Goal: Task Accomplishment & Management: Contribute content

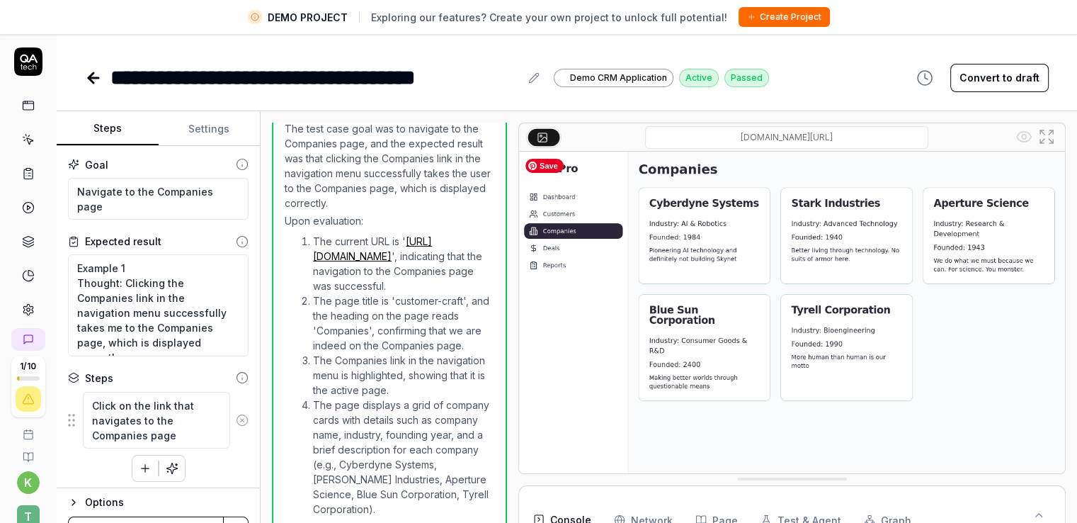
scroll to position [329, 0]
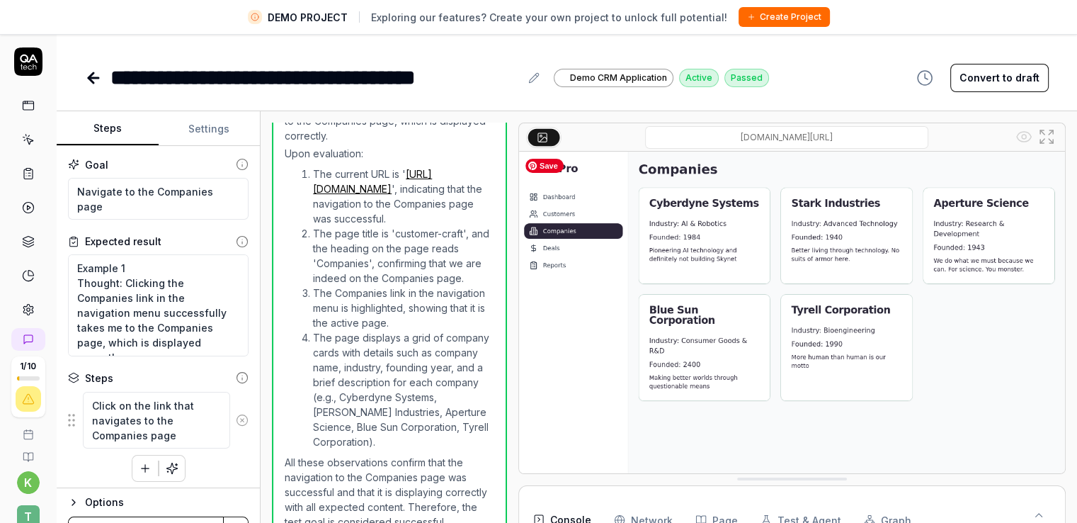
type textarea "*"
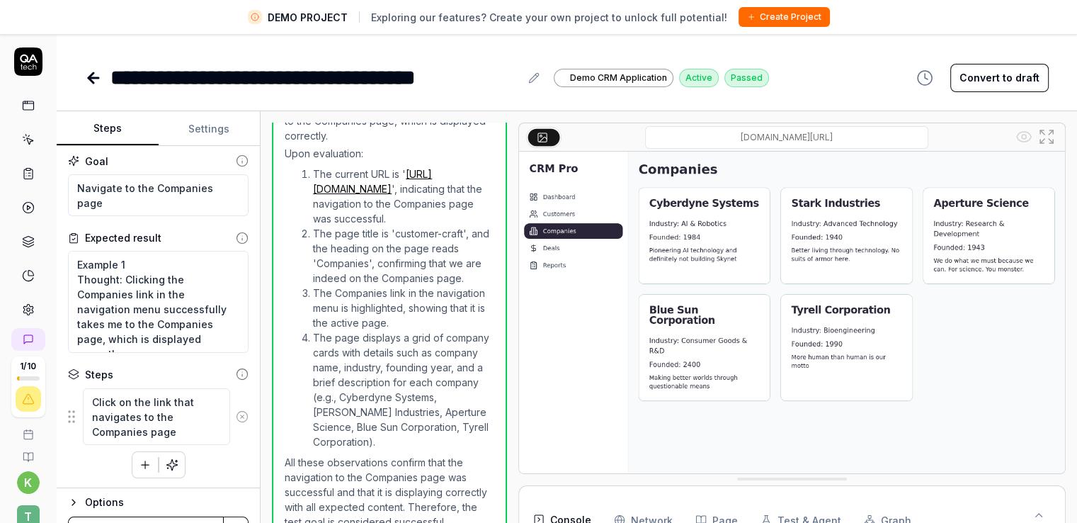
scroll to position [4, 0]
click at [23, 137] on icon at bounding box center [23, 137] width 1 height 1
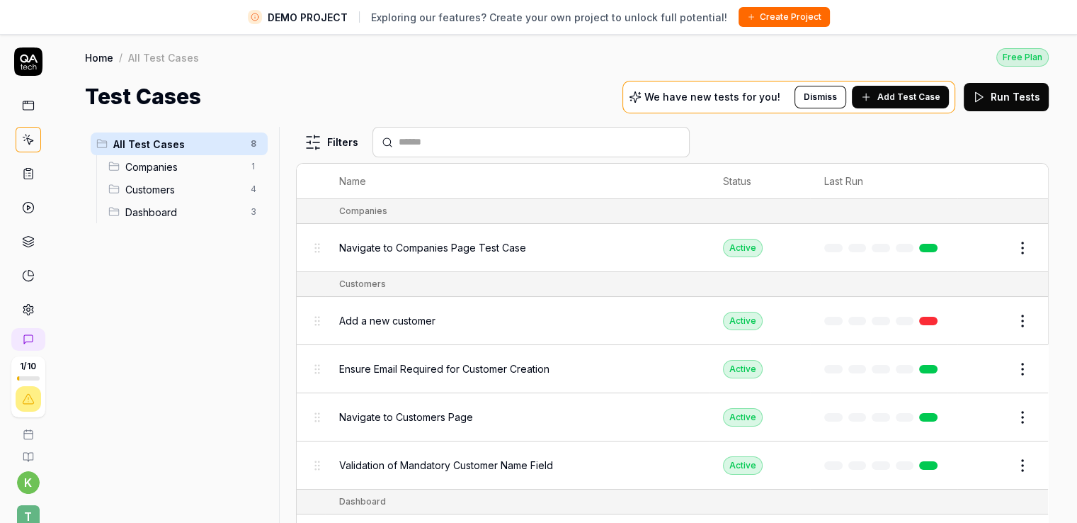
click at [215, 342] on div "All Test Cases 8 Companies 1 Customers 4 Dashboard 3" at bounding box center [179, 333] width 188 height 412
click at [214, 298] on div "All Test Cases 8 Companies 1 Customers 4 Dashboard 3" at bounding box center [179, 333] width 188 height 412
click at [165, 182] on span "Customers" at bounding box center [183, 189] width 117 height 15
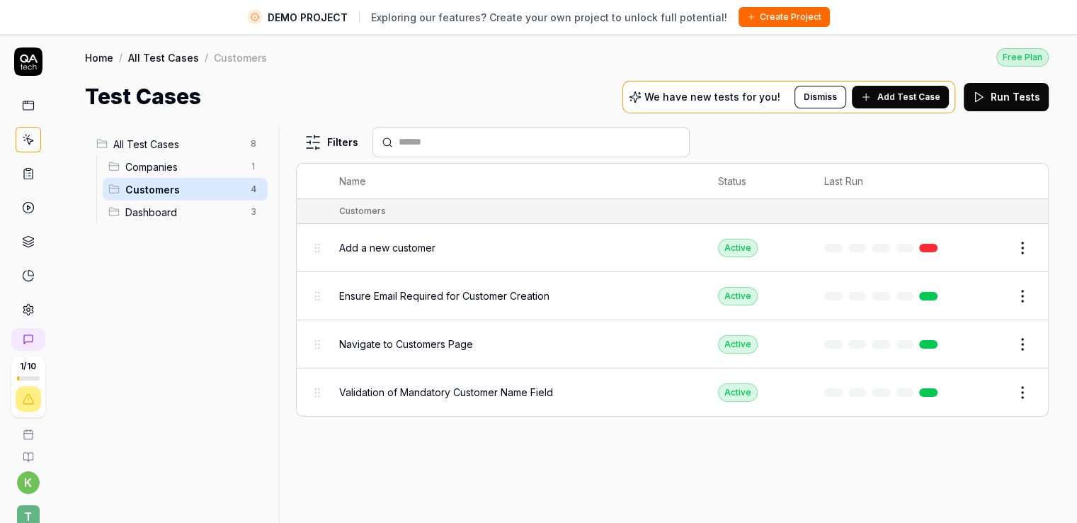
click at [175, 211] on span "Dashboard" at bounding box center [183, 212] width 117 height 15
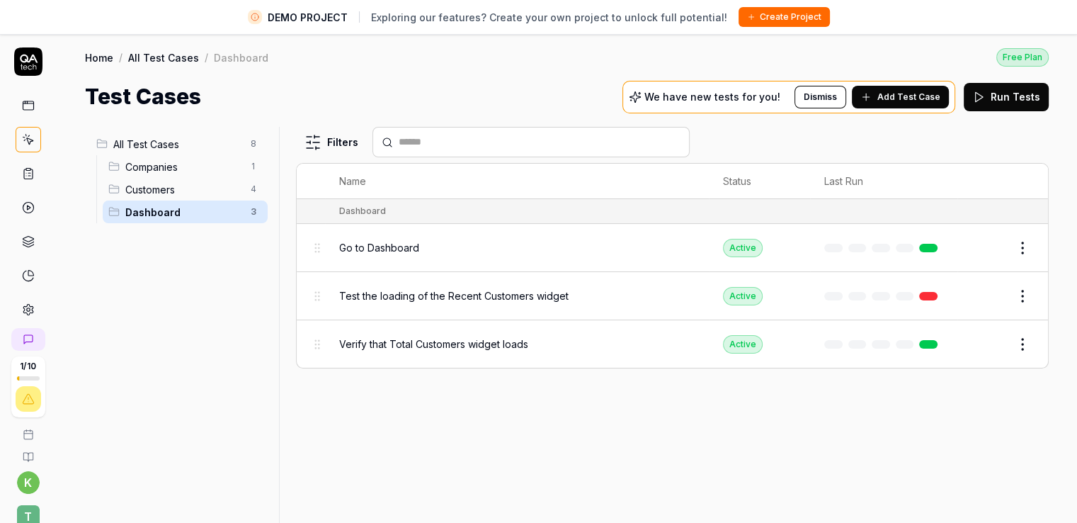
click at [182, 162] on span "Companies" at bounding box center [183, 166] width 117 height 15
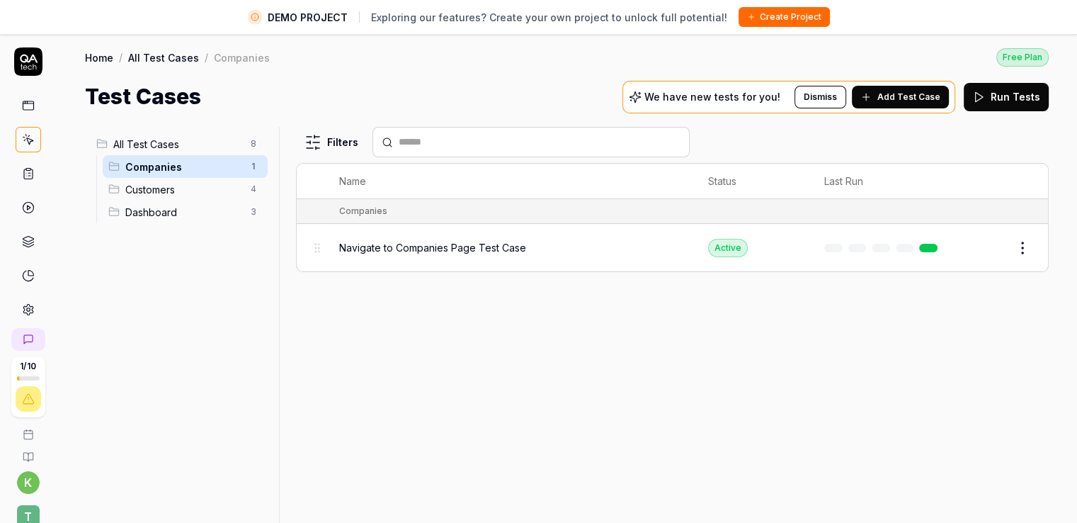
click at [211, 145] on span "All Test Cases" at bounding box center [177, 144] width 129 height 15
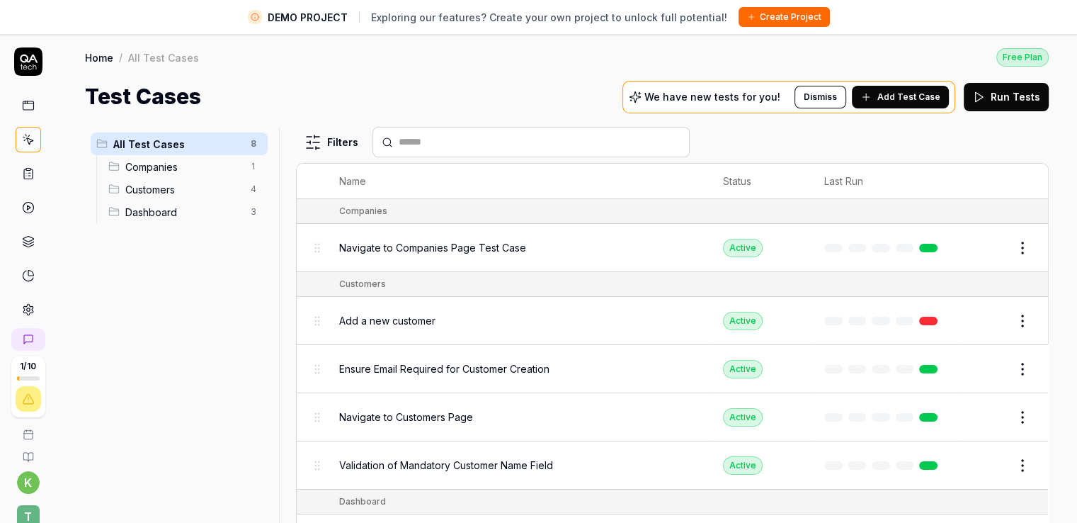
click at [191, 352] on div "All Test Cases 8 Companies 1 Customers 4 Dashboard 3" at bounding box center [179, 333] width 188 height 412
click at [919, 246] on link at bounding box center [928, 248] width 18 height 8
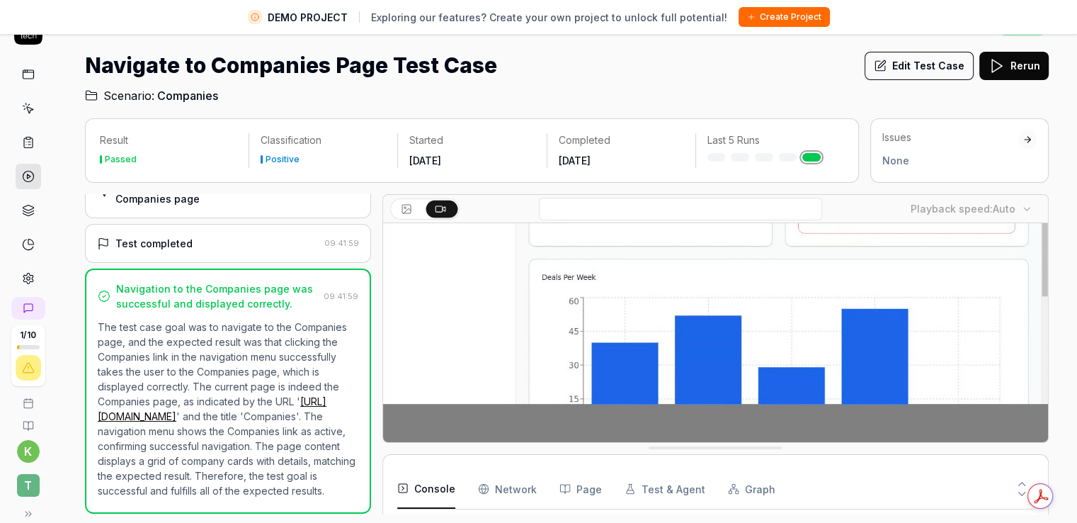
scroll to position [33, 0]
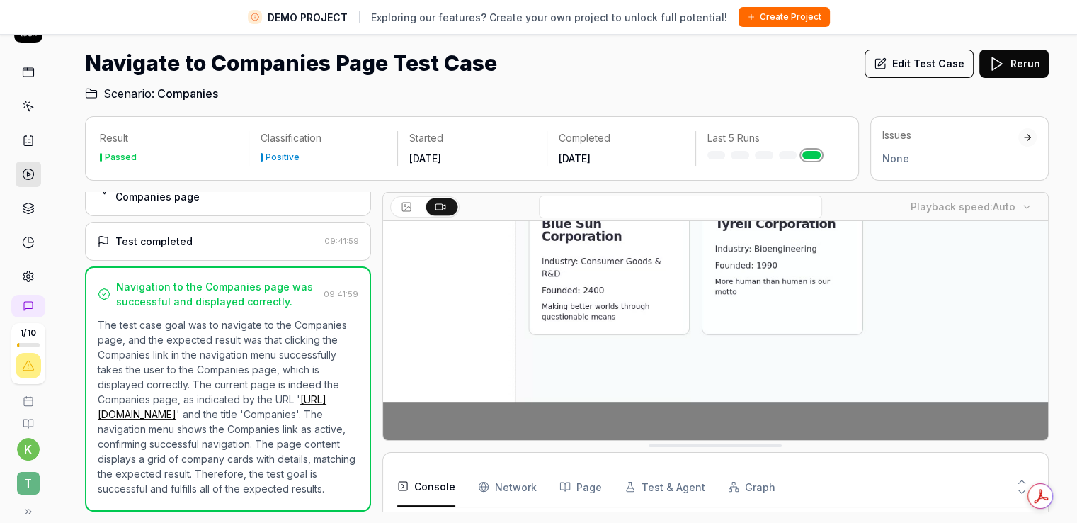
click at [797, 156] on div at bounding box center [769, 155] width 125 height 8
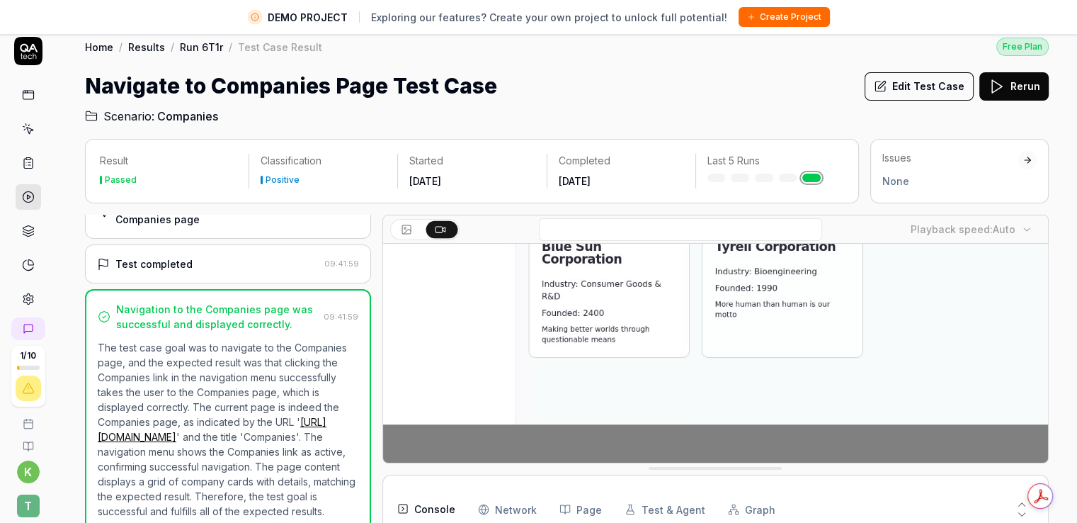
scroll to position [0, 0]
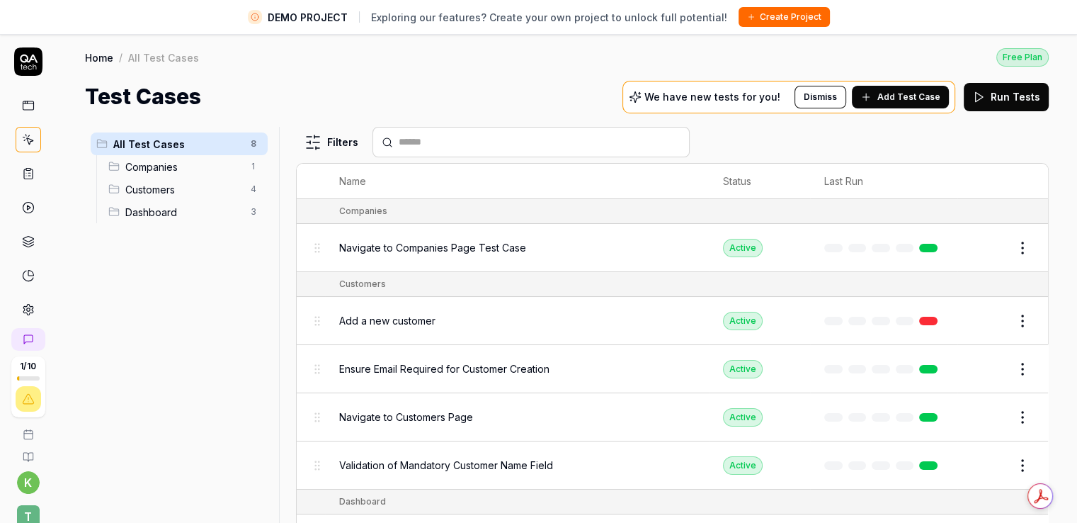
click at [202, 283] on div "All Test Cases 8 Companies 1 Customers 4 Dashboard 3" at bounding box center [179, 333] width 188 height 412
click at [201, 283] on div "All Test Cases 8 Companies 1 Customers 4 Dashboard 3" at bounding box center [179, 333] width 188 height 412
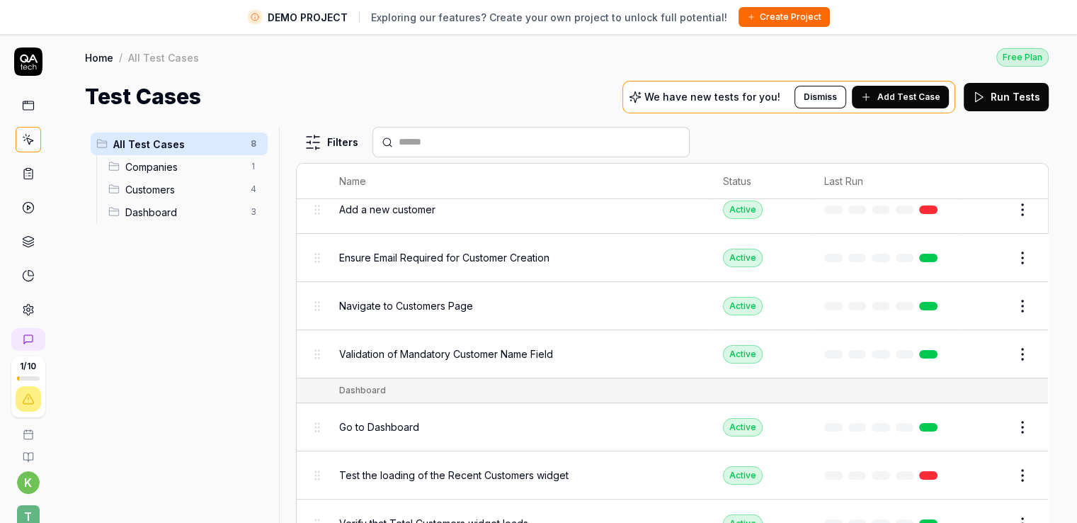
click at [215, 353] on div "All Test Cases 8 Companies 1 Customers 4 Dashboard 3" at bounding box center [179, 333] width 188 height 412
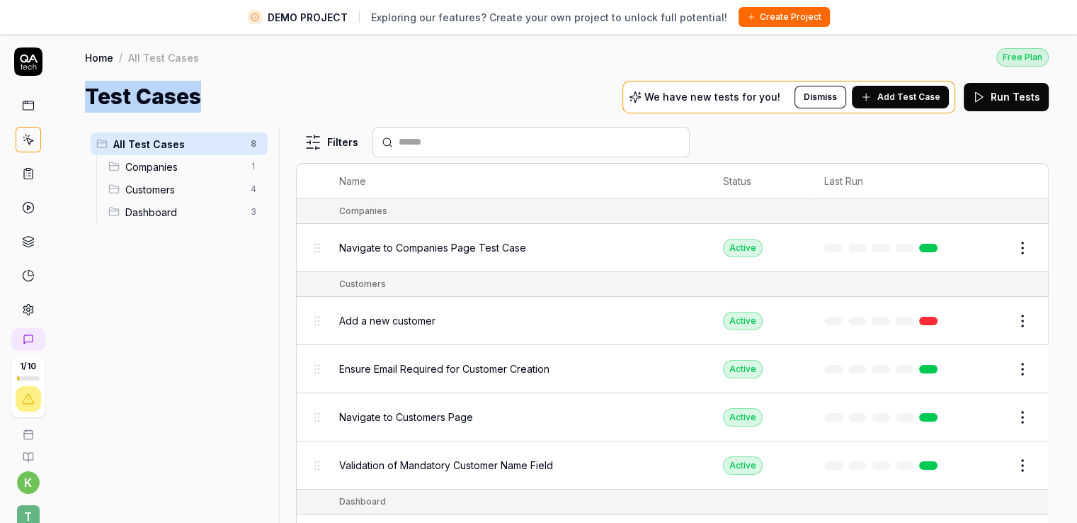
drag, startPoint x: 85, startPoint y: 88, endPoint x: 207, endPoint y: 98, distance: 122.3
click at [207, 98] on div "Test Cases We have new tests for you! Dismiss Add Test Case Run Tests" at bounding box center [567, 97] width 964 height 32
copy h1 "Test Cases"
click at [220, 95] on div "Test Cases We have new tests for you! Dismiss Add Test Case Run Tests" at bounding box center [567, 97] width 964 height 32
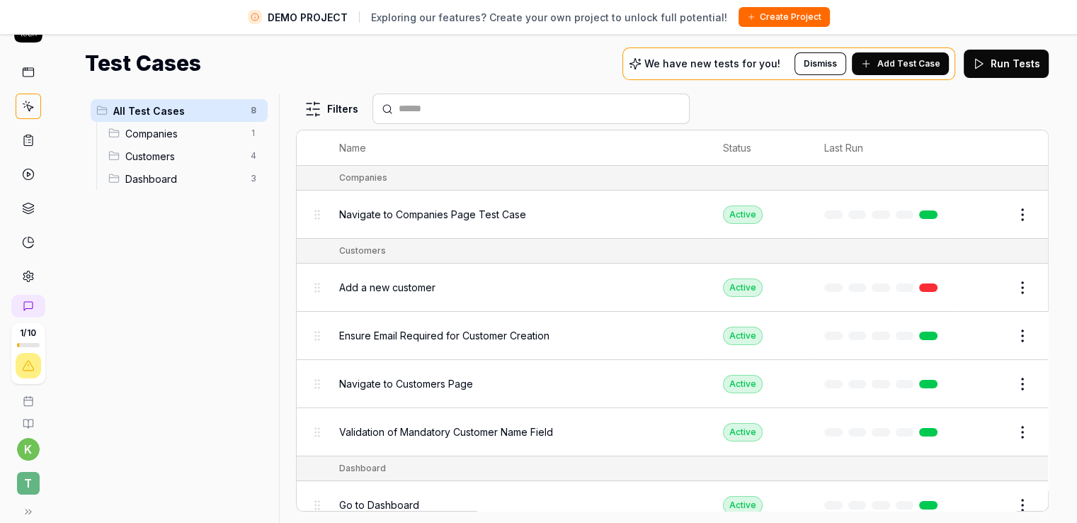
click at [1008, 214] on html "DEMO PROJECT Exploring our features? Create your own project to unlock full pot…" at bounding box center [538, 245] width 1077 height 556
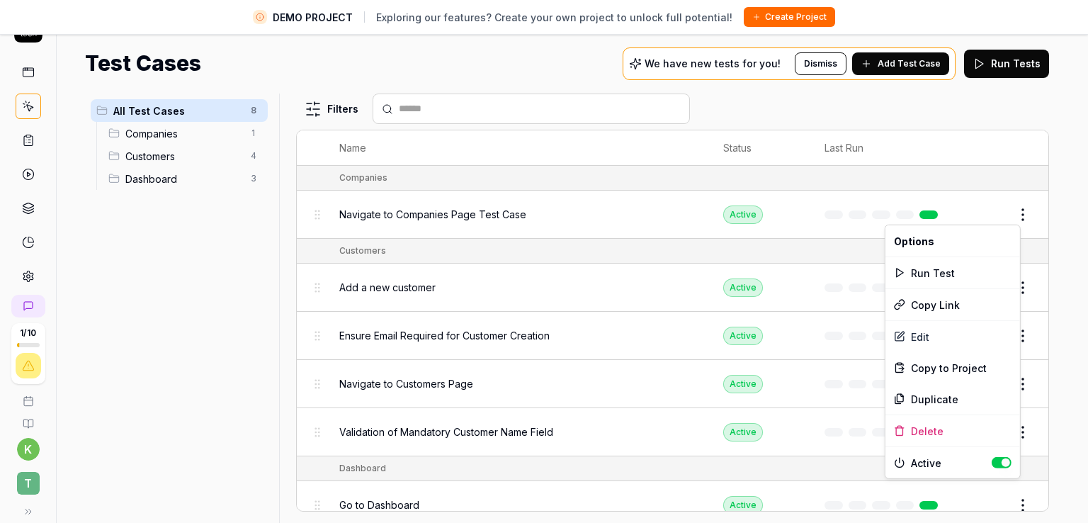
click at [1030, 101] on html "DEMO PROJECT Exploring our features? Create your own project to unlock full pot…" at bounding box center [544, 245] width 1088 height 556
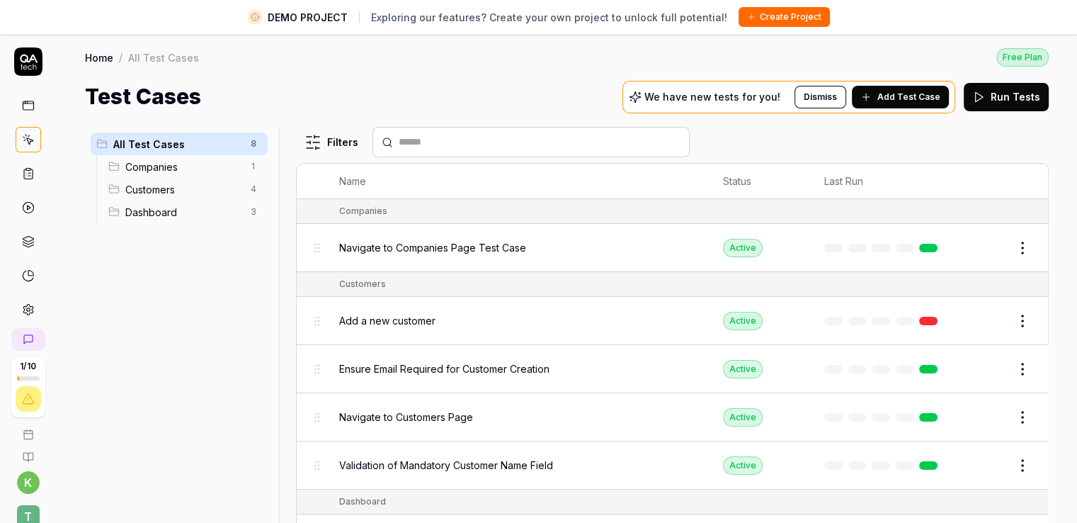
click at [983, 152] on div "Filters" at bounding box center [672, 142] width 753 height 30
click at [493, 81] on div "Test Cases We have new tests for you! Dismiss Add Test Case Run Tests" at bounding box center [567, 97] width 964 height 32
click at [235, 336] on div "All Test Cases 8 Companies 1 Customers 4 Dashboard 3" at bounding box center [179, 333] width 188 height 412
click at [540, 55] on div "Home / All Test Cases Free Plan" at bounding box center [567, 56] width 964 height 19
click at [539, 86] on div "Test Cases We have new tests for you! Dismiss Add Test Case Run Tests" at bounding box center [567, 97] width 964 height 32
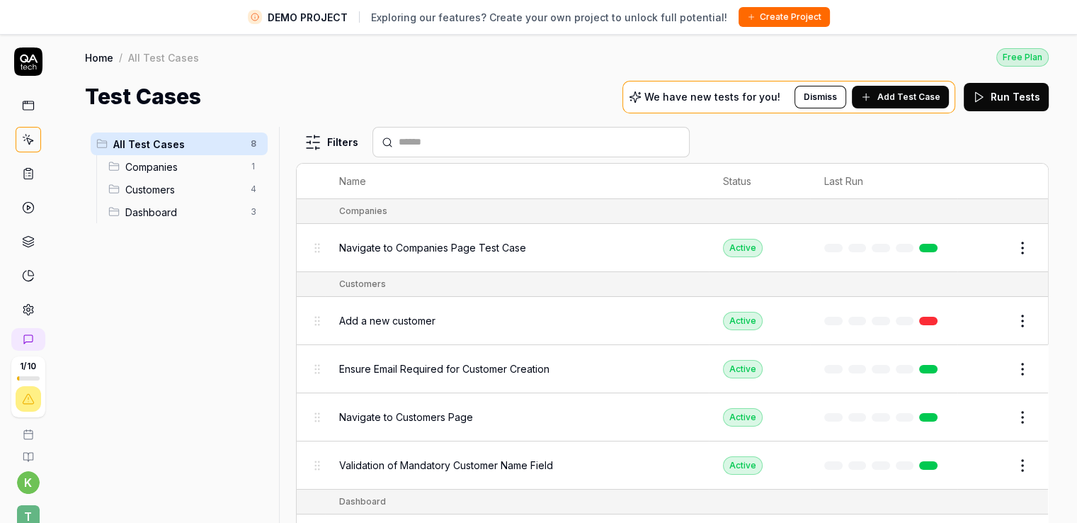
click at [833, 145] on div "Filters" at bounding box center [672, 142] width 753 height 30
click at [563, 266] on td "Navigate to Companies Page Test Case" at bounding box center [517, 248] width 384 height 48
click at [139, 352] on div "All Test Cases 8 Companies 1 Customers 4 Dashboard 3" at bounding box center [179, 333] width 188 height 412
click at [414, 246] on span "Navigate to Companies Page Test Case" at bounding box center [432, 247] width 187 height 15
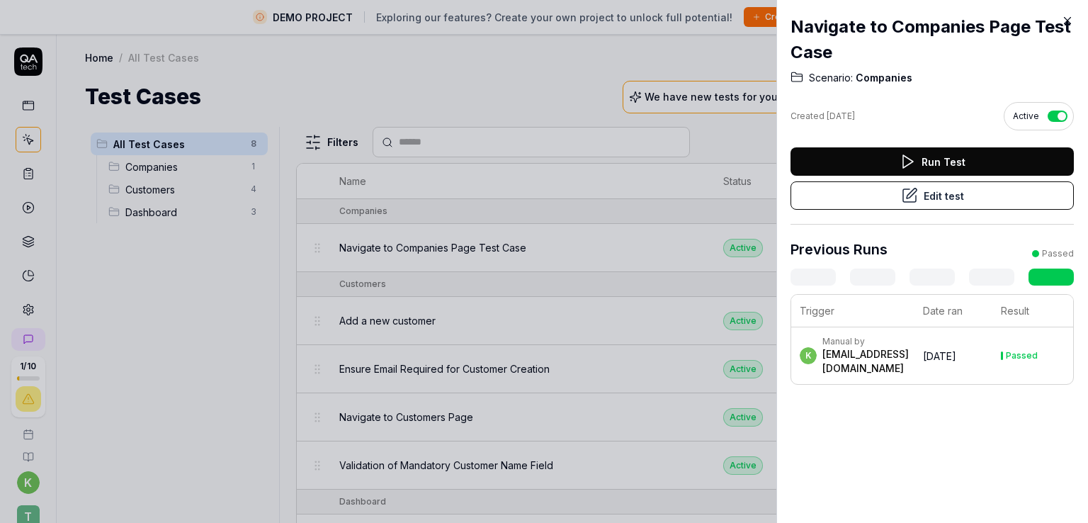
click at [1071, 20] on icon at bounding box center [1067, 20] width 13 height 13
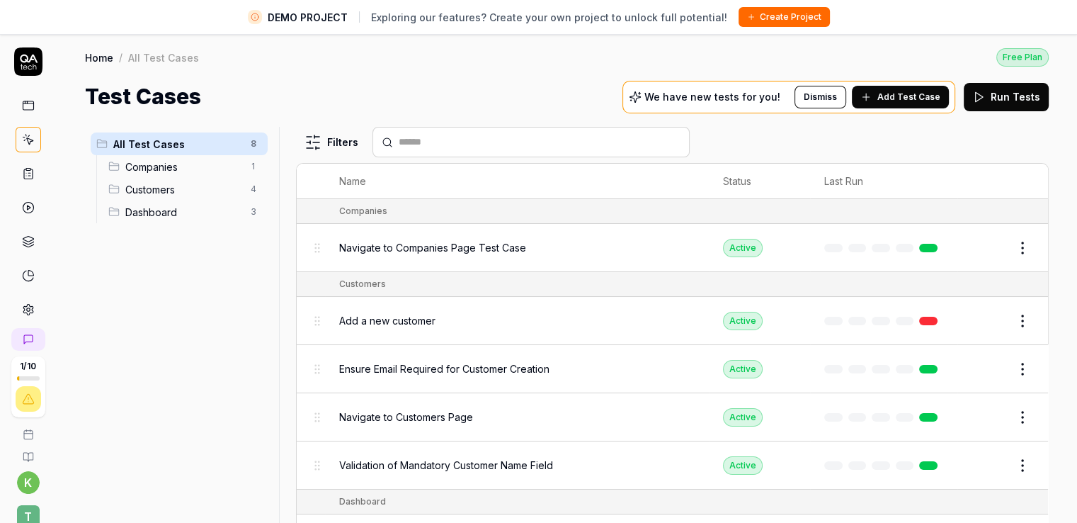
click at [980, 247] on button "Edit" at bounding box center [989, 248] width 34 height 23
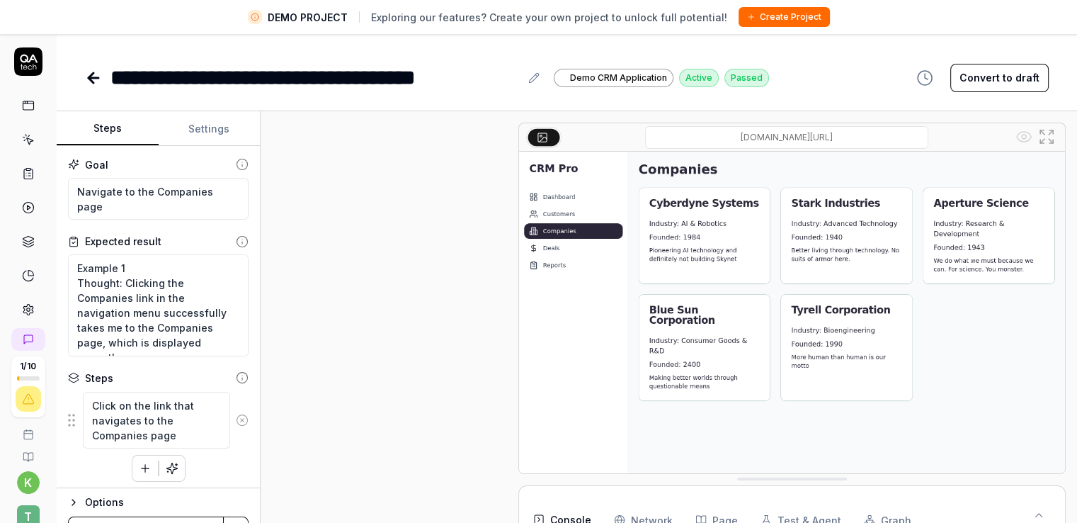
scroll to position [329, 0]
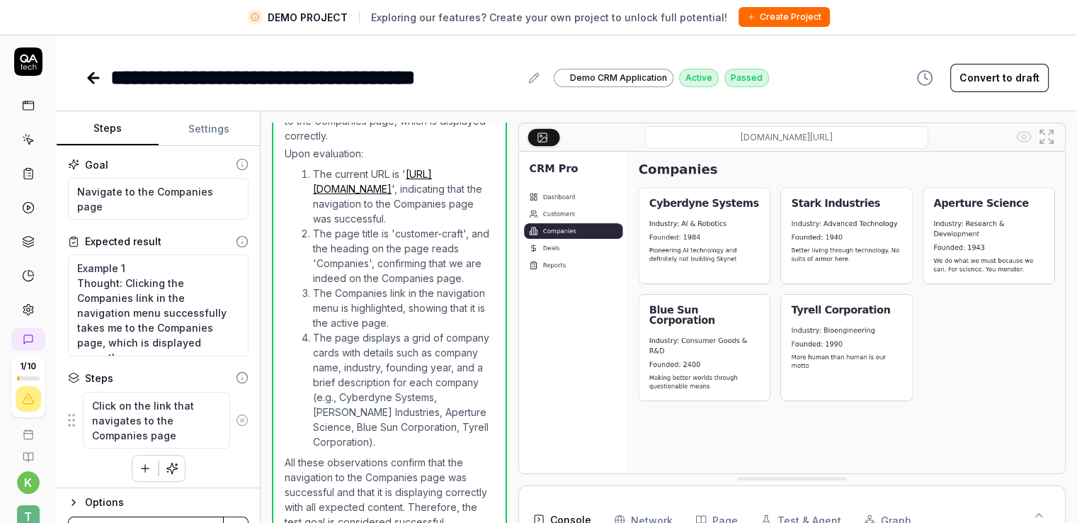
type textarea "*"
click at [91, 76] on icon at bounding box center [91, 78] width 5 height 10
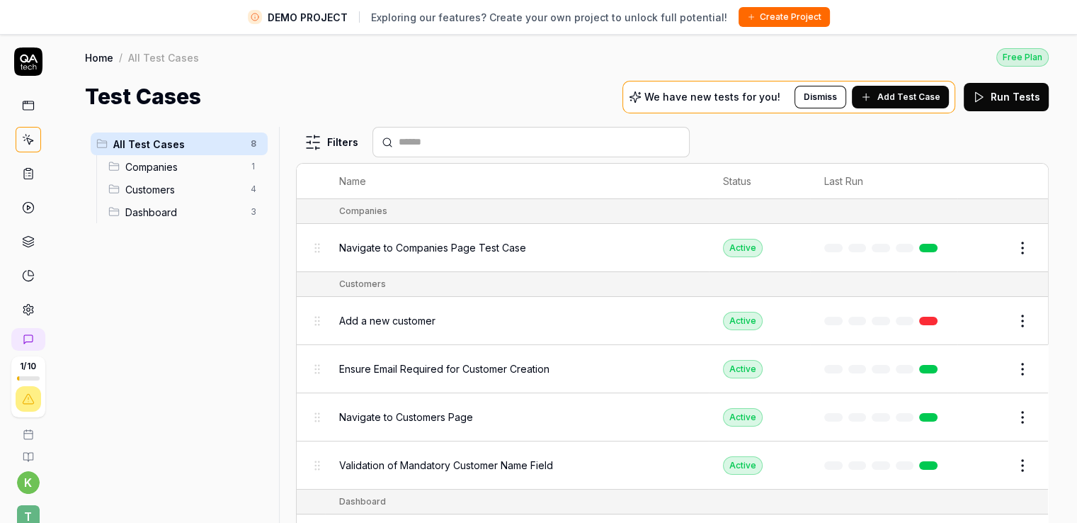
click at [240, 329] on div "All Test Cases 8 Companies 1 Customers 4 Dashboard 3" at bounding box center [179, 333] width 188 height 412
click at [158, 310] on div "All Test Cases 8 Companies 1 Customers 4 Dashboard 3" at bounding box center [179, 333] width 188 height 412
click at [190, 321] on div "All Test Cases 8 Companies 1 Customers 4 Dashboard 3" at bounding box center [179, 333] width 188 height 412
click at [188, 291] on div "All Test Cases 8 Companies 1 Customers 4 Dashboard 3" at bounding box center [179, 333] width 188 height 412
click at [182, 293] on div "All Test Cases 8 Companies 1 Customers 4 Dashboard 3" at bounding box center [179, 333] width 188 height 412
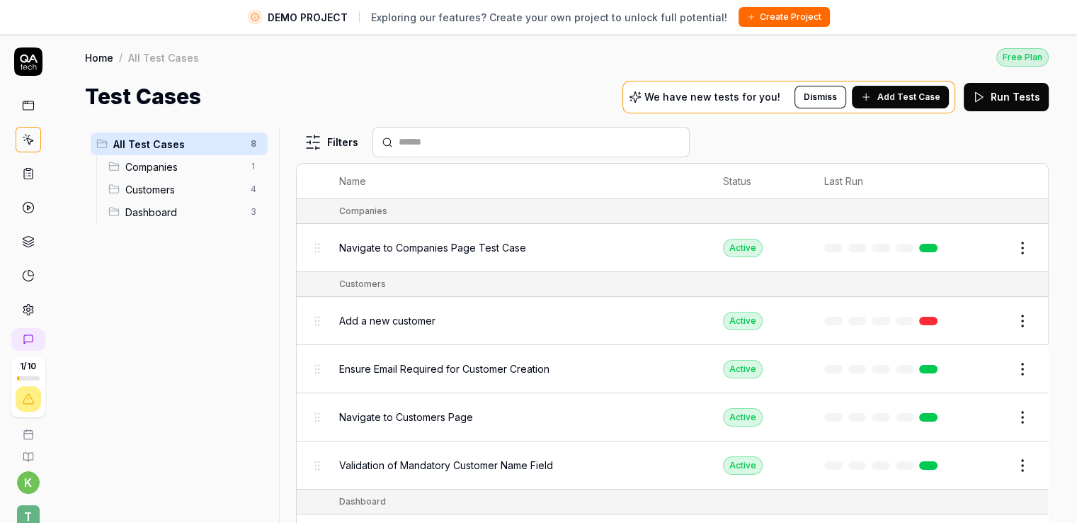
click at [244, 352] on div "All Test Cases 8 Companies 1 Customers 4 Dashboard 3" at bounding box center [179, 333] width 188 height 412
click at [901, 93] on span "Add Test Case" at bounding box center [908, 97] width 63 height 13
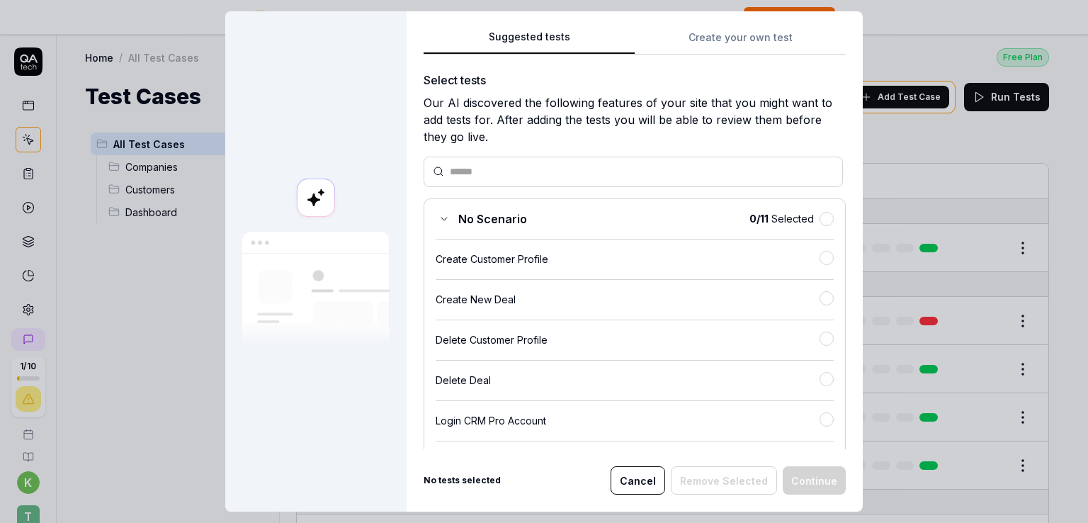
click at [640, 273] on div "No Scenario 0 / 11 Selected Create Customer Profile Create New Deal Delete Cust…" at bounding box center [634, 440] width 422 height 485
click at [819, 253] on button "button" at bounding box center [826, 258] width 14 height 14
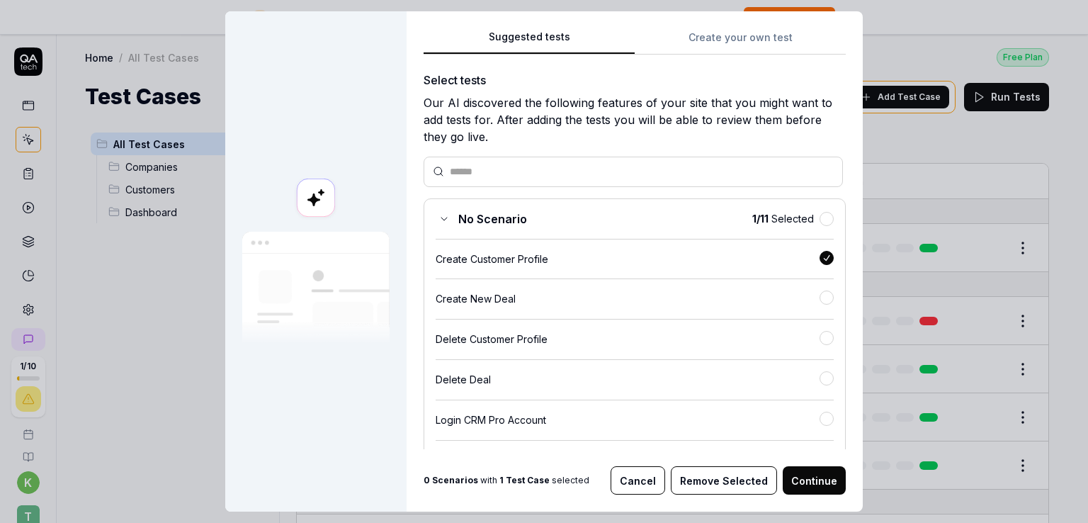
click at [819, 253] on button "button" at bounding box center [826, 258] width 14 height 14
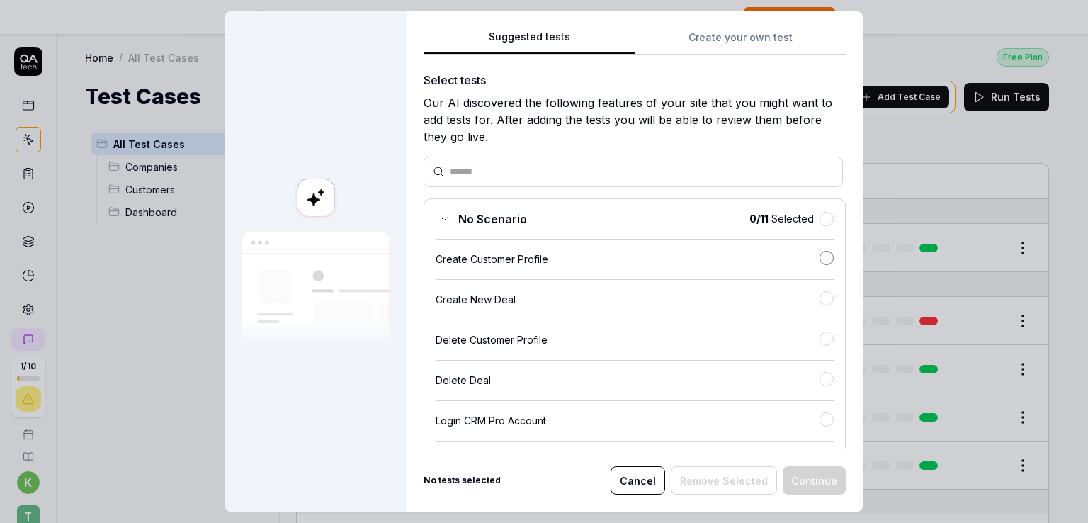
click at [819, 258] on button "button" at bounding box center [826, 258] width 14 height 14
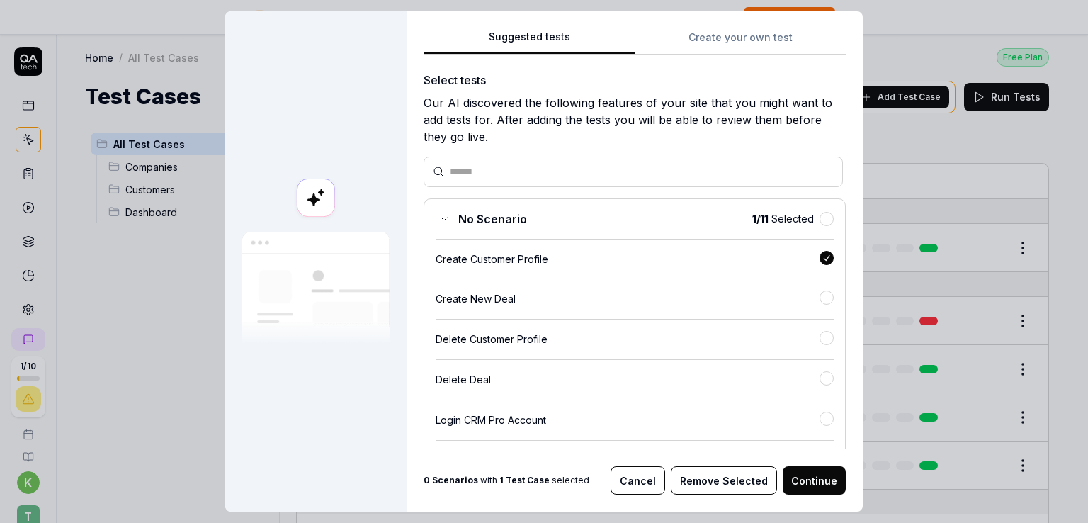
click at [819, 258] on button "button" at bounding box center [826, 258] width 14 height 14
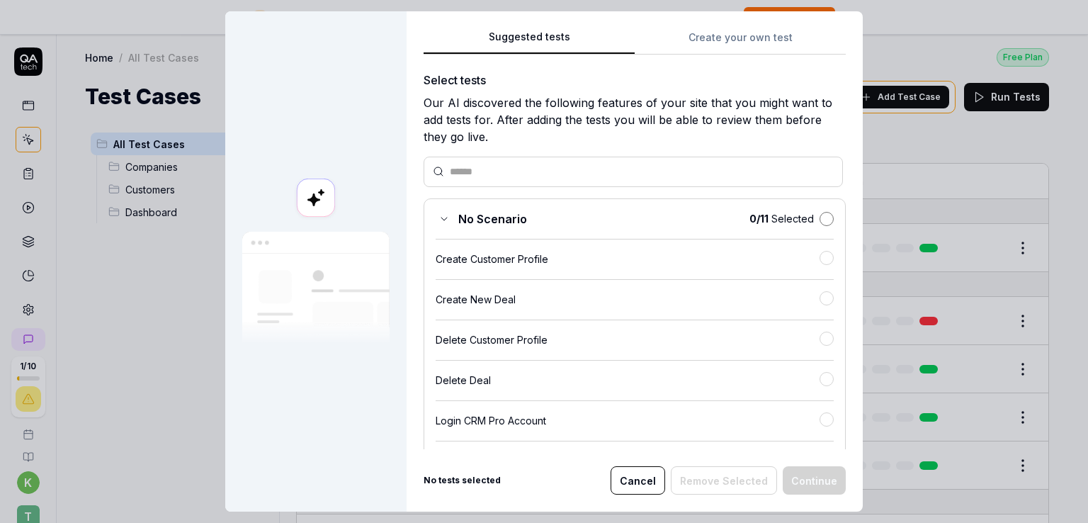
click at [819, 220] on button "button" at bounding box center [826, 219] width 14 height 14
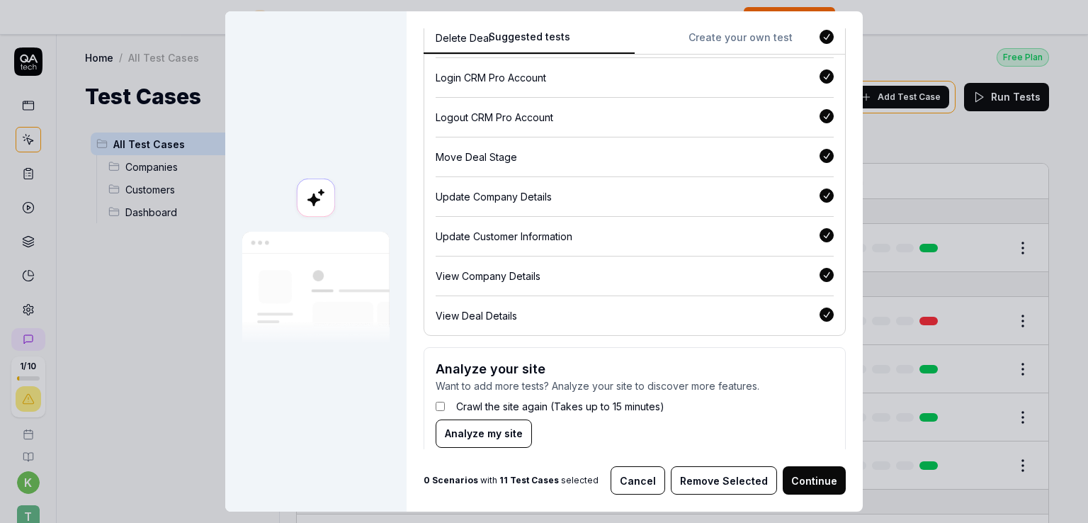
scroll to position [365, 0]
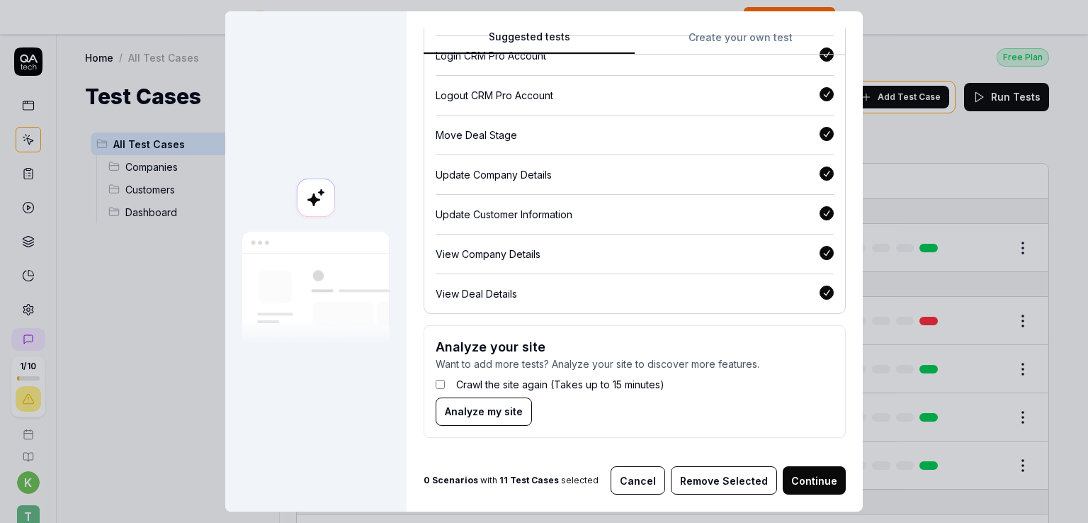
click at [788, 474] on button "Continue" at bounding box center [813, 480] width 63 height 28
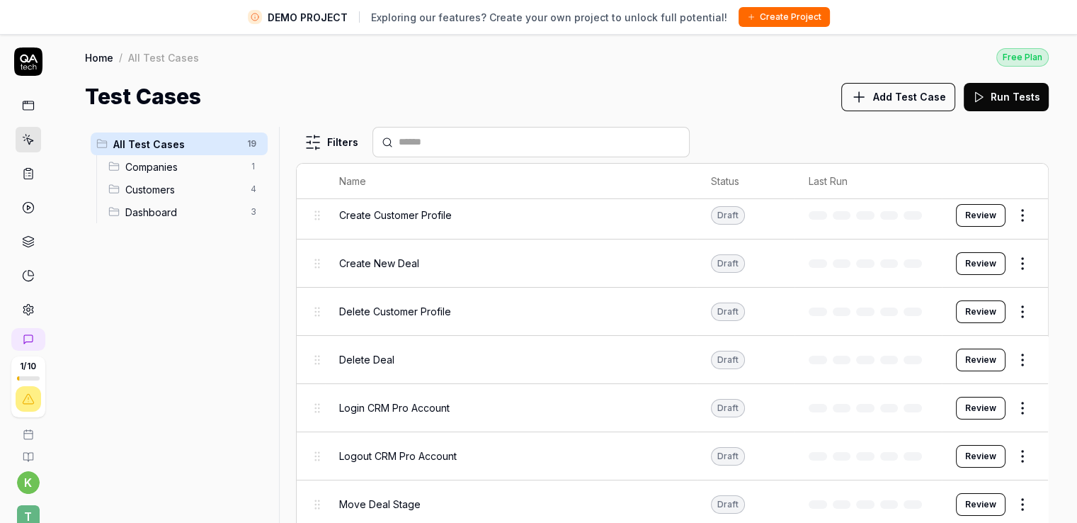
scroll to position [0, 0]
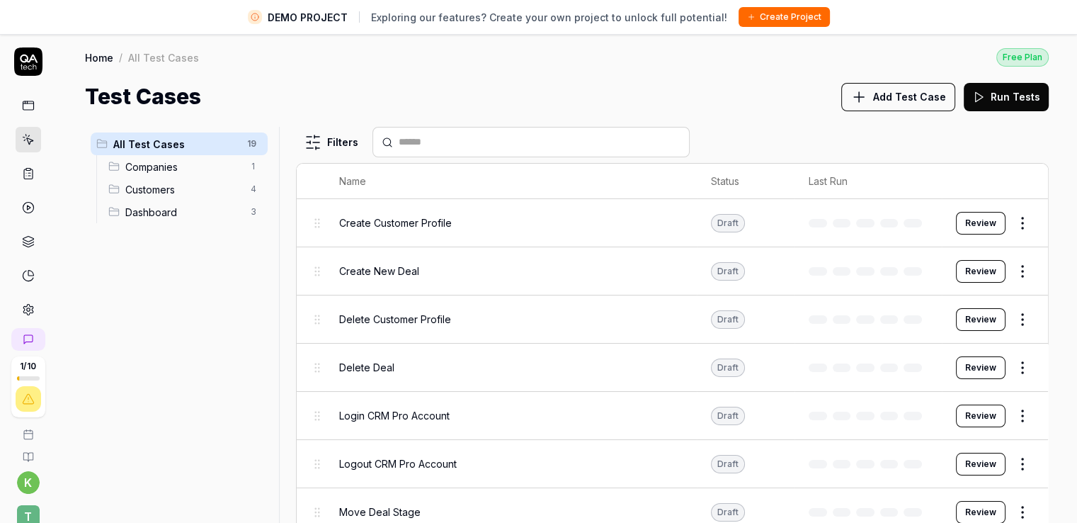
click at [1007, 217] on html "DEMO PROJECT Exploring our features? Create your own project to unlock full pot…" at bounding box center [538, 278] width 1077 height 556
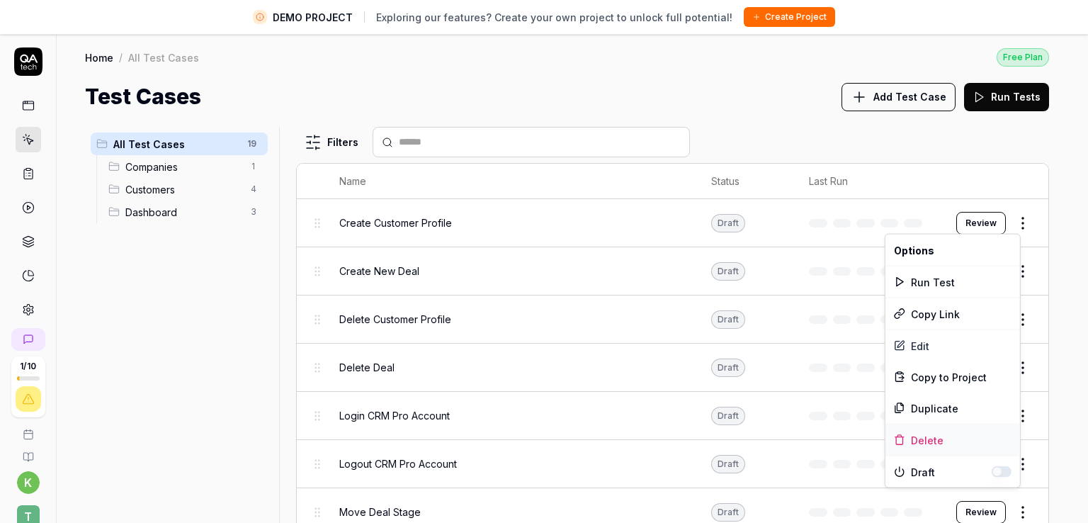
click at [932, 432] on div "Delete" at bounding box center [952, 439] width 135 height 31
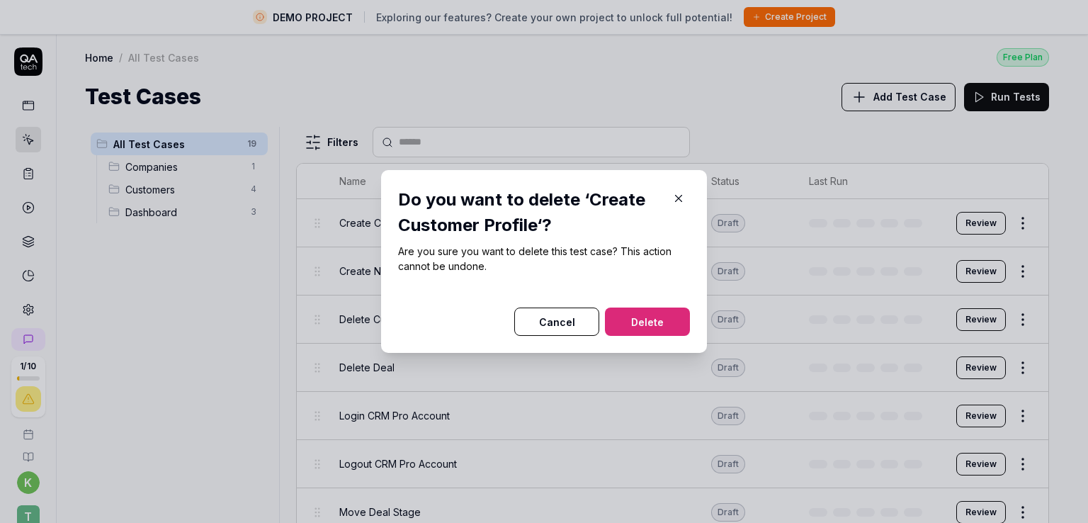
click at [645, 309] on button "Delete" at bounding box center [647, 321] width 85 height 28
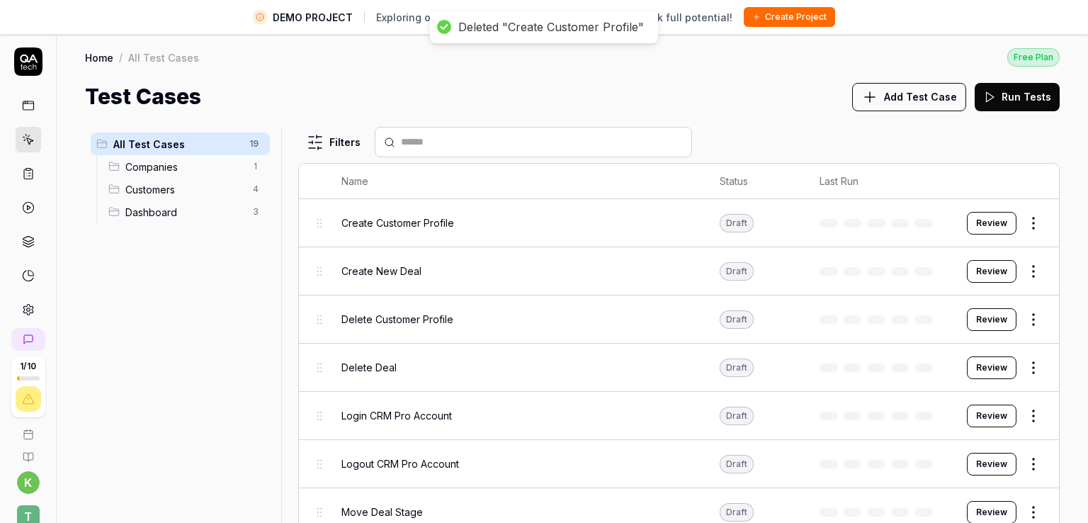
click at [1010, 227] on html "DEMO PROJECT Exploring our features? Create your own project to unlock full pot…" at bounding box center [544, 278] width 1088 height 556
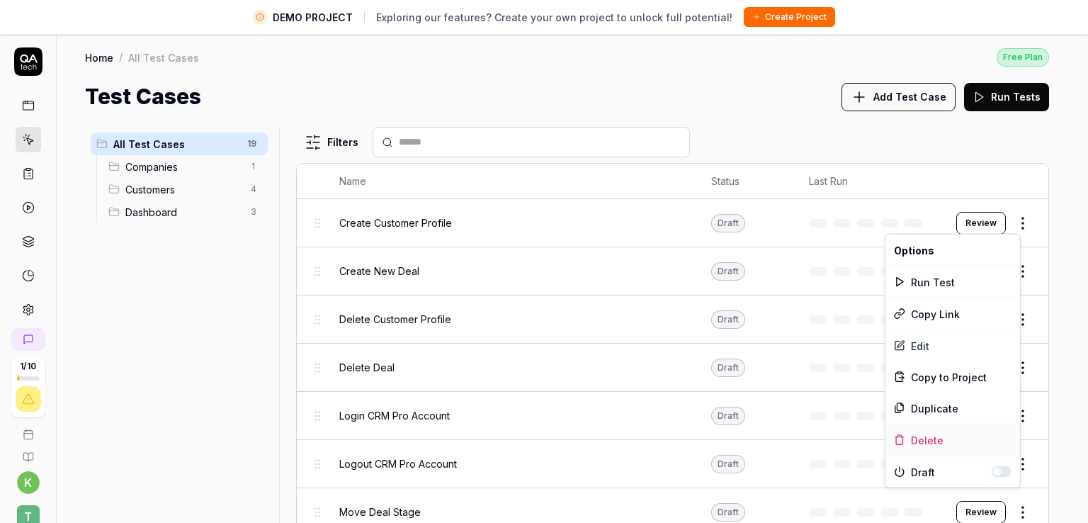
click at [940, 434] on div "Delete" at bounding box center [952, 439] width 135 height 31
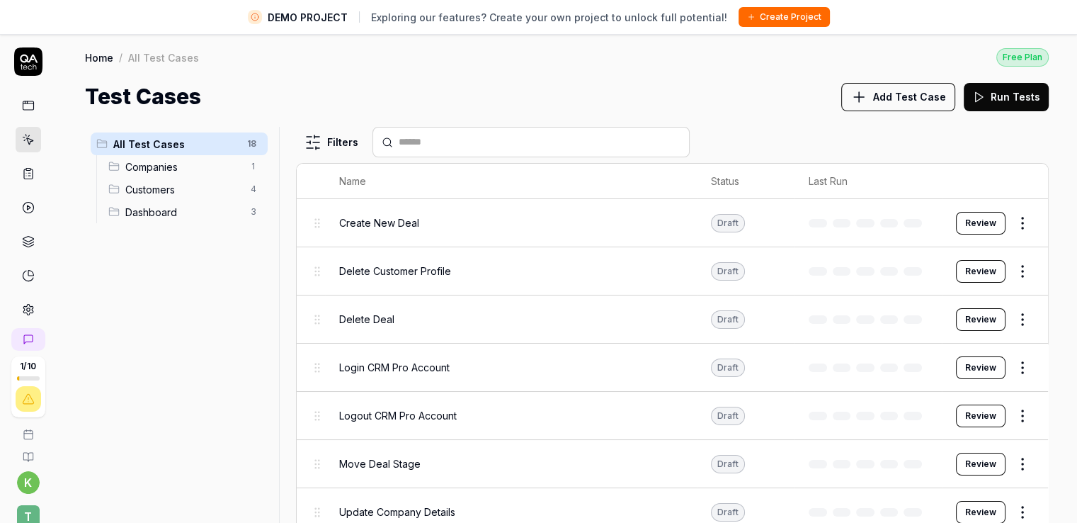
click at [1010, 222] on html "DEMO PROJECT Exploring our features? Create your own project to unlock full pot…" at bounding box center [538, 278] width 1077 height 556
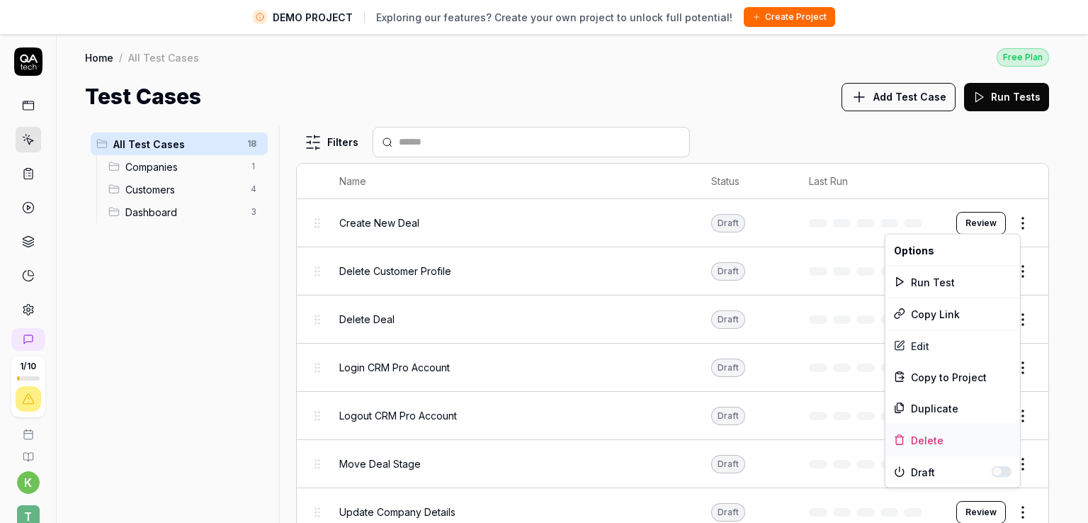
click at [935, 443] on div "Delete" at bounding box center [952, 439] width 135 height 31
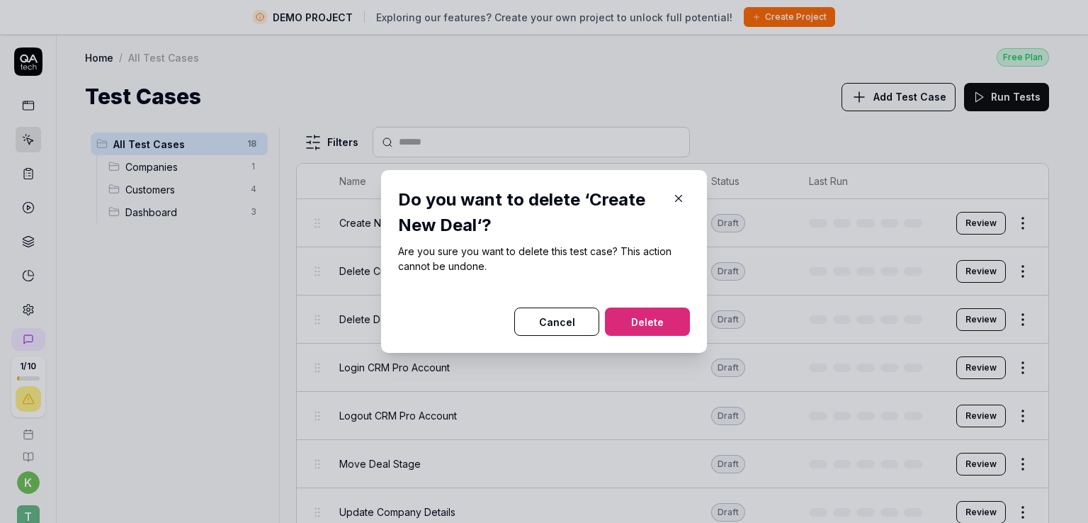
click at [644, 319] on button "Delete" at bounding box center [647, 321] width 85 height 28
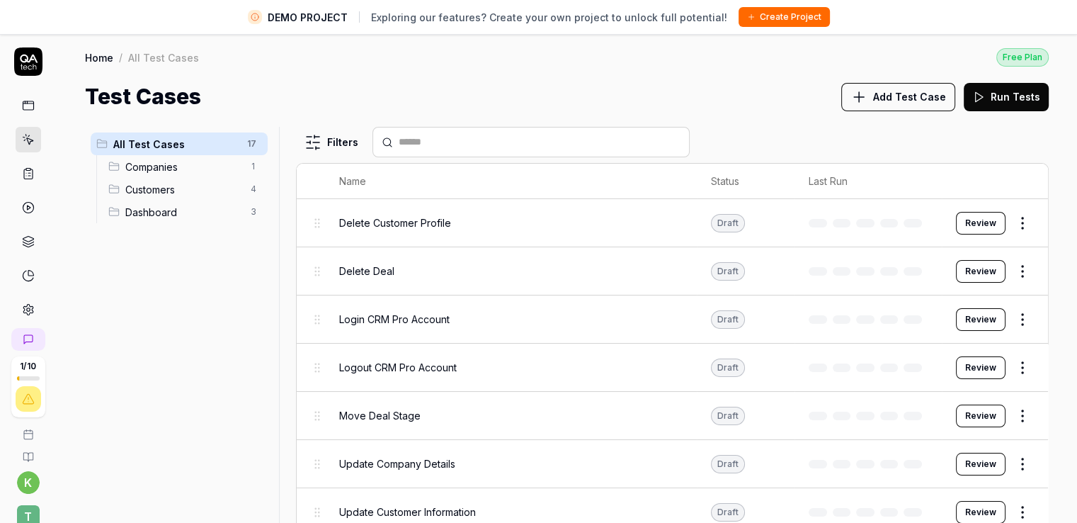
click at [1012, 220] on html "DEMO PROJECT Exploring our features? Create your own project to unlock full pot…" at bounding box center [538, 278] width 1077 height 556
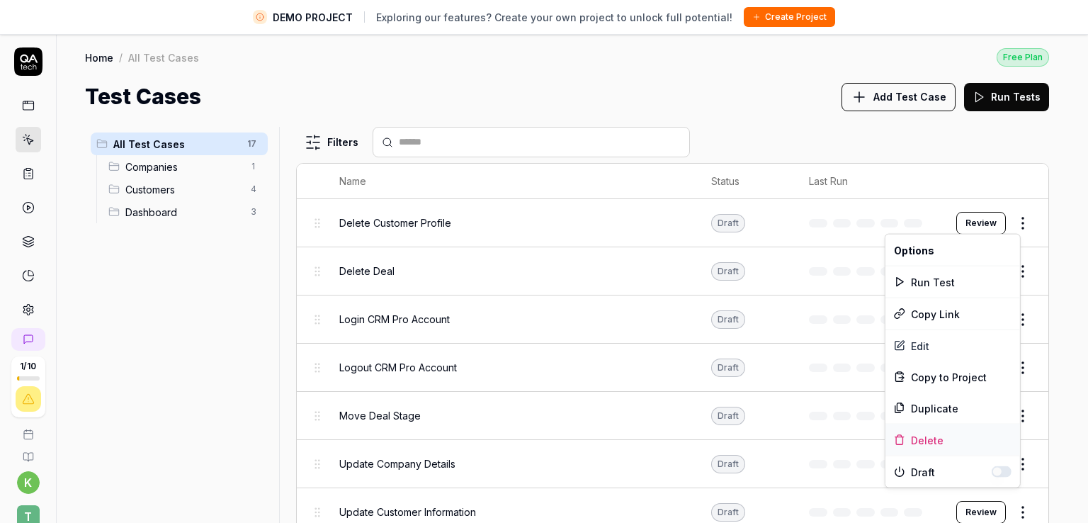
click at [963, 434] on div "Delete" at bounding box center [952, 439] width 135 height 31
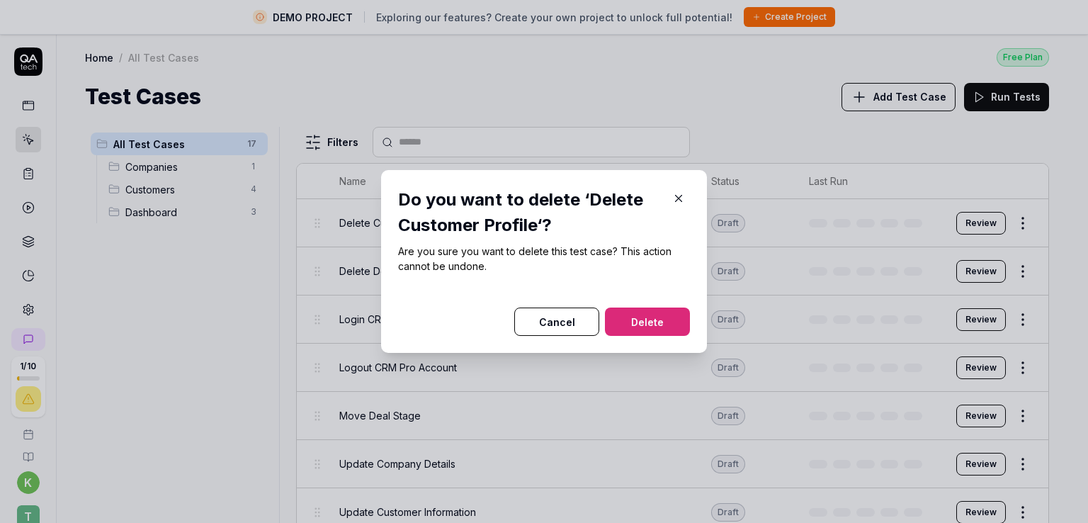
click at [654, 329] on button "Delete" at bounding box center [647, 321] width 85 height 28
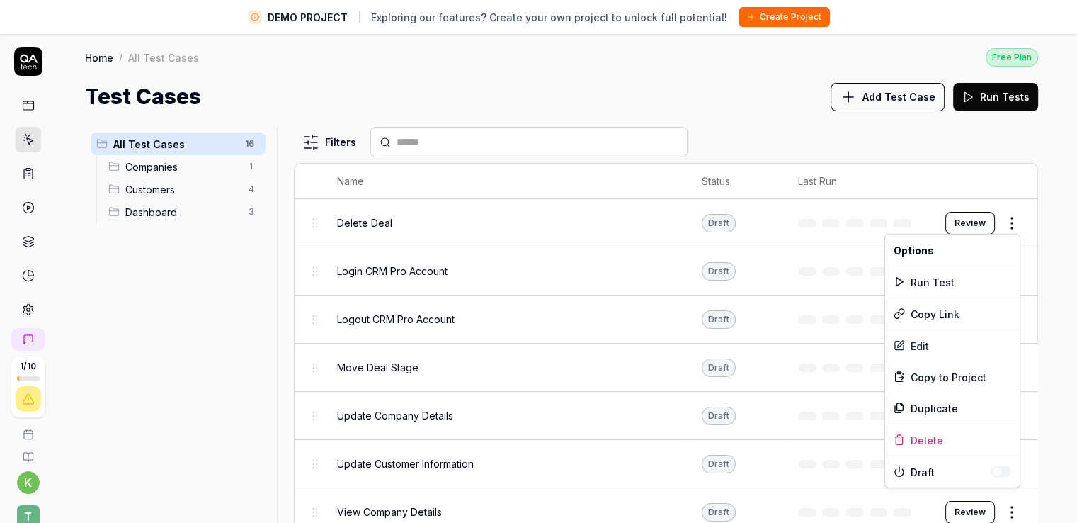
click at [1010, 223] on html "DEMO PROJECT Exploring our features? Create your own project to unlock full pot…" at bounding box center [538, 278] width 1077 height 556
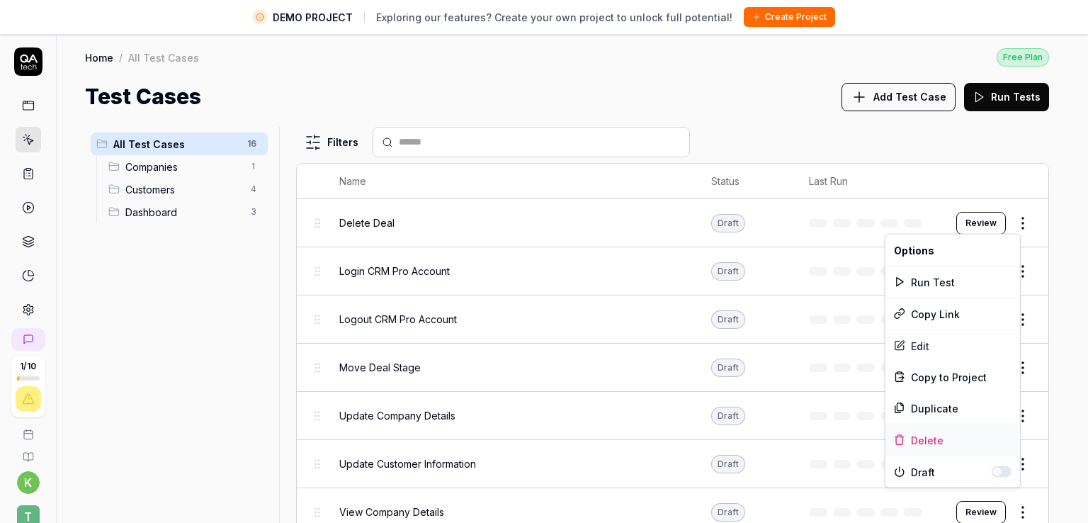
click at [948, 440] on div "Delete" at bounding box center [952, 439] width 135 height 31
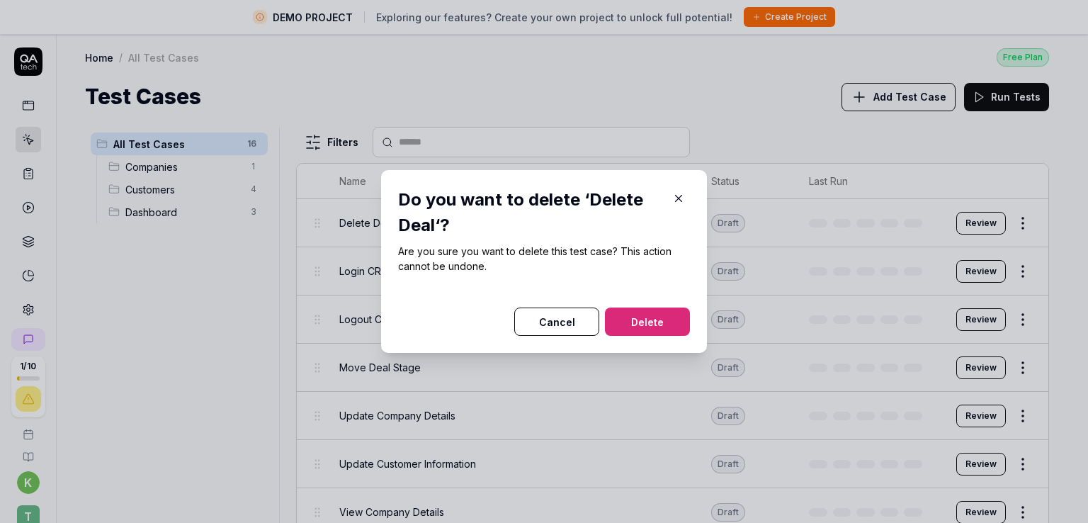
click at [650, 321] on button "Delete" at bounding box center [647, 321] width 85 height 28
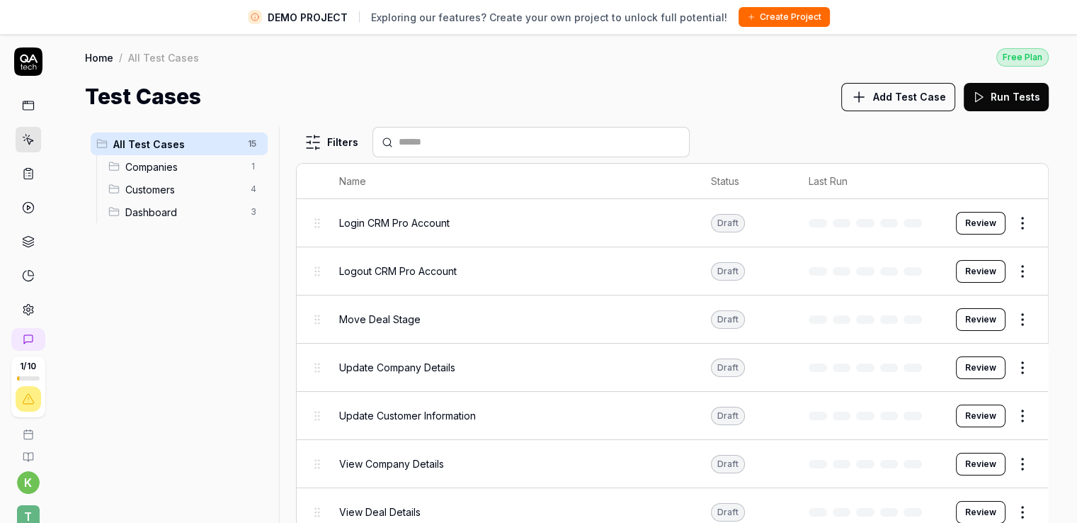
click at [1006, 221] on html "DEMO PROJECT Exploring our features? Create your own project to unlock full pot…" at bounding box center [538, 278] width 1077 height 556
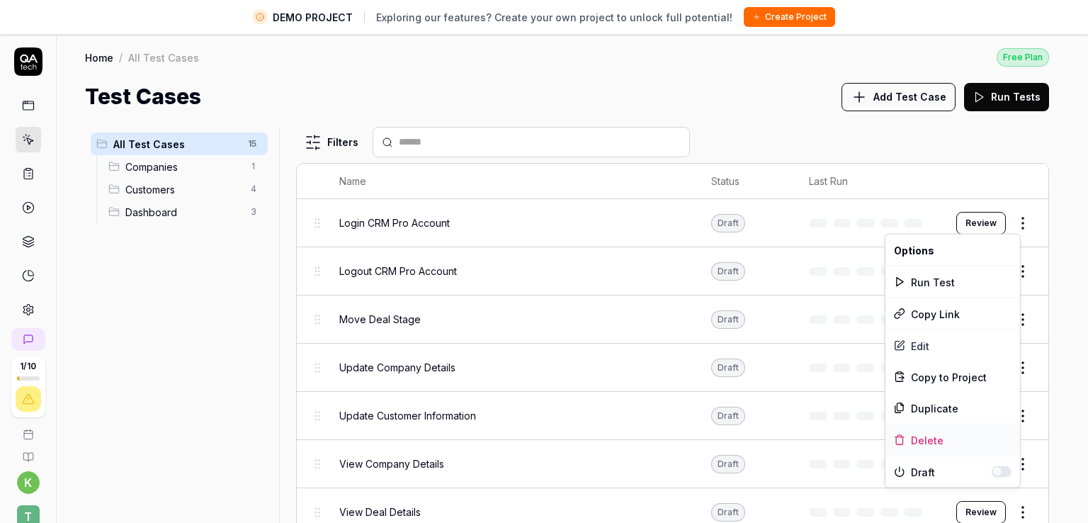
click at [921, 435] on div "Delete" at bounding box center [952, 439] width 135 height 31
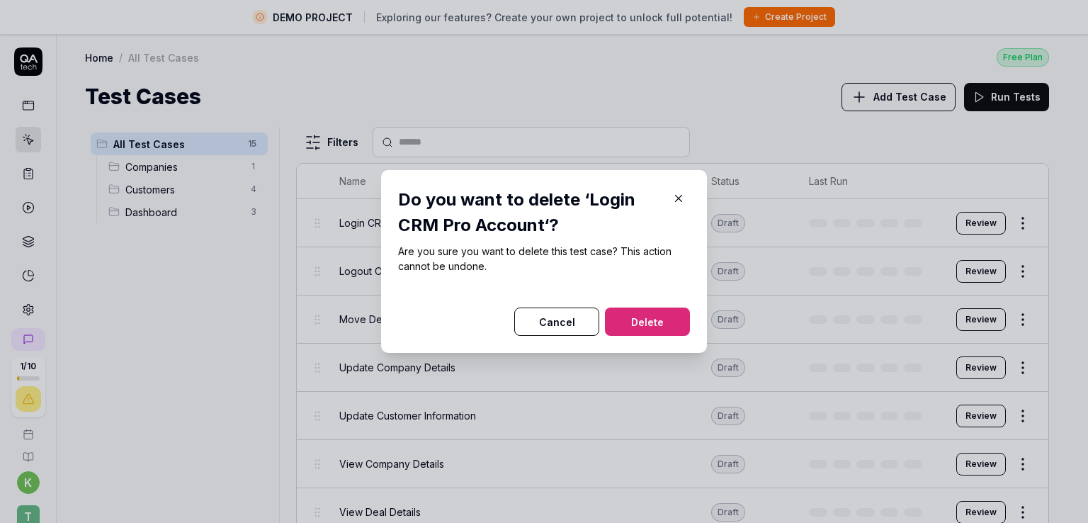
click at [651, 313] on button "Delete" at bounding box center [647, 321] width 85 height 28
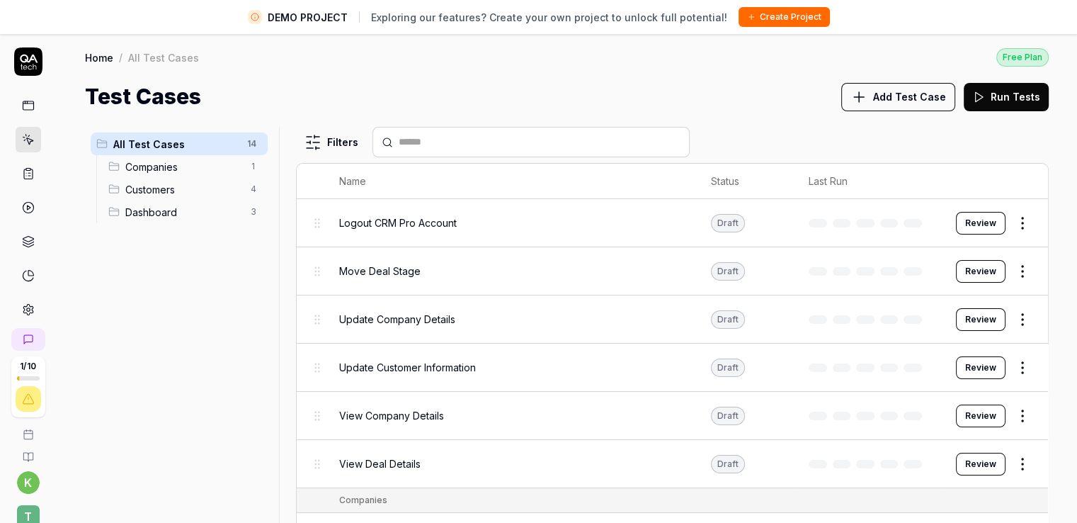
click at [1015, 226] on html "DEMO PROJECT Exploring our features? Create your own project to unlock full pot…" at bounding box center [538, 278] width 1077 height 556
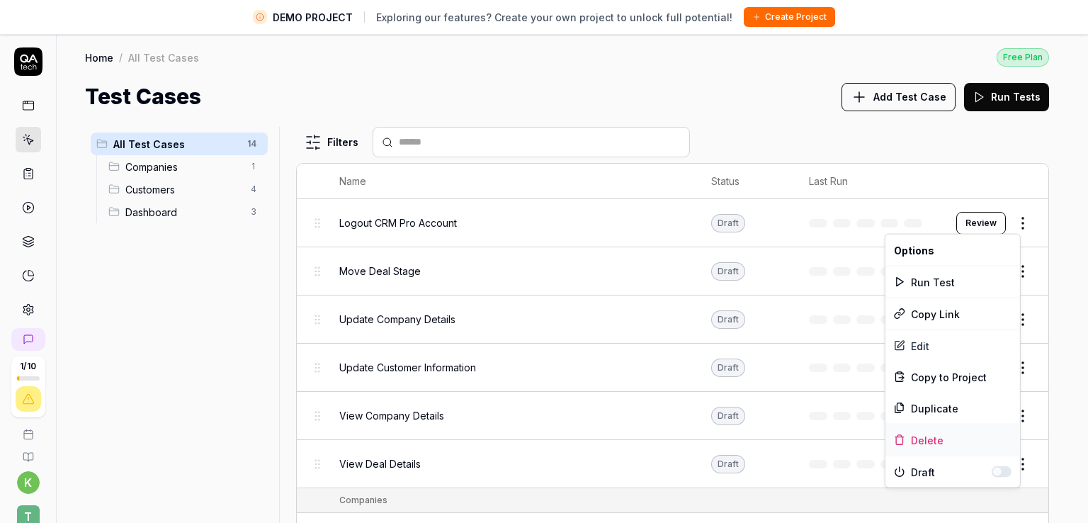
click at [936, 443] on div "Delete" at bounding box center [952, 439] width 135 height 31
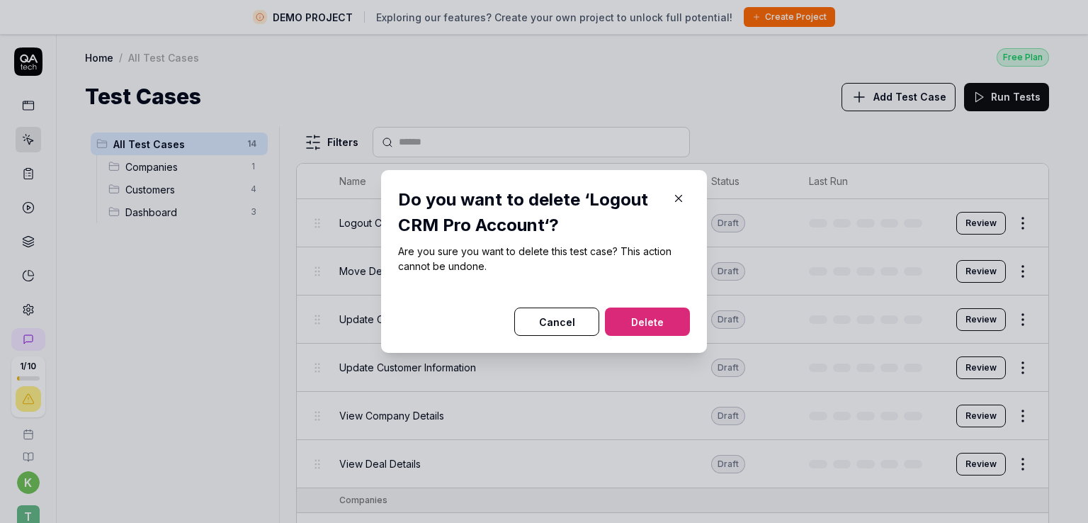
click at [637, 329] on button "Delete" at bounding box center [647, 321] width 85 height 28
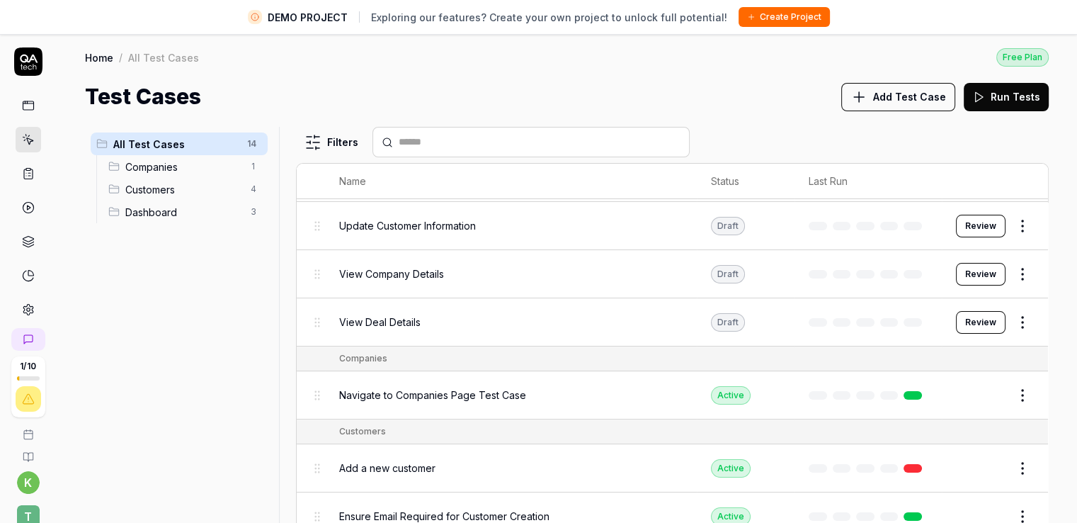
scroll to position [93, 0]
click at [1012, 321] on html "DEMO PROJECT Exploring our features? Create your own project to unlock full pot…" at bounding box center [538, 278] width 1077 height 556
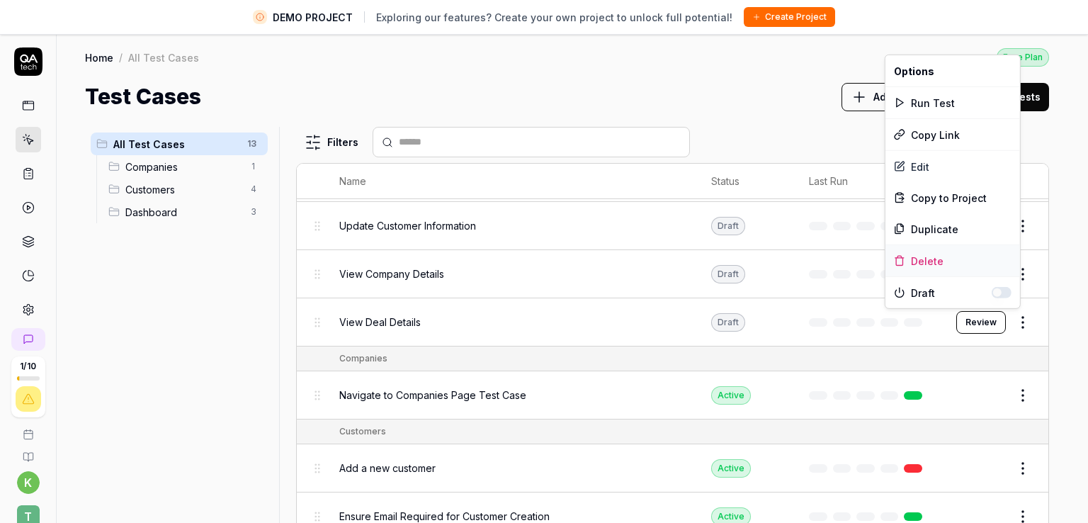
click at [944, 256] on div "Delete" at bounding box center [952, 260] width 135 height 31
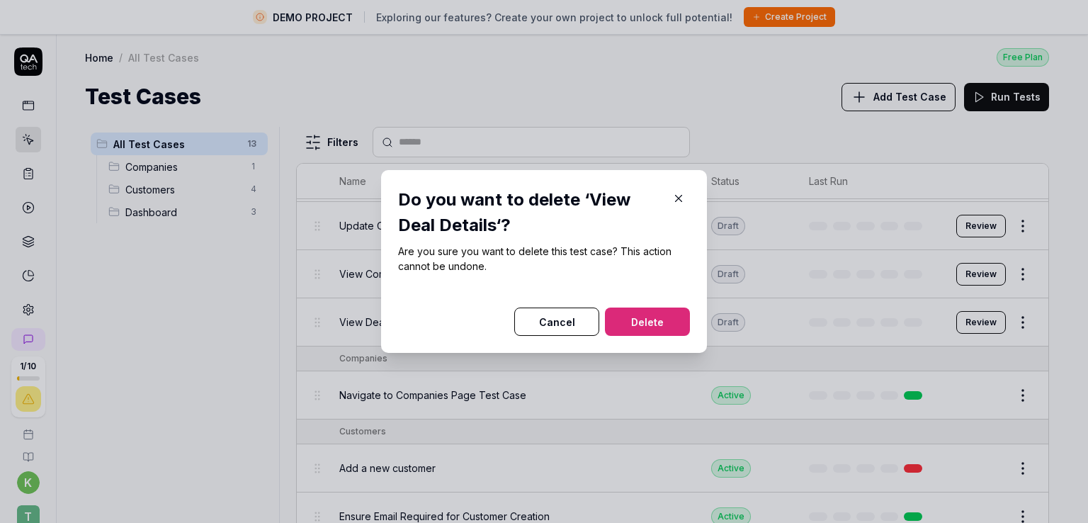
click at [645, 321] on button "Delete" at bounding box center [647, 321] width 85 height 28
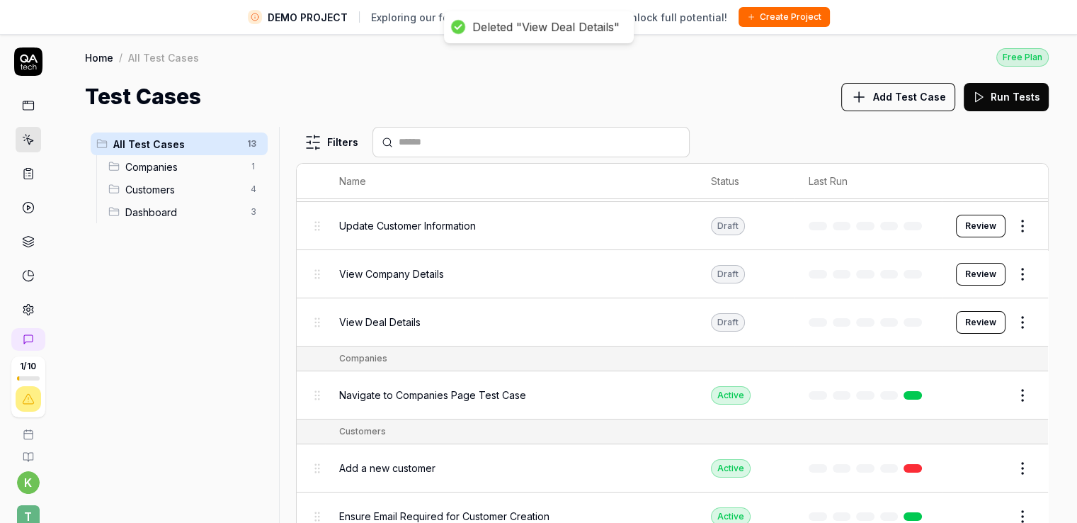
click at [1008, 270] on html "DEMO PROJECT Exploring our features? Create your own project to unlock full pot…" at bounding box center [538, 278] width 1077 height 556
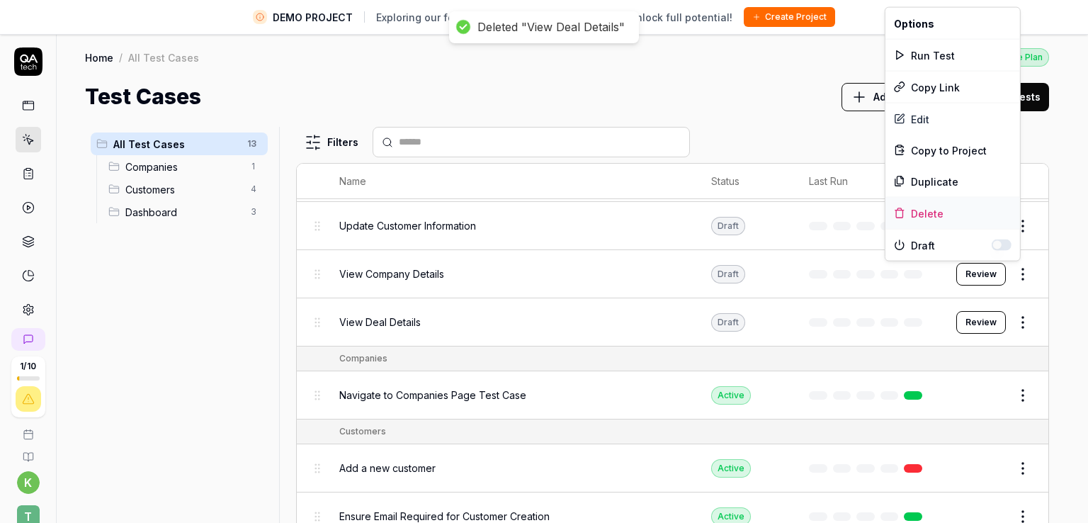
click at [928, 215] on div "Delete" at bounding box center [952, 213] width 135 height 31
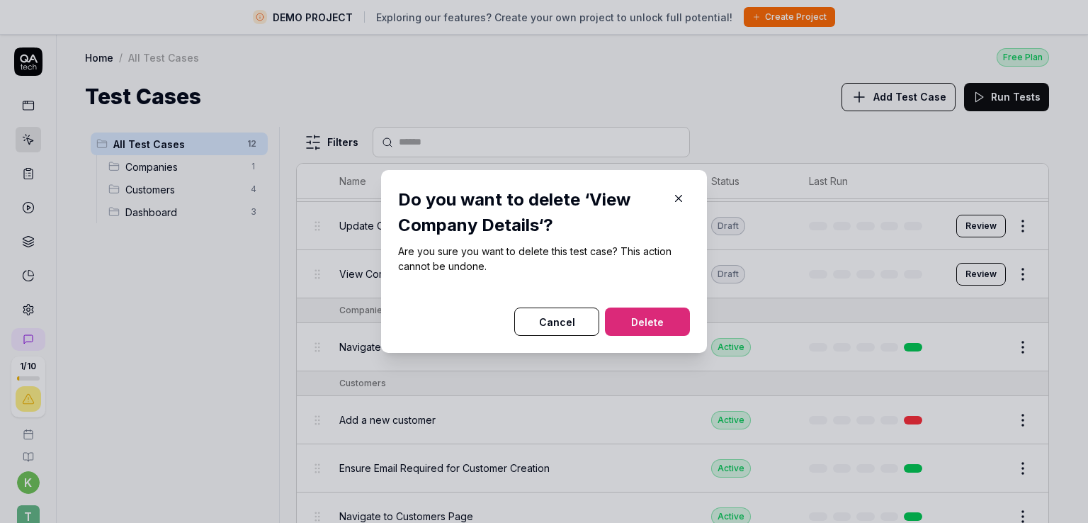
click at [649, 323] on button "Delete" at bounding box center [647, 321] width 85 height 28
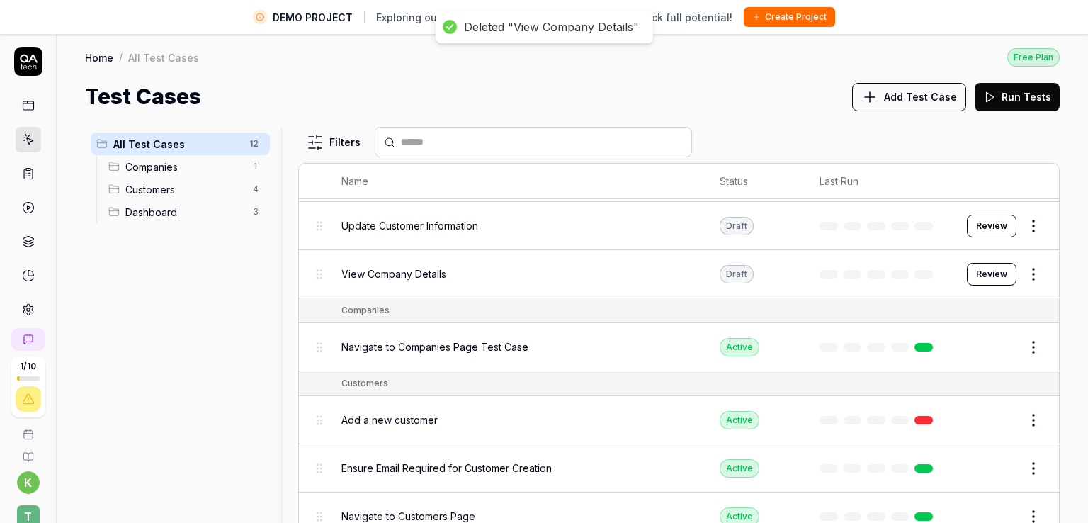
click at [1020, 229] on html "DEMO PROJECT Exploring our features? Create your own project to unlock full pot…" at bounding box center [544, 278] width 1088 height 556
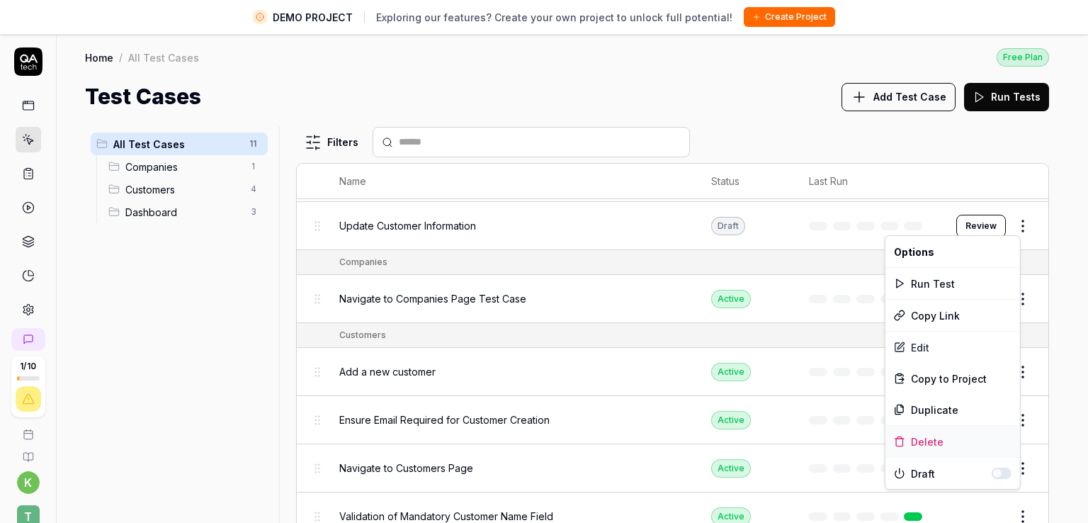
click at [927, 434] on div "Delete" at bounding box center [952, 441] width 135 height 31
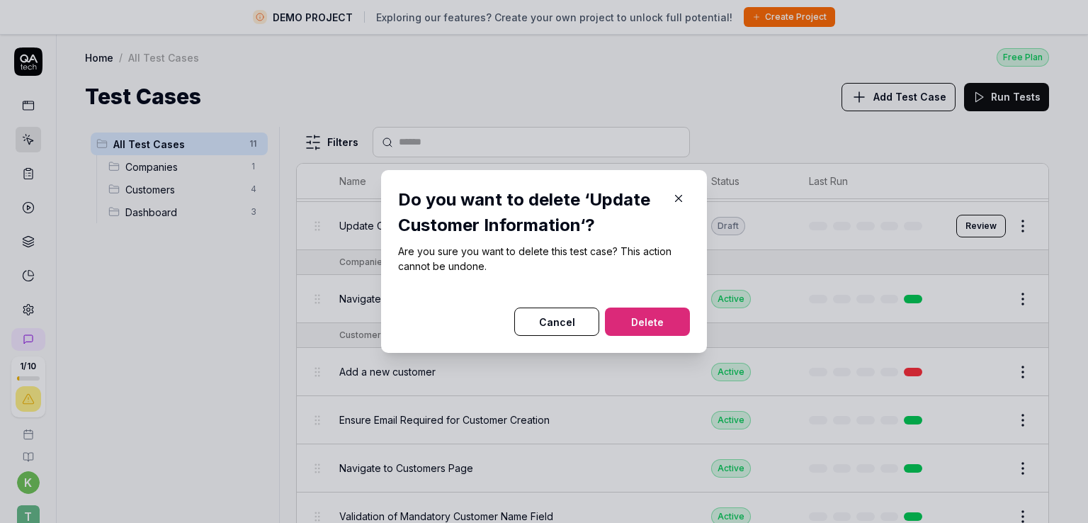
click at [673, 309] on button "Delete" at bounding box center [647, 321] width 85 height 28
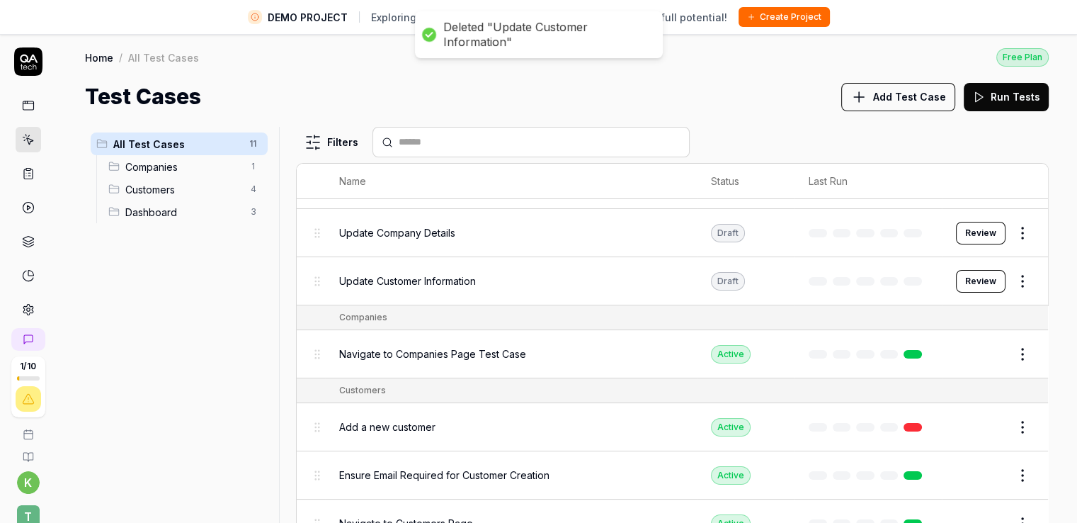
scroll to position [0, 0]
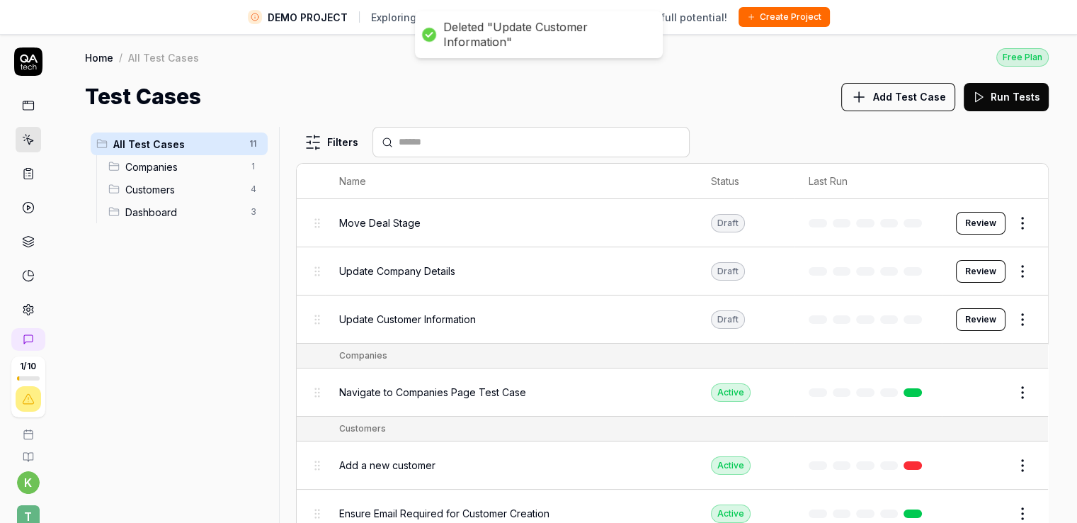
click at [1018, 270] on html "DEMO PROJECT Exploring our features? Create your own project to unlock full pot…" at bounding box center [538, 278] width 1077 height 556
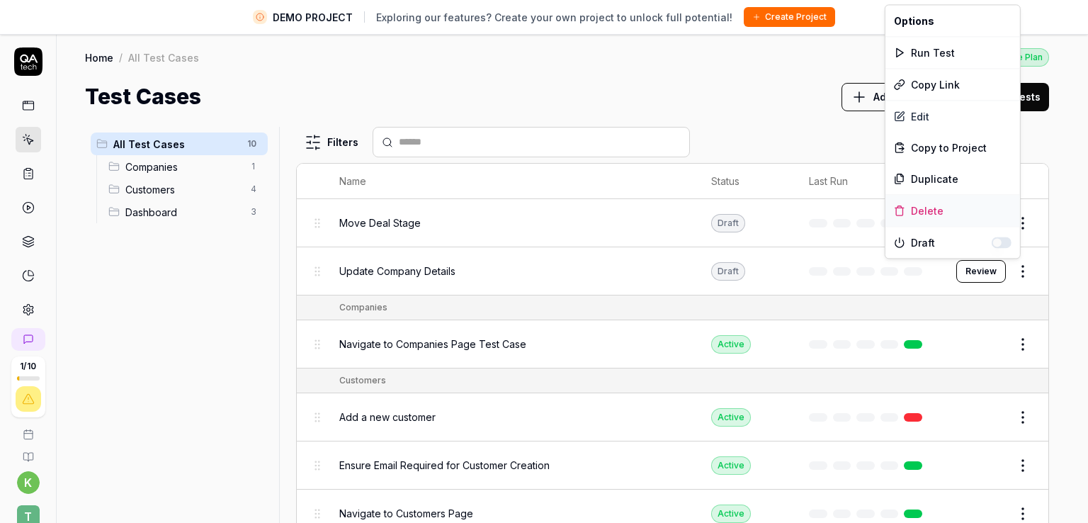
click at [955, 214] on div "Delete" at bounding box center [952, 210] width 135 height 31
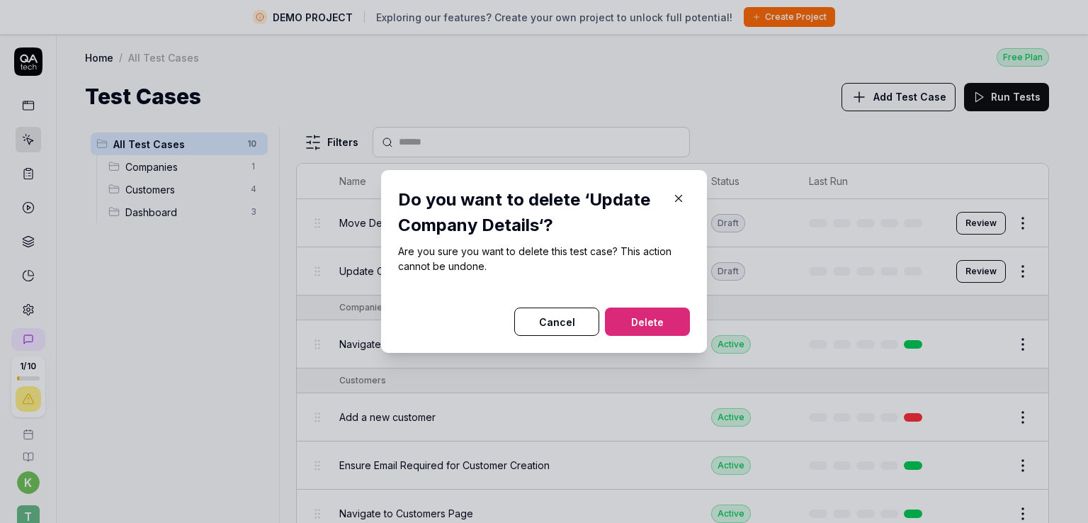
drag, startPoint x: 662, startPoint y: 320, endPoint x: 709, endPoint y: 303, distance: 49.7
click at [661, 320] on button "Delete" at bounding box center [647, 321] width 85 height 28
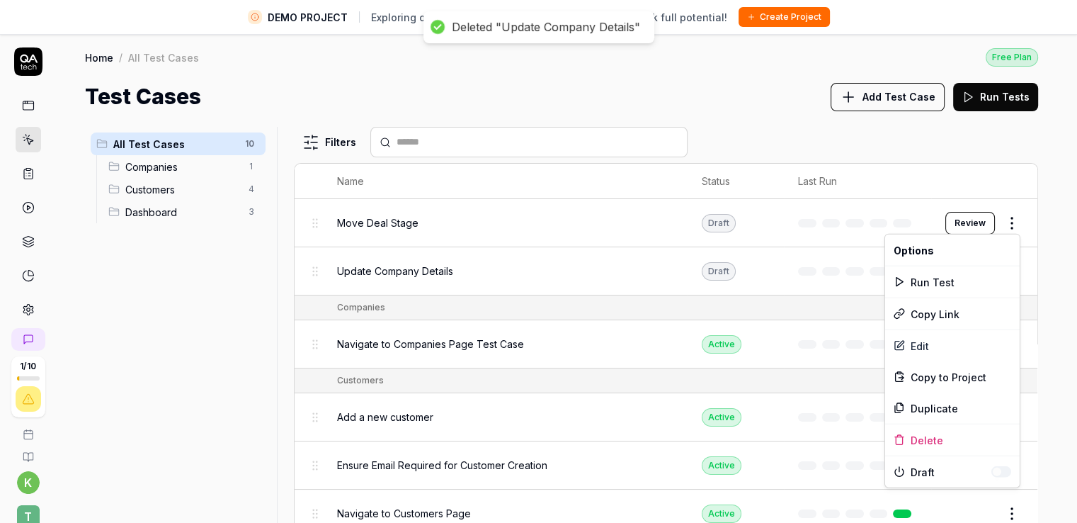
click at [1012, 212] on html "DEMO PROJECT Exploring our features? Create your own project to unlock full pot…" at bounding box center [538, 278] width 1077 height 556
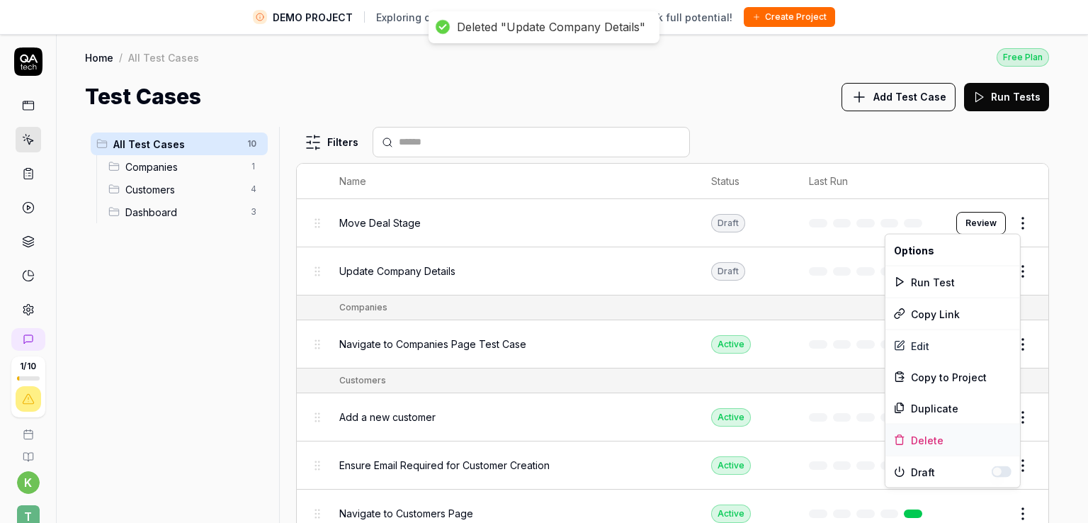
click at [918, 433] on div "Delete" at bounding box center [952, 439] width 135 height 31
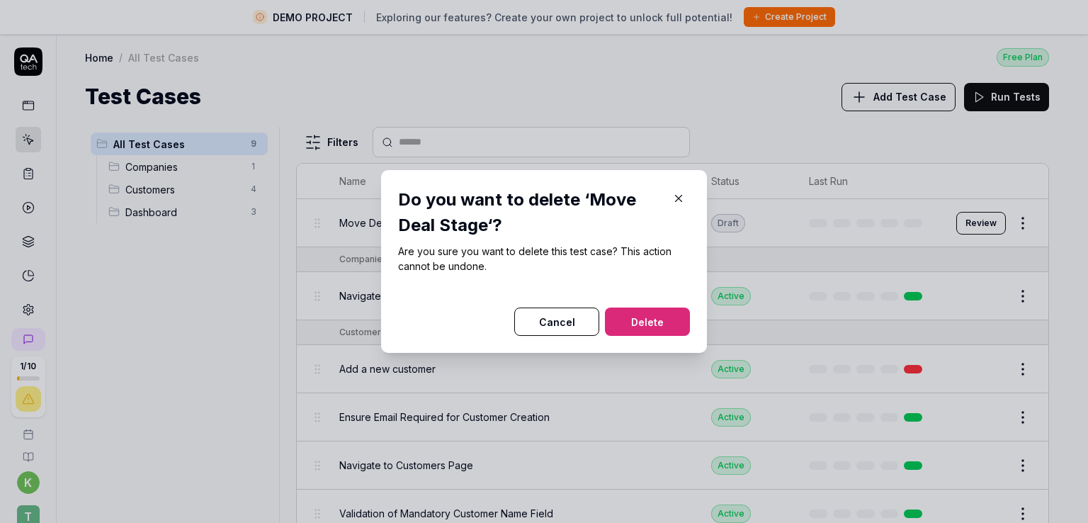
click at [653, 321] on button "Delete" at bounding box center [647, 321] width 85 height 28
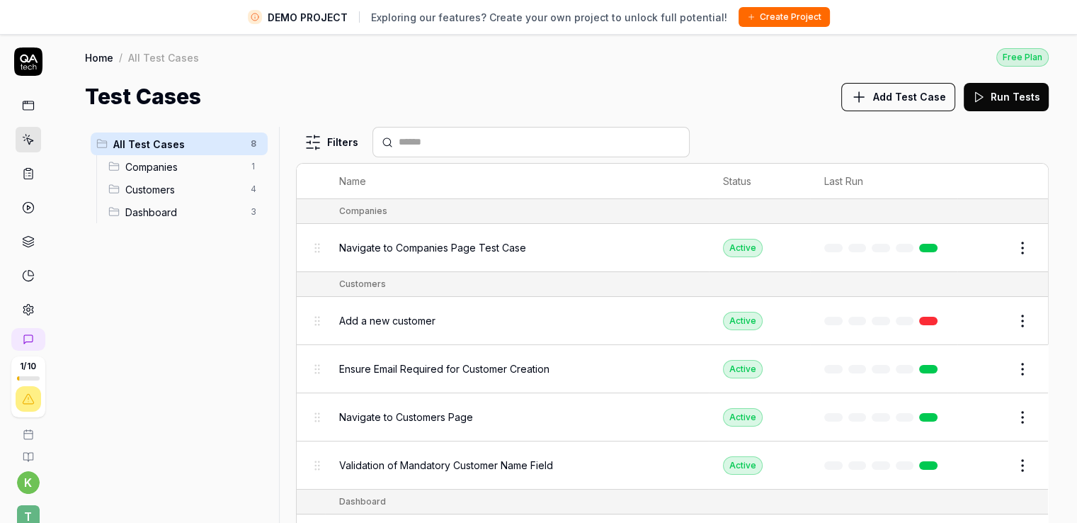
click at [160, 149] on span "All Test Cases" at bounding box center [177, 144] width 129 height 15
click at [520, 71] on div "Home / All Test Cases Free Plan Home / All Test Cases Free Plan Test Cases Add …" at bounding box center [567, 72] width 1020 height 79
click at [26, 139] on icon at bounding box center [29, 141] width 6 height 6
click at [336, 60] on div "Home / All Test Cases Free Plan" at bounding box center [567, 56] width 964 height 19
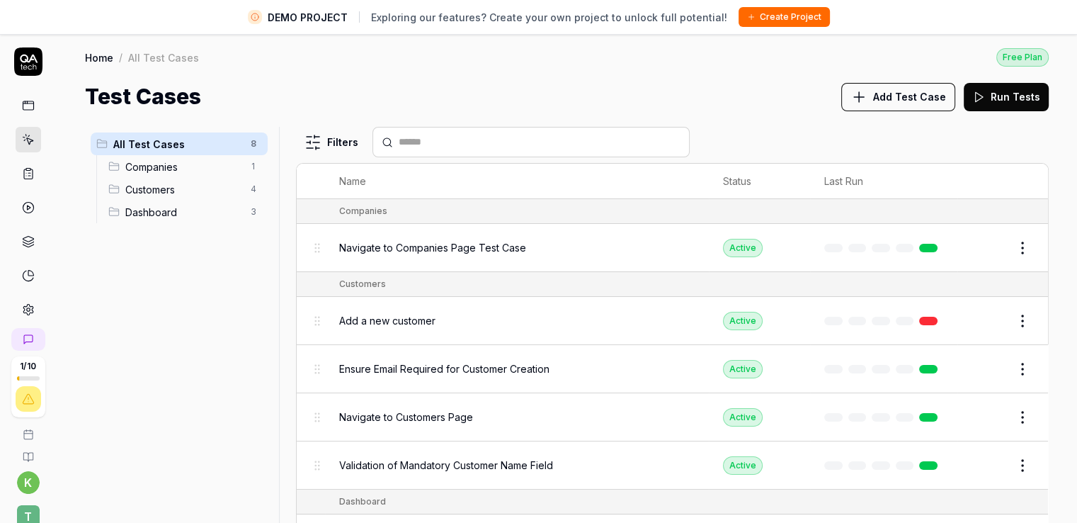
click at [922, 99] on span "Add Test Case" at bounding box center [909, 96] width 73 height 15
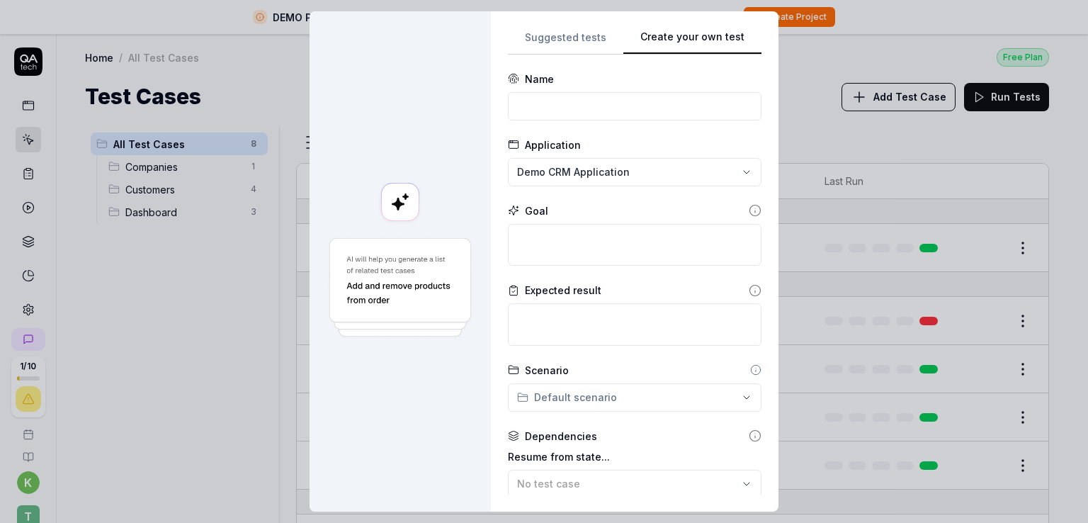
click at [701, 107] on div "Suggested tests Create your own test Name Application Demo CRM Application Goal…" at bounding box center [635, 261] width 254 height 466
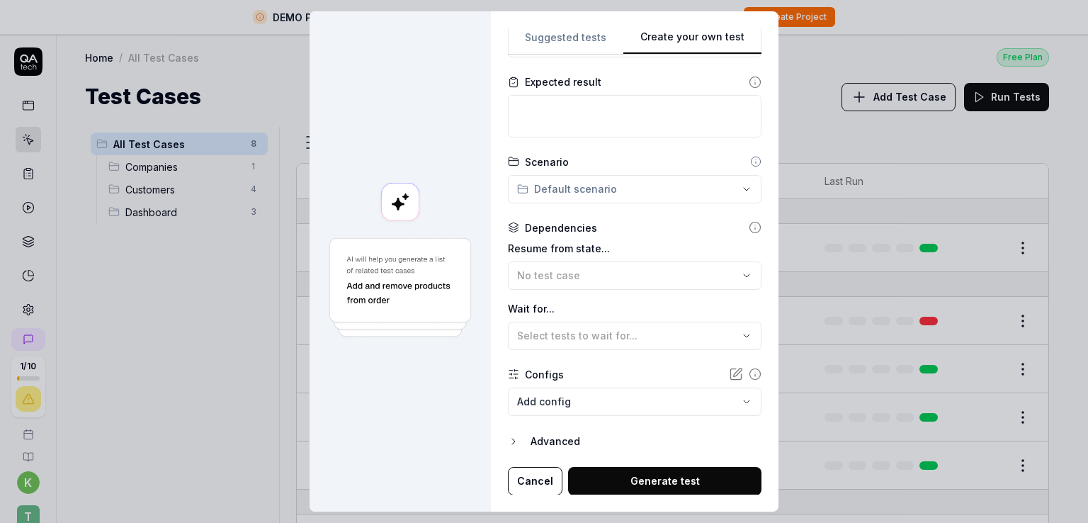
click at [547, 442] on div "Advanced" at bounding box center [645, 441] width 231 height 17
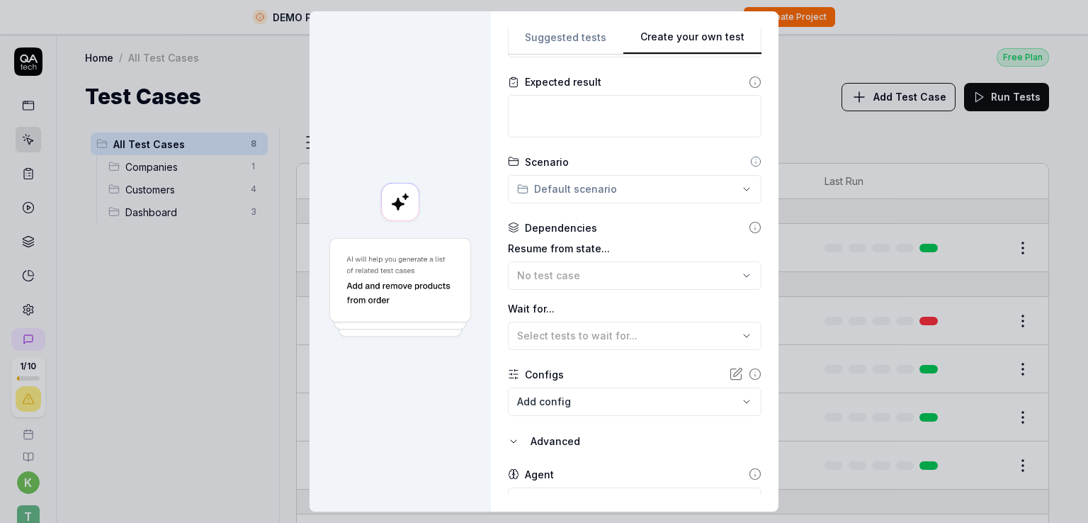
scroll to position [274, 0]
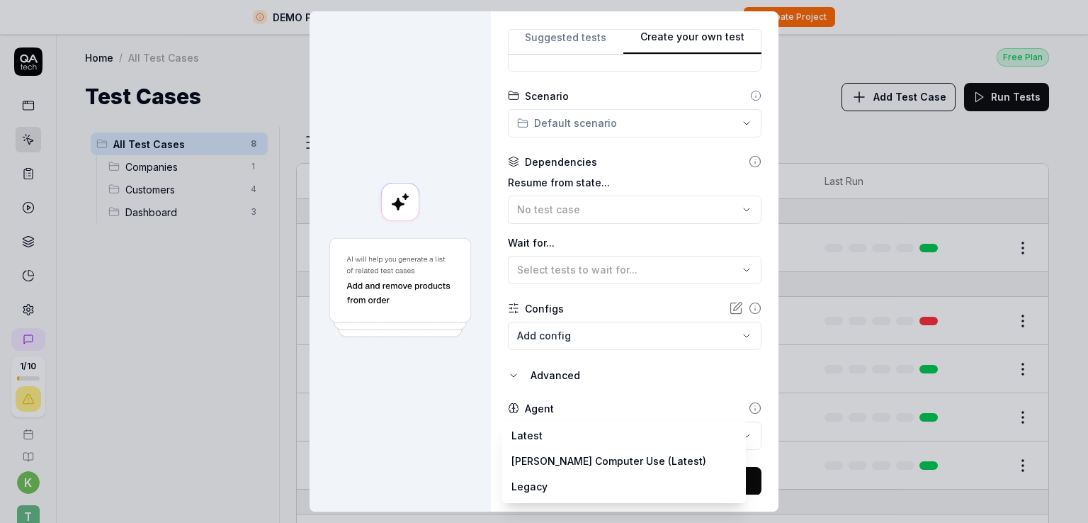
click at [539, 434] on body "DEMO PROJECT Exploring our features? Create your own project to unlock full pot…" at bounding box center [538, 278] width 1077 height 556
select select "**********"
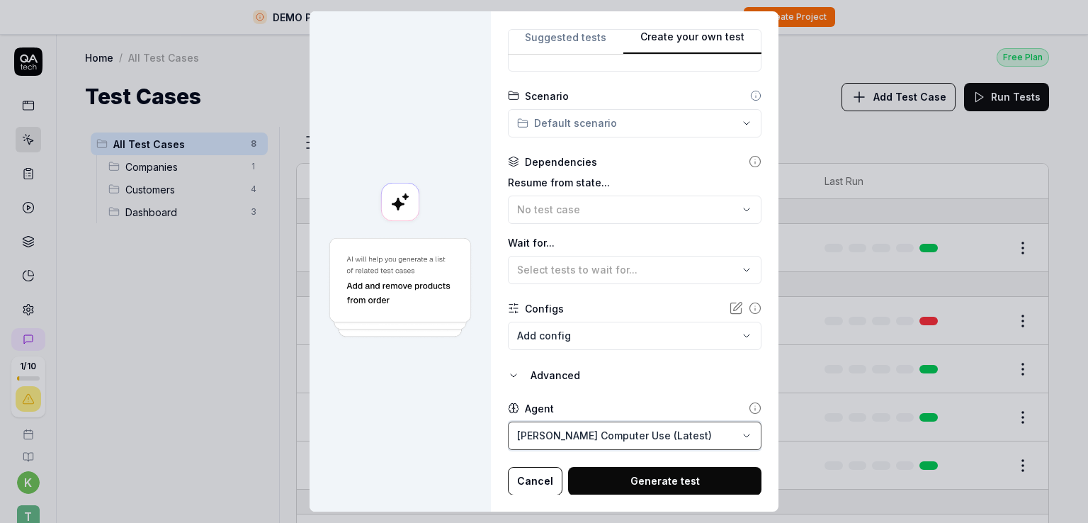
scroll to position [0, 0]
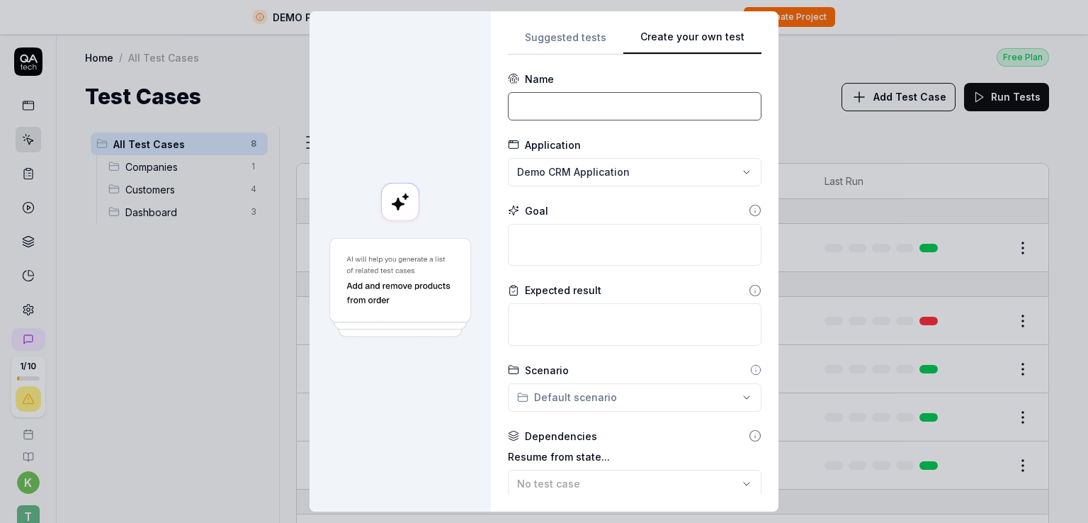
click at [552, 106] on input at bounding box center [635, 106] width 254 height 28
type input "Test"
click at [581, 171] on div "**********" at bounding box center [544, 261] width 1088 height 523
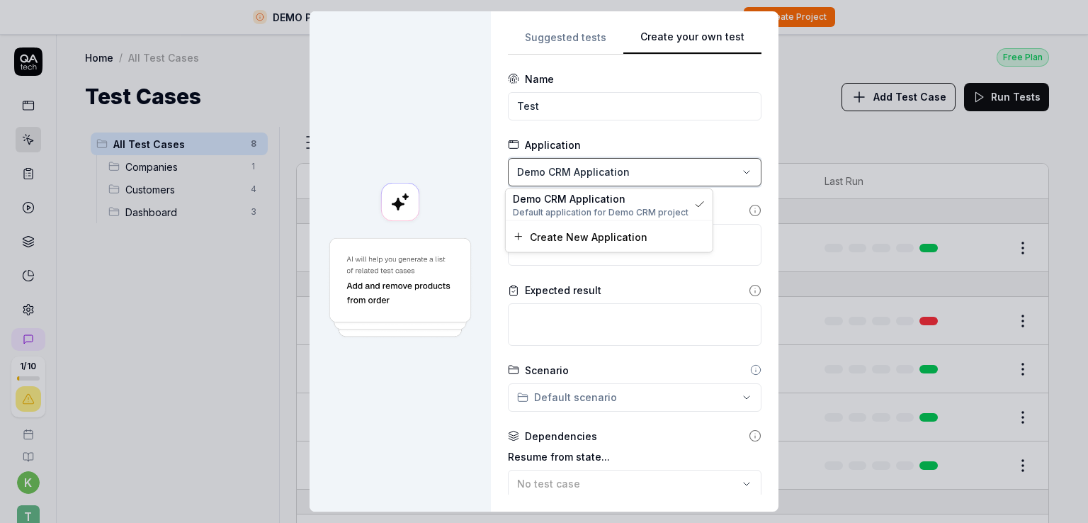
click at [583, 171] on div "**********" at bounding box center [544, 261] width 1088 height 523
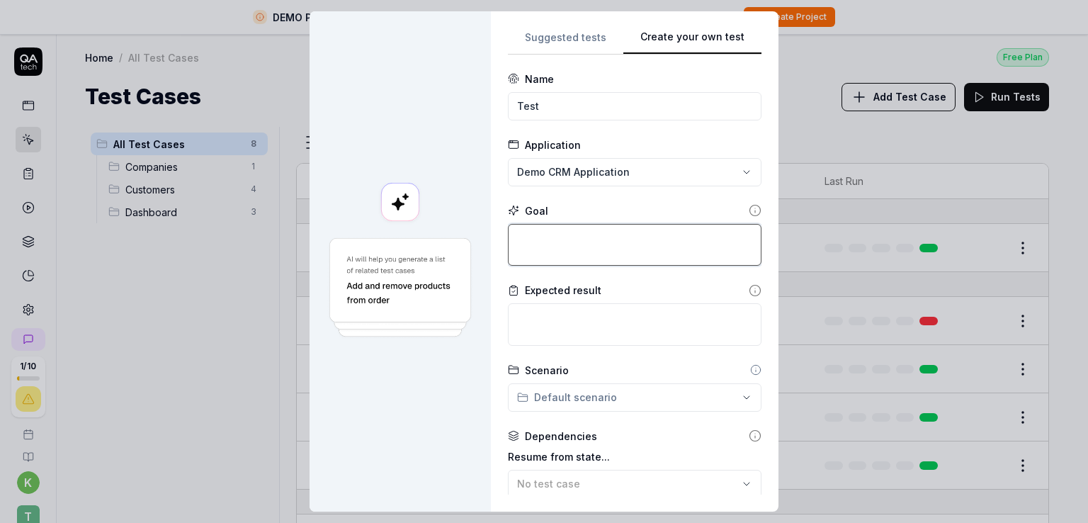
click at [582, 241] on textarea at bounding box center [635, 245] width 254 height 42
type textarea "*"
type textarea "m"
type textarea "*"
type textarea "my"
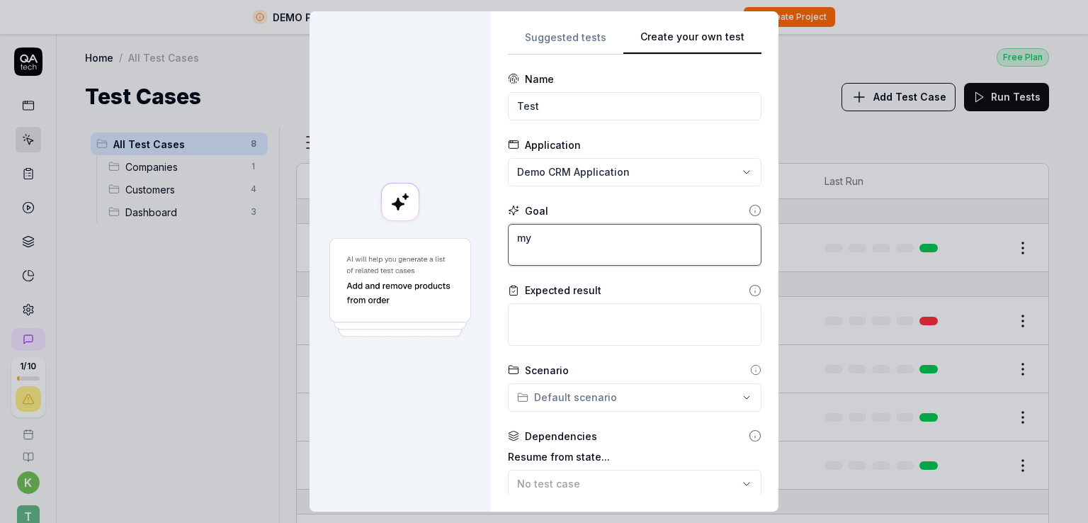
type textarea "*"
type textarea "my"
type textarea "*"
type textarea "my g"
type textarea "*"
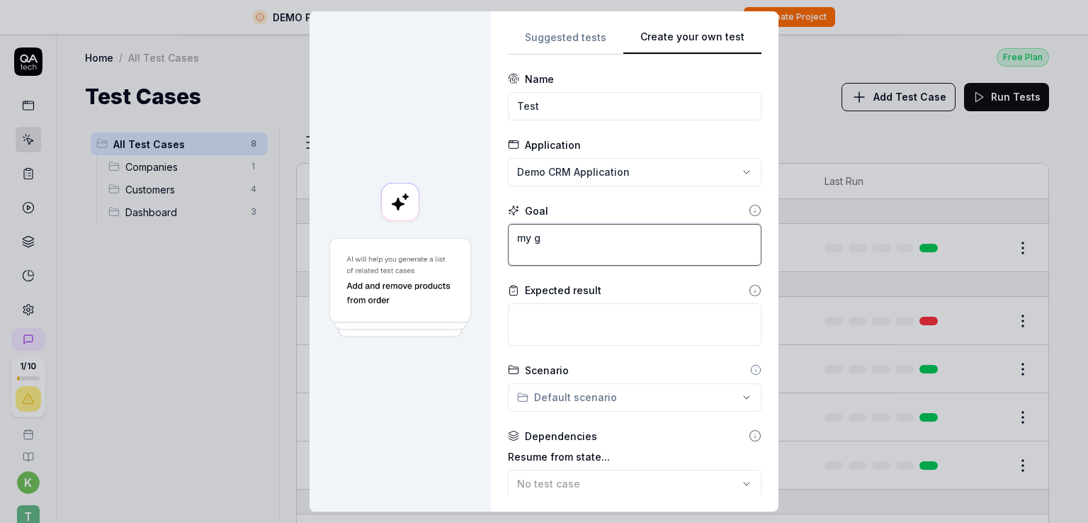
type textarea "my go"
type textarea "*"
type textarea "my goa"
type textarea "*"
type textarea "my goal"
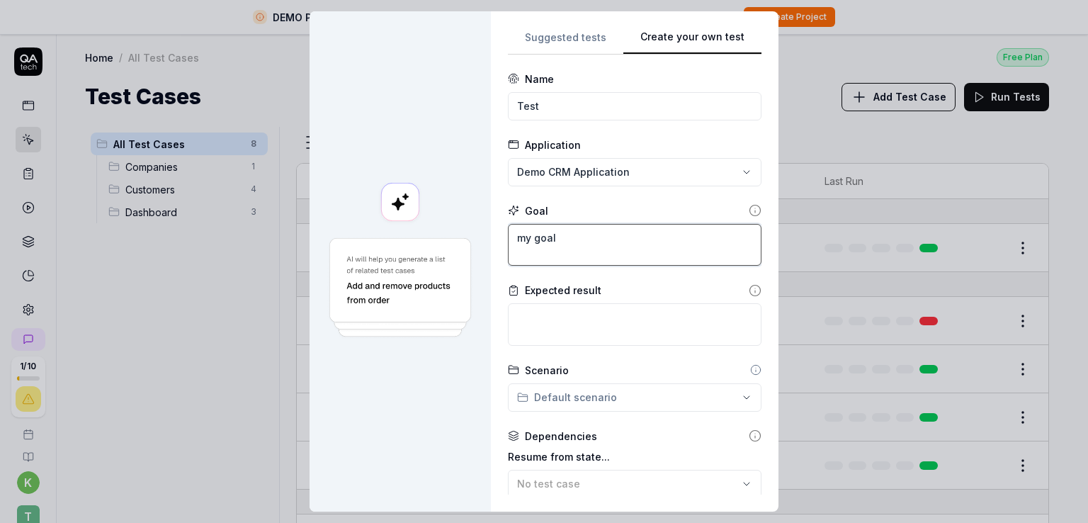
type textarea "*"
type textarea "my goal"
type textarea "*"
type textarea "my goal i"
type textarea "*"
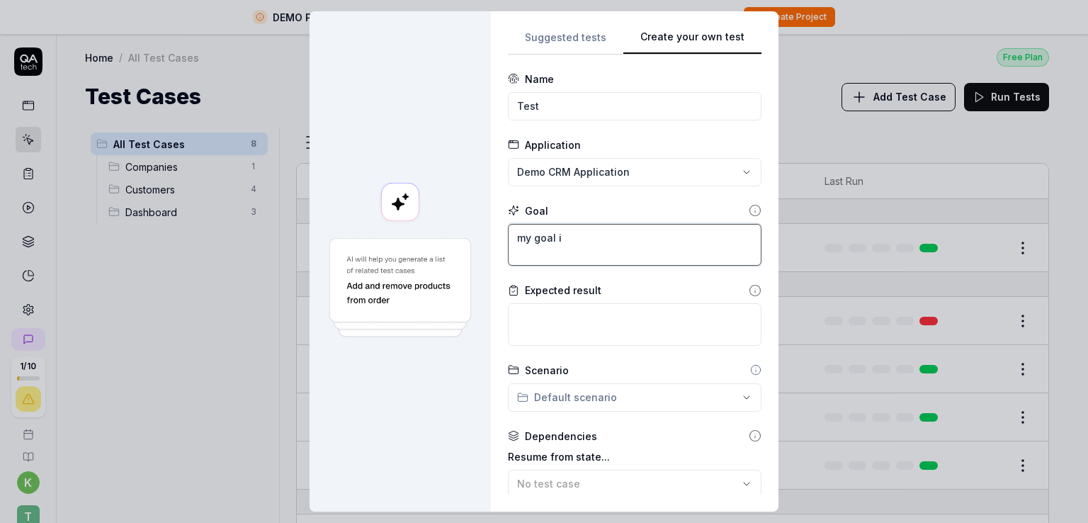
type textarea "my goal is"
type textarea "*"
type textarea "my goal is"
type textarea "*"
type textarea "my goal is a"
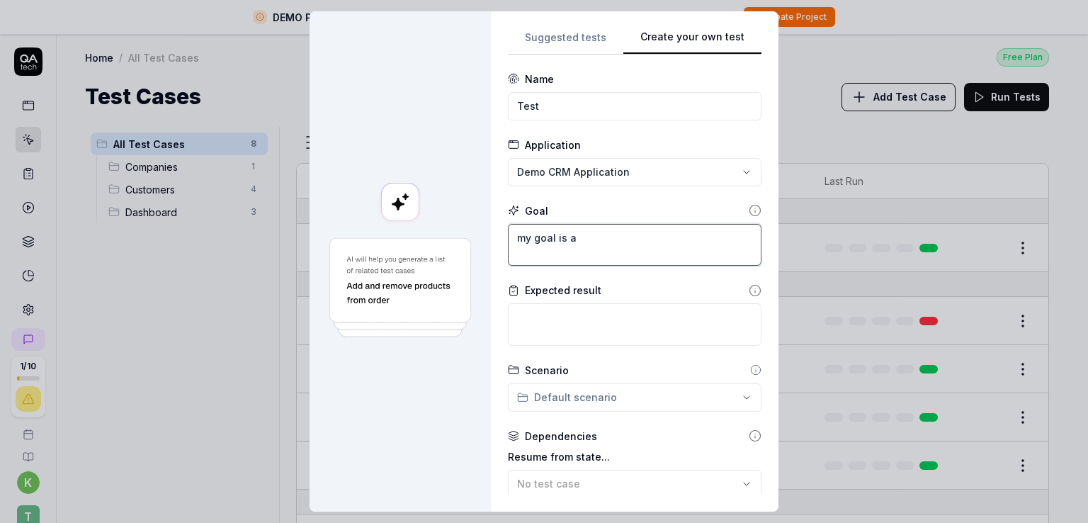
type textarea "*"
type textarea "my goal is a"
type textarea "*"
type textarea "my goal is a f"
type textarea "*"
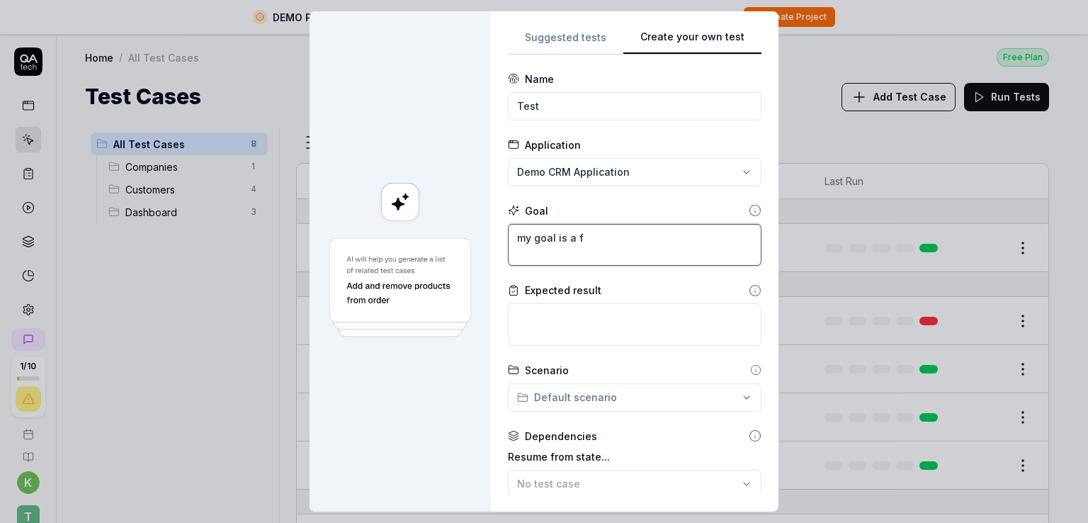
type textarea "my goal is a fa"
type textarea "*"
type textarea "my goal is a fam"
type textarea "*"
type textarea "my goal is a famo"
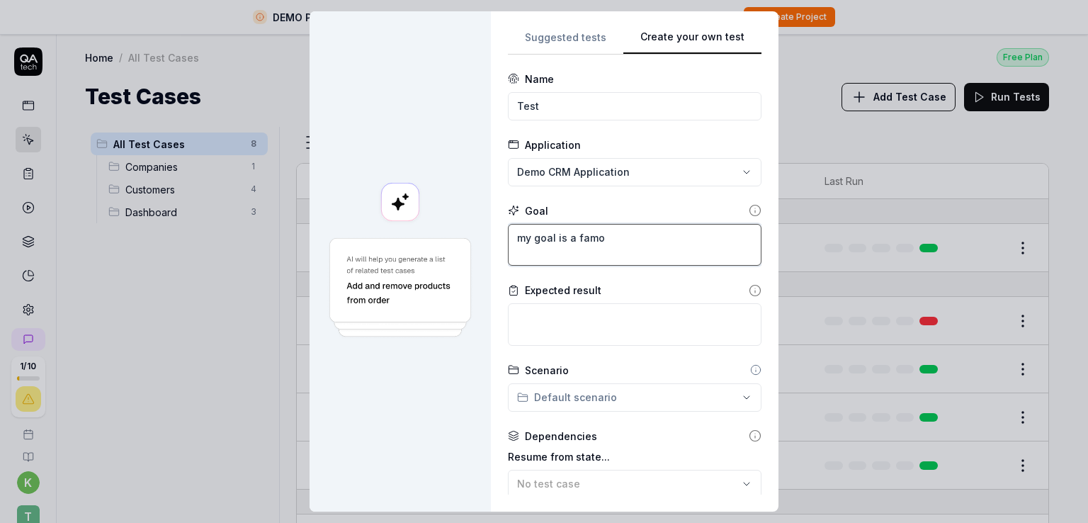
type textarea "*"
type textarea "my goal is a famou"
type textarea "*"
type textarea "my goal is a famous"
type textarea "*"
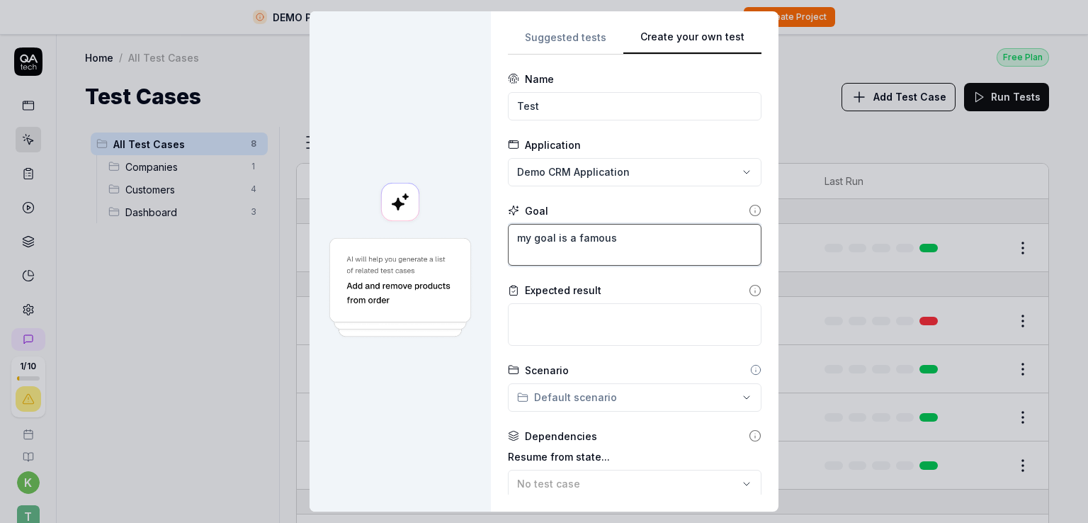
type textarea "my goal is a famous"
type textarea "*"
type textarea "my goal is a famous u"
type textarea "*"
type textarea "my goal is a famous ui"
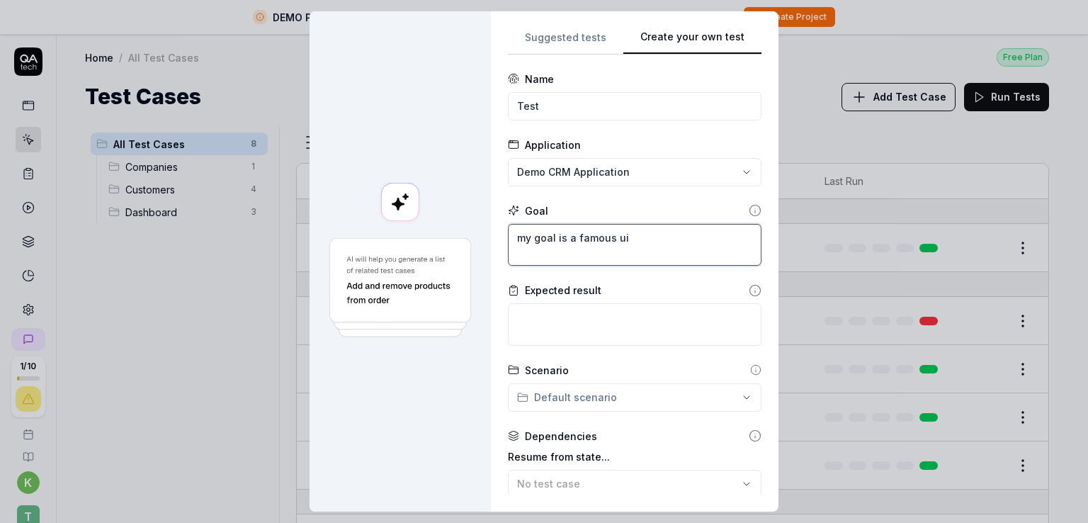
type textarea "*"
type textarea "my goal is a famous ui"
type textarea "*"
type textarea "my goal is a famous ui u"
type textarea "*"
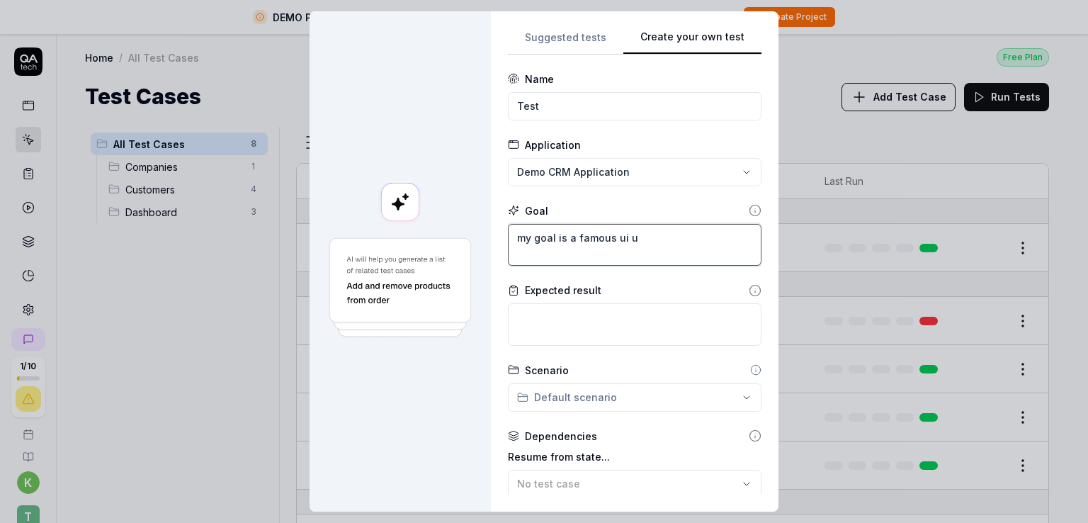
type textarea "my goal is a famous ui ux"
type textarea "*"
type textarea "my goal is a famous ui ux"
type textarea "*"
type textarea "my goal is a famous ui ux d"
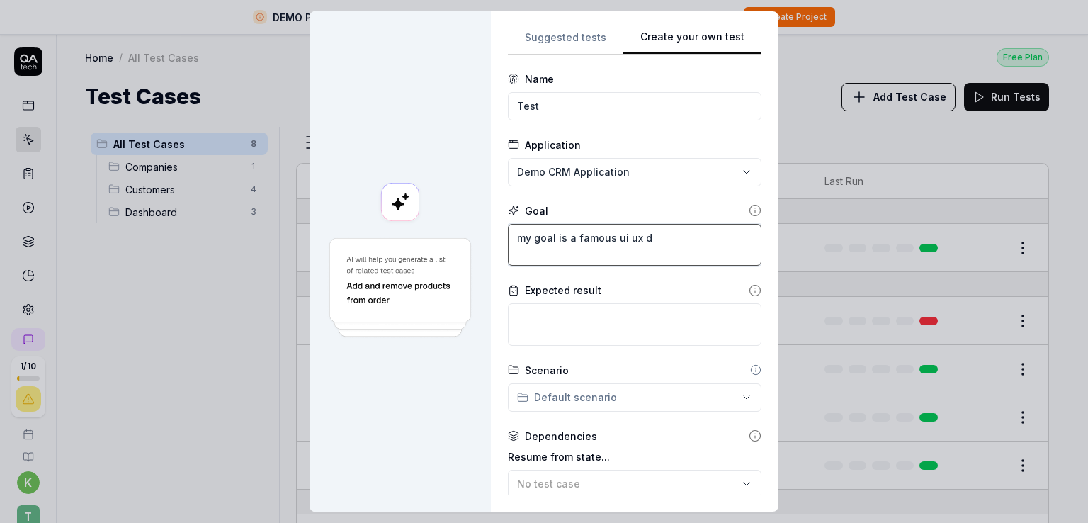
type textarea "*"
type textarea "my goal is a famous ui ux de"
type textarea "*"
type textarea "my goal is a famous ui ux des"
type textarea "*"
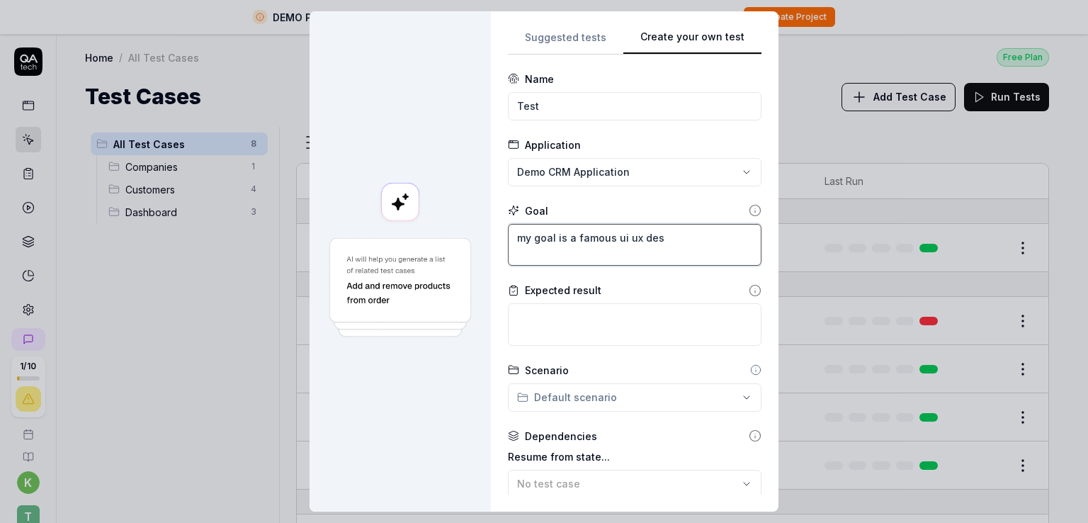
type textarea "my goal is a famous ui ux desi"
type textarea "*"
type textarea "my goal is a famous ui ux desig"
type textarea "*"
type textarea "my goal is a famous ui ux design"
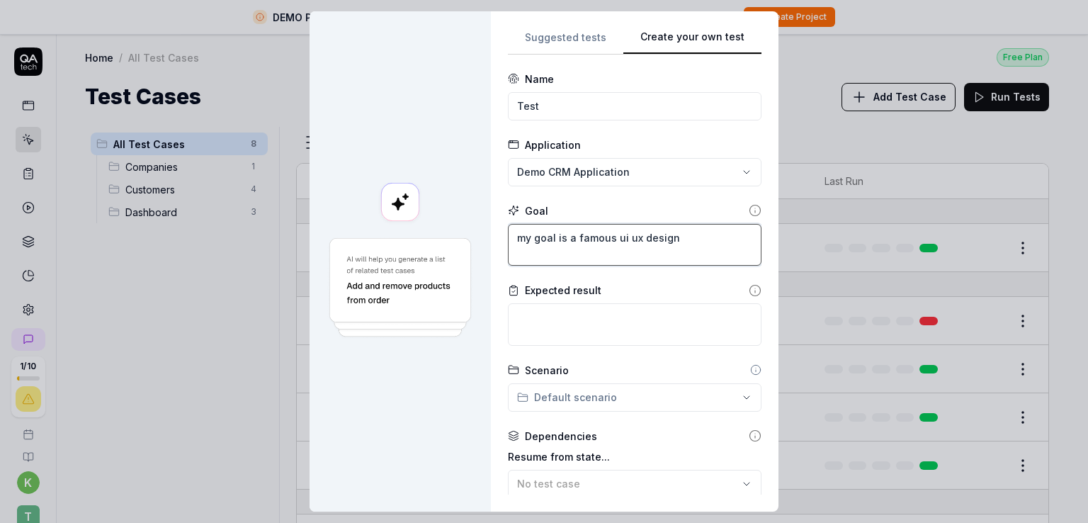
type textarea "*"
type textarea "my goal is a famous ui ux designe"
type textarea "*"
type textarea "my goal is a famous ui ux designer"
paste textarea "my goal is a famous ui ux designer"
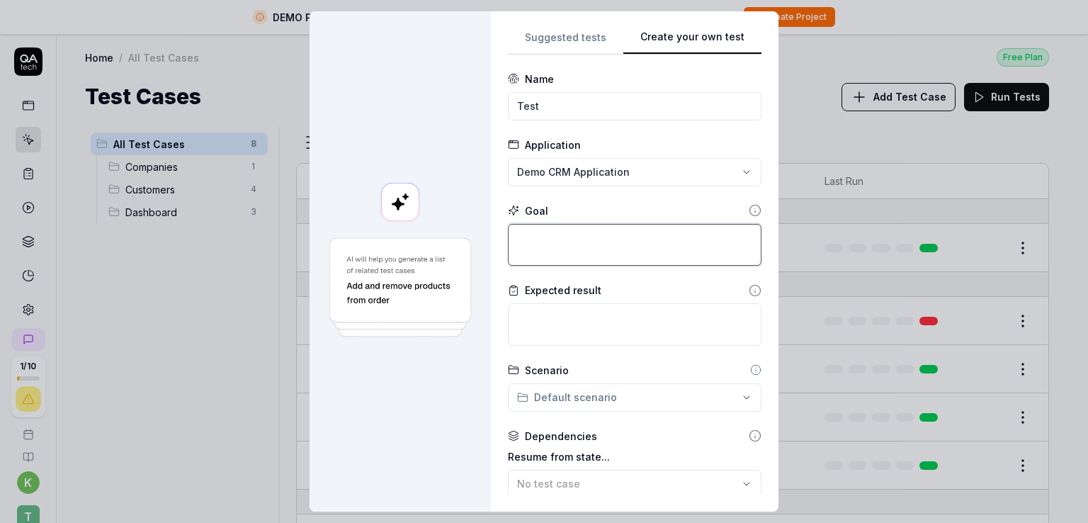
type textarea "*"
type textarea "my goal is a famous ui ux designer"
click at [567, 240] on textarea "my goal is a famous ui ux designer" at bounding box center [635, 245] width 254 height 42
type textarea "*"
type textarea "my goal is a famous ui ux designer"
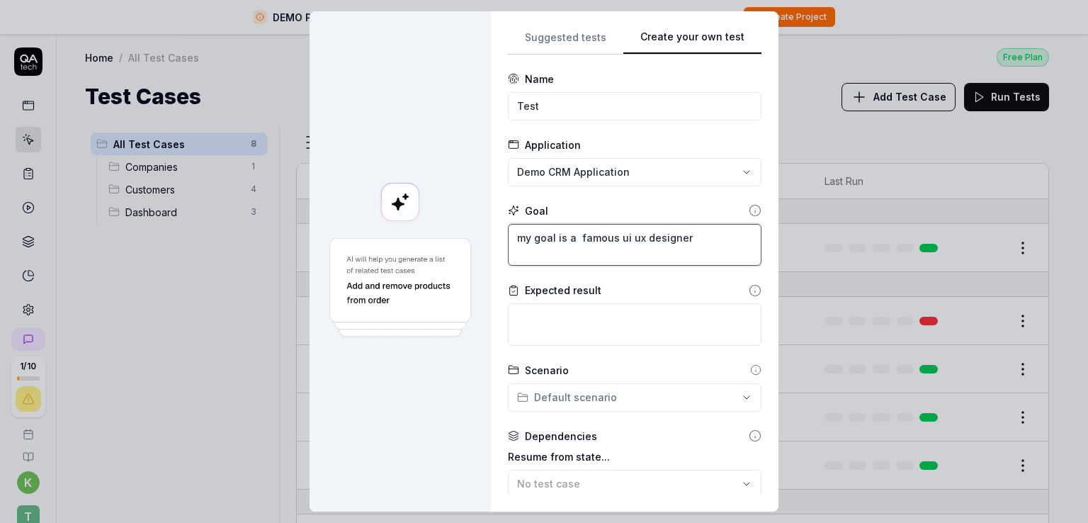
type textarea "*"
type textarea "my goal is a b famous ui ux designer"
type textarea "*"
type textarea "my goal is a be famous ui ux designer"
type textarea "*"
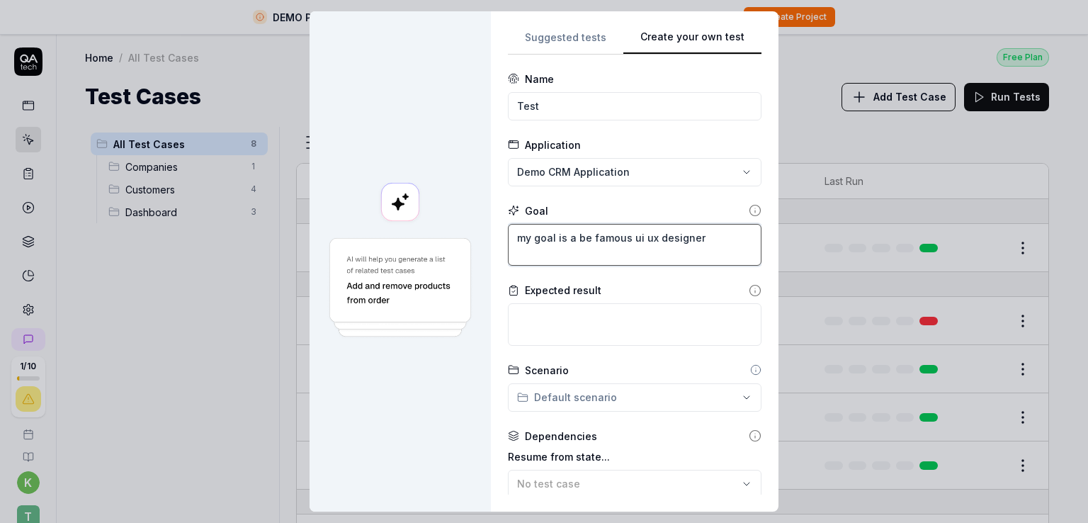
type textarea "my goal is a be famous ui ux designer"
type textarea "*"
type textarea "my goal is a be c famous ui ux designer"
type textarea "*"
type textarea "my goal is a be co famous ui ux designer"
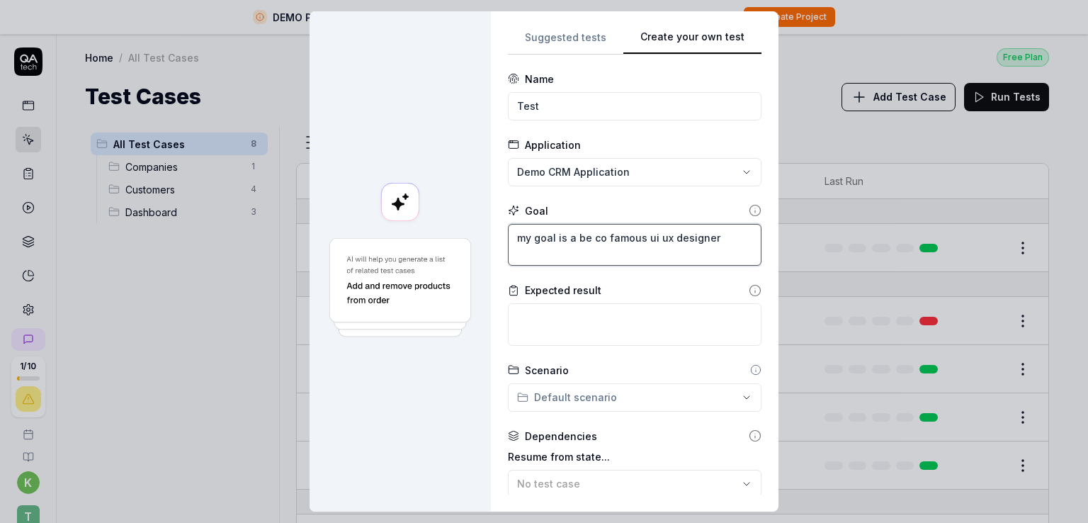
type textarea "*"
type textarea "my goal is a be com famous ui ux designer"
type textarea "*"
type textarea "my goal is a be come famous ui ux designer"
type textarea "*"
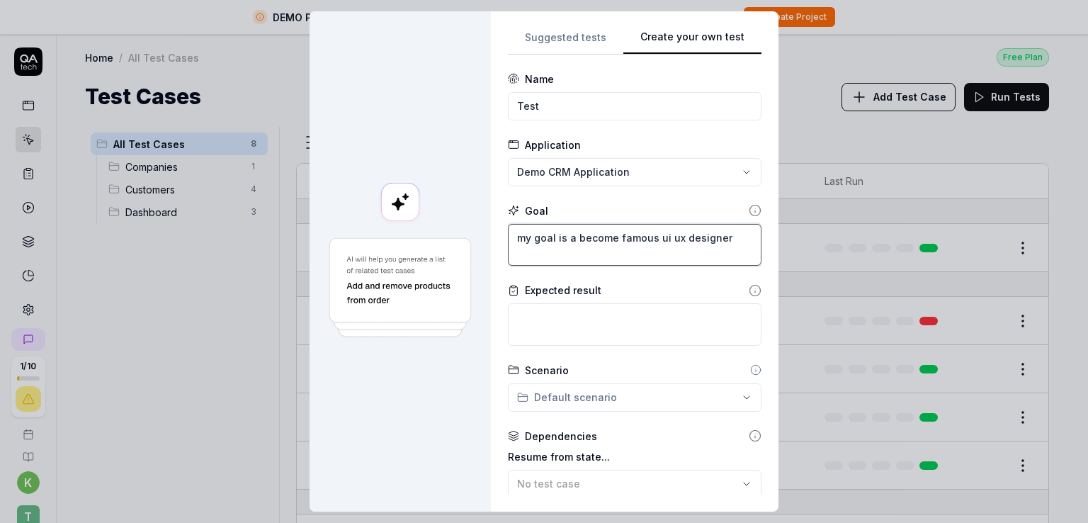
type textarea "my goal is a become famous ui ux designer"
click at [607, 238] on textarea "my goal is a become famous ui ux designer" at bounding box center [635, 245] width 254 height 42
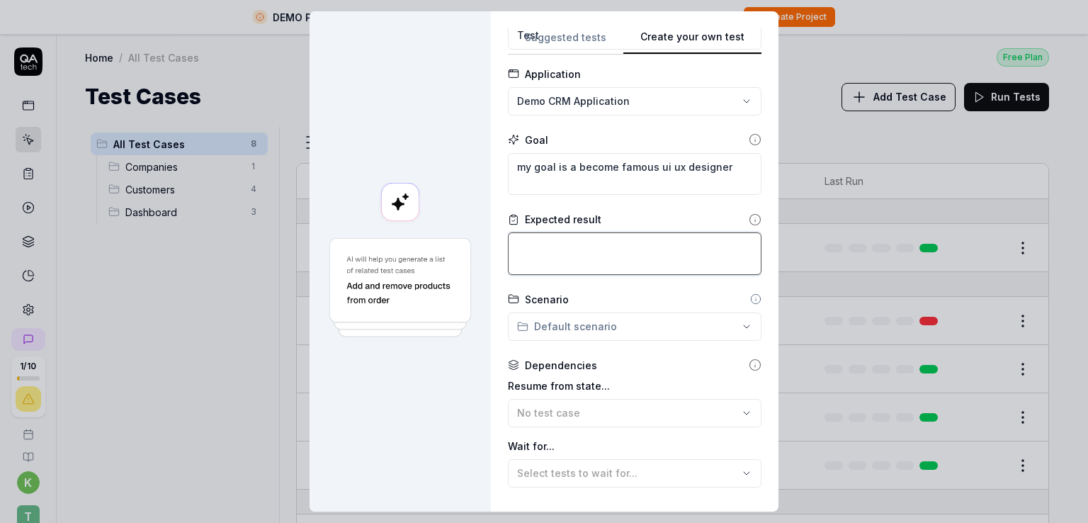
click at [561, 241] on textarea at bounding box center [635, 253] width 254 height 42
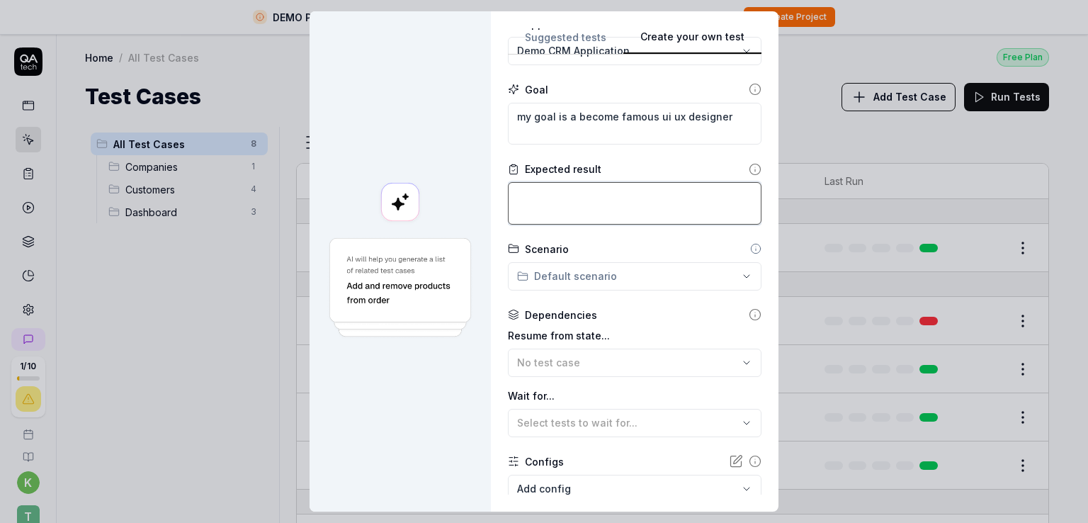
scroll to position [142, 0]
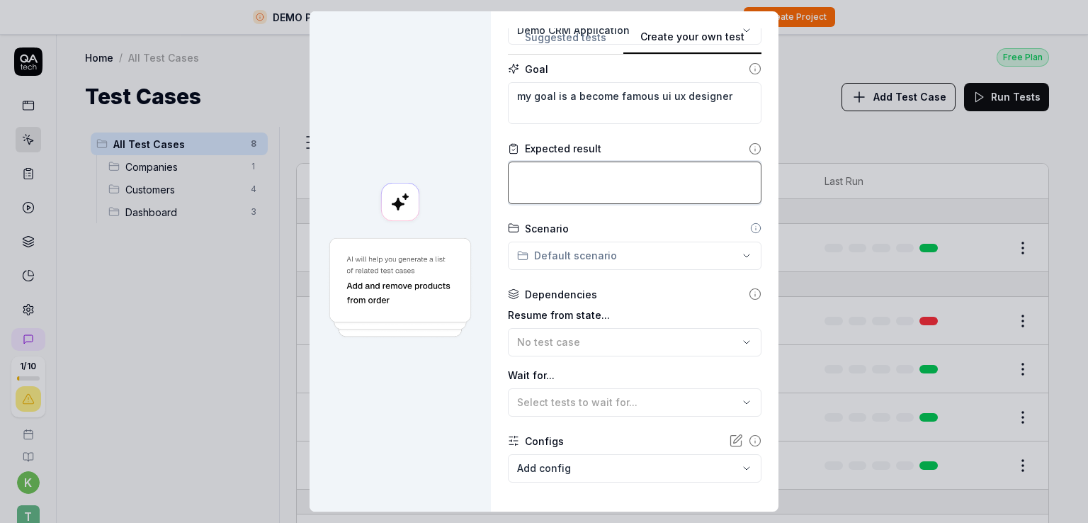
type textarea "*"
type textarea "1"
type textarea "*"
type textarea "10"
type textarea "*"
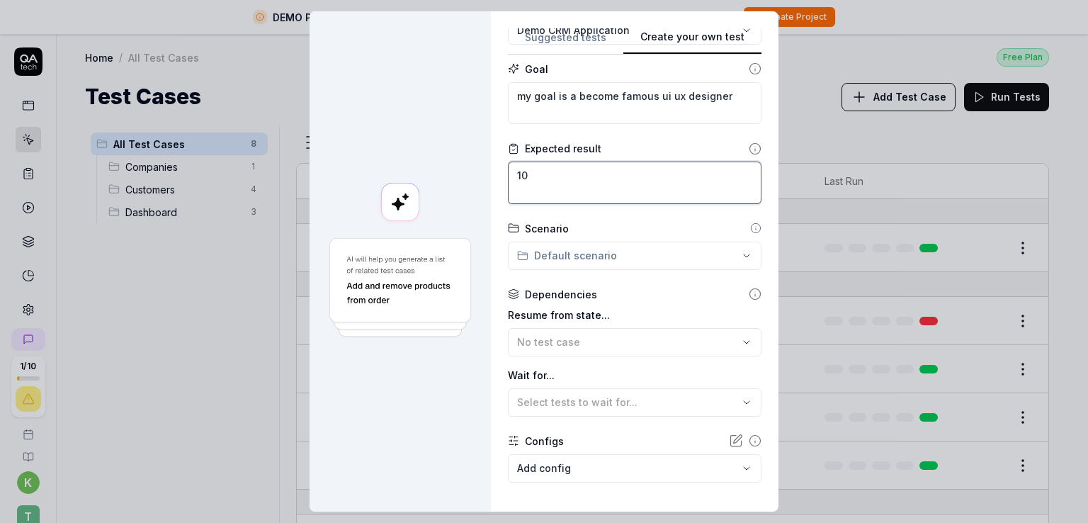
type textarea "100"
type textarea "*"
type textarea "100%"
click at [588, 250] on div "**********" at bounding box center [544, 261] width 1088 height 523
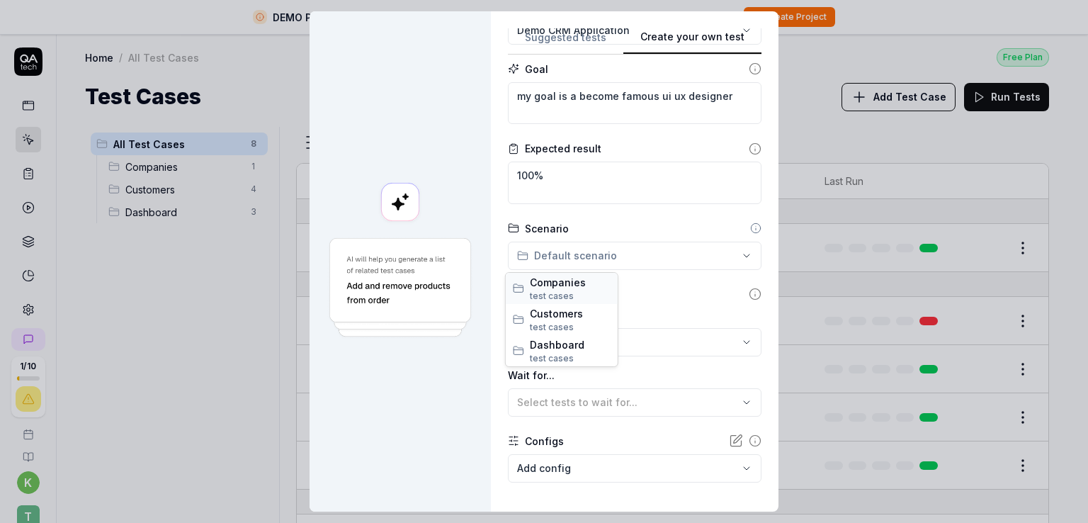
click at [583, 292] on span "test case s" at bounding box center [570, 296] width 81 height 13
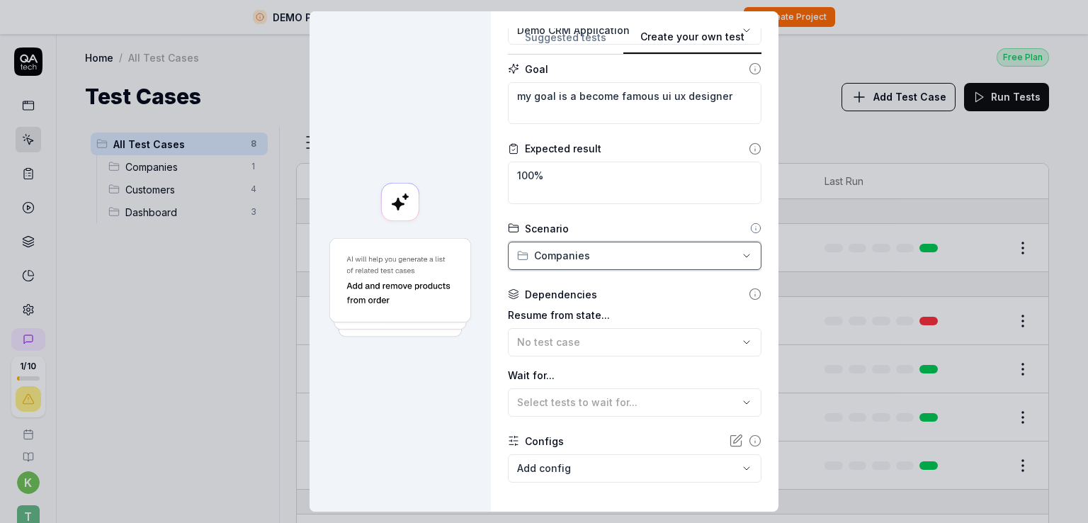
scroll to position [212, 0]
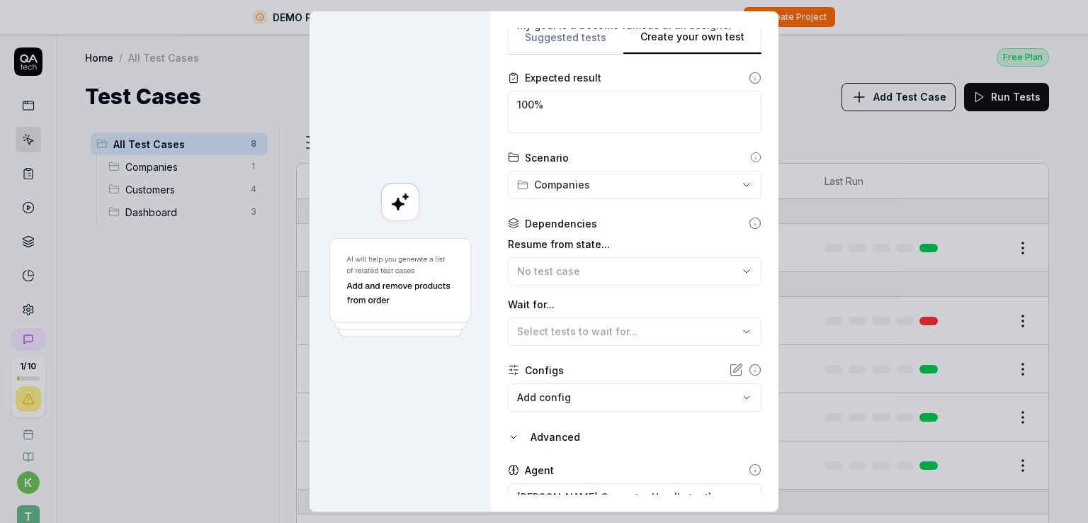
click at [748, 222] on icon at bounding box center [754, 223] width 13 height 13
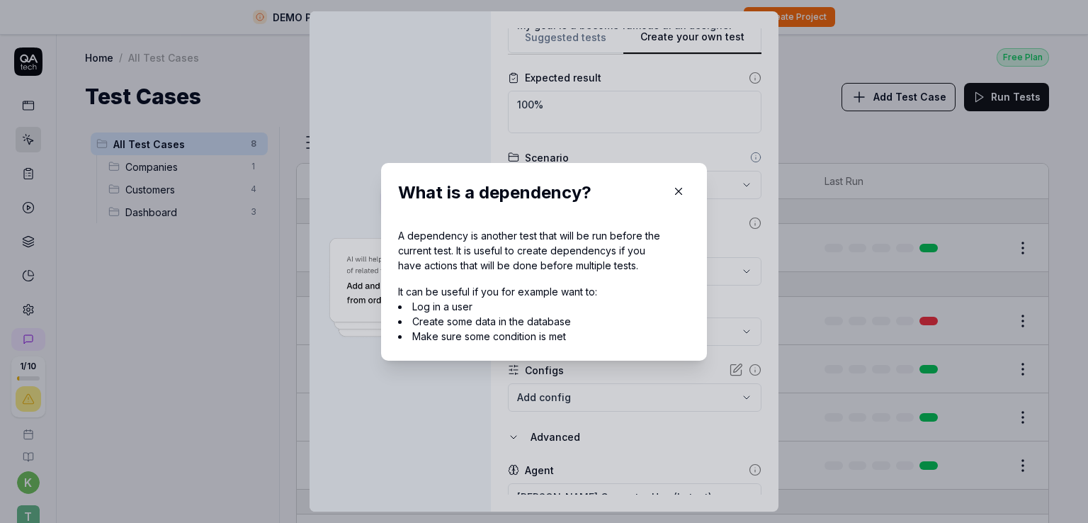
click at [666, 178] on div "What is a dependency? A dependency is another test that will be run before the …" at bounding box center [544, 262] width 326 height 198
click at [672, 190] on icon "button" at bounding box center [678, 191] width 13 height 13
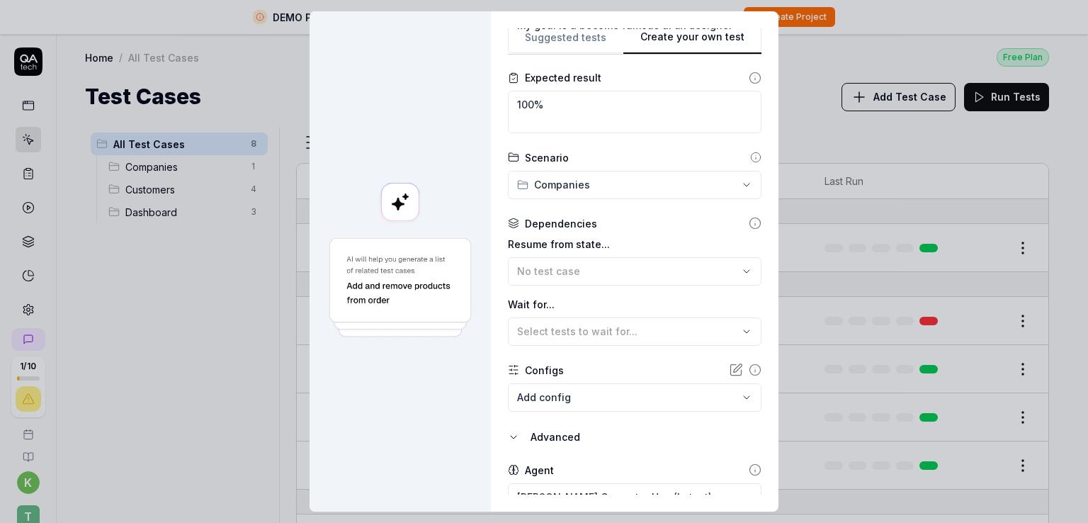
click at [552, 222] on div "Dependencies" at bounding box center [561, 223] width 72 height 15
click at [548, 266] on span "No test case" at bounding box center [548, 271] width 63 height 12
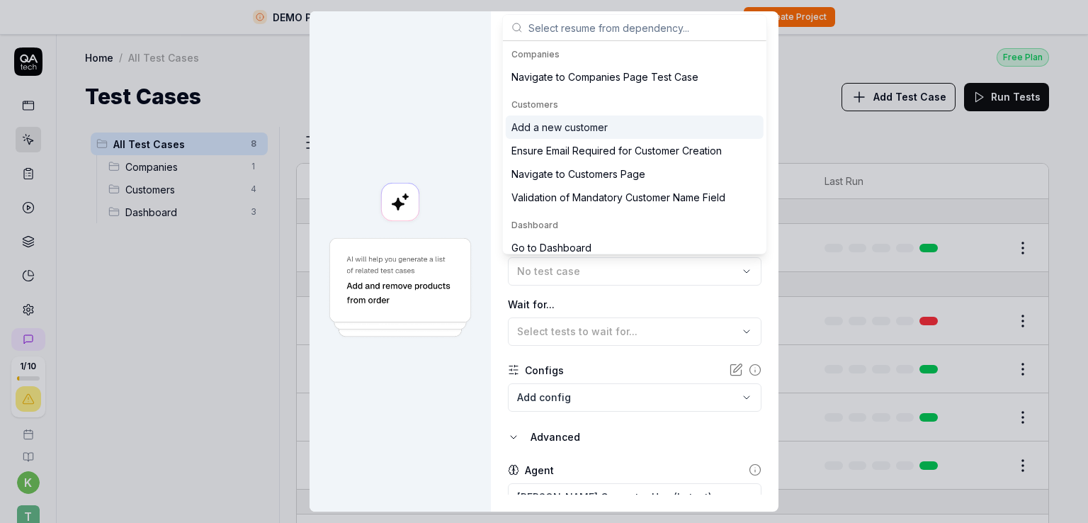
click at [561, 127] on div "Add a new customer" at bounding box center [559, 127] width 96 height 15
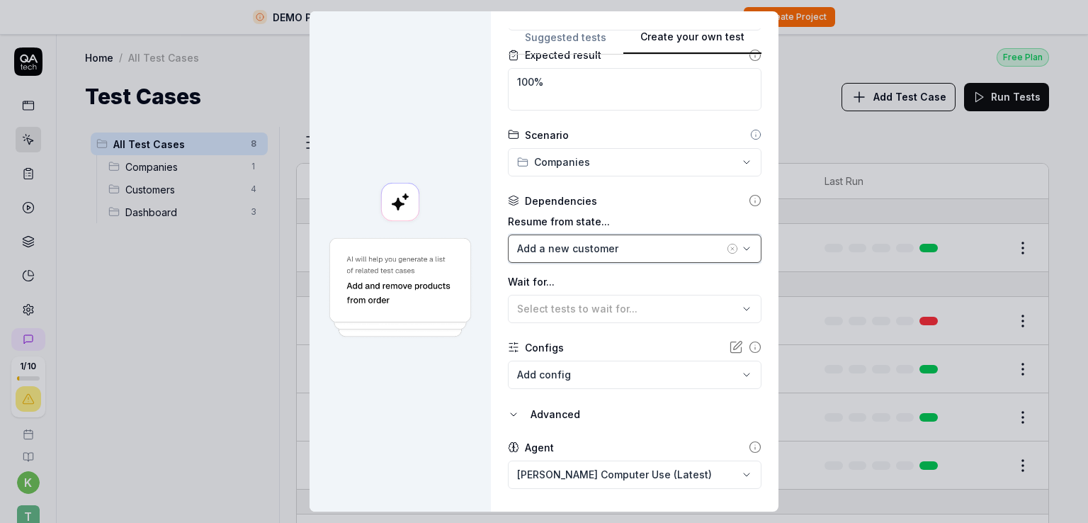
scroll to position [274, 0]
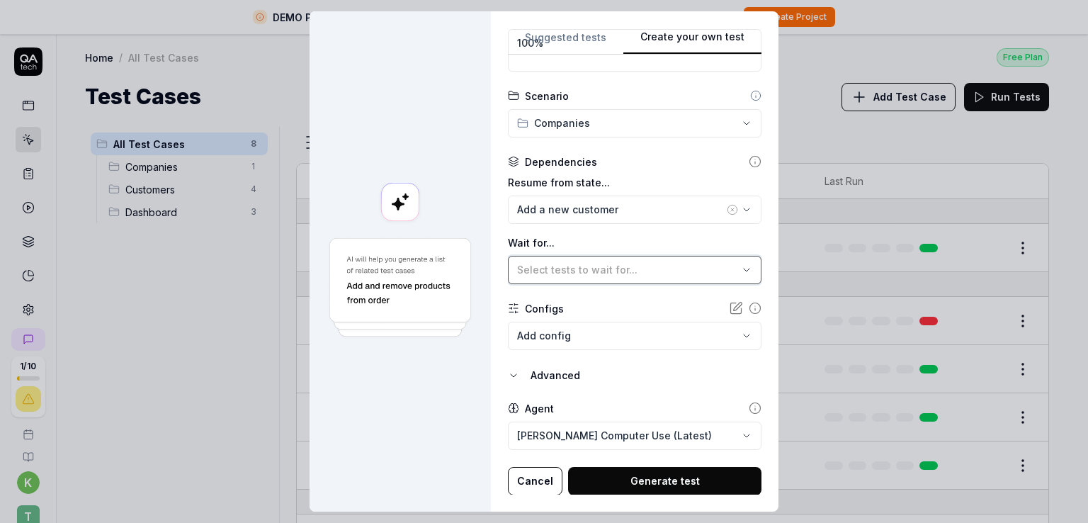
click at [578, 267] on span "Select tests to wait for..." at bounding box center [577, 269] width 120 height 12
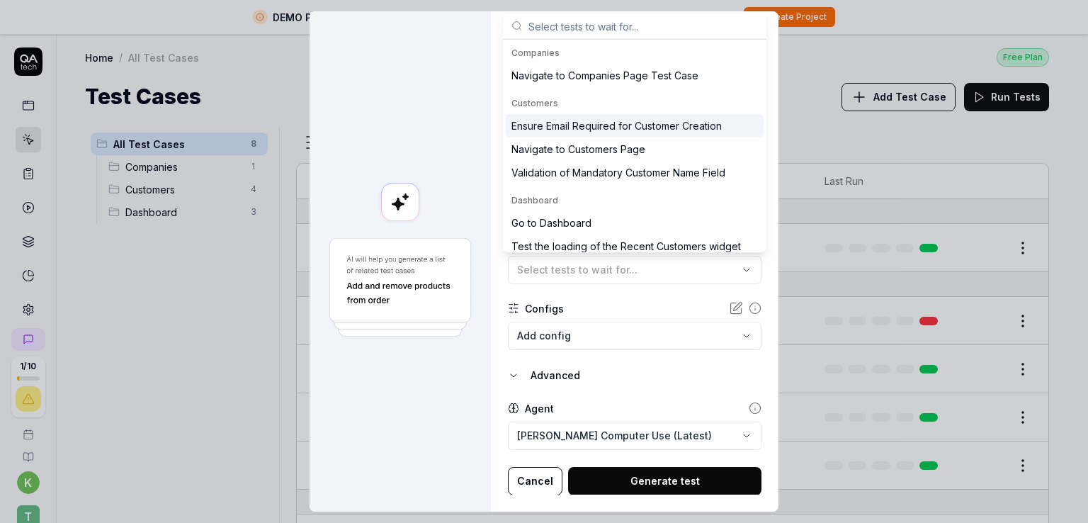
scroll to position [31, 0]
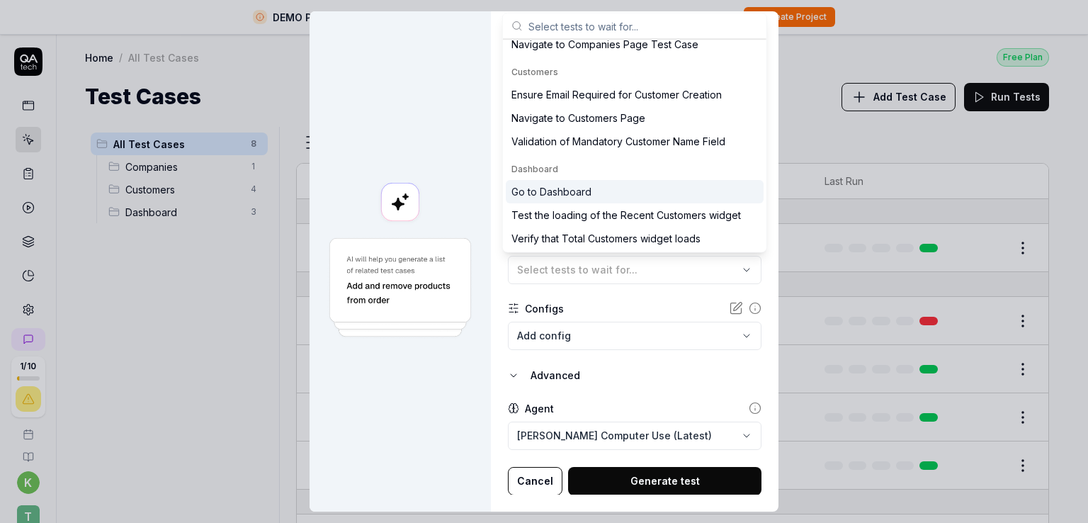
click at [565, 189] on div "Go to Dashboard" at bounding box center [551, 191] width 80 height 15
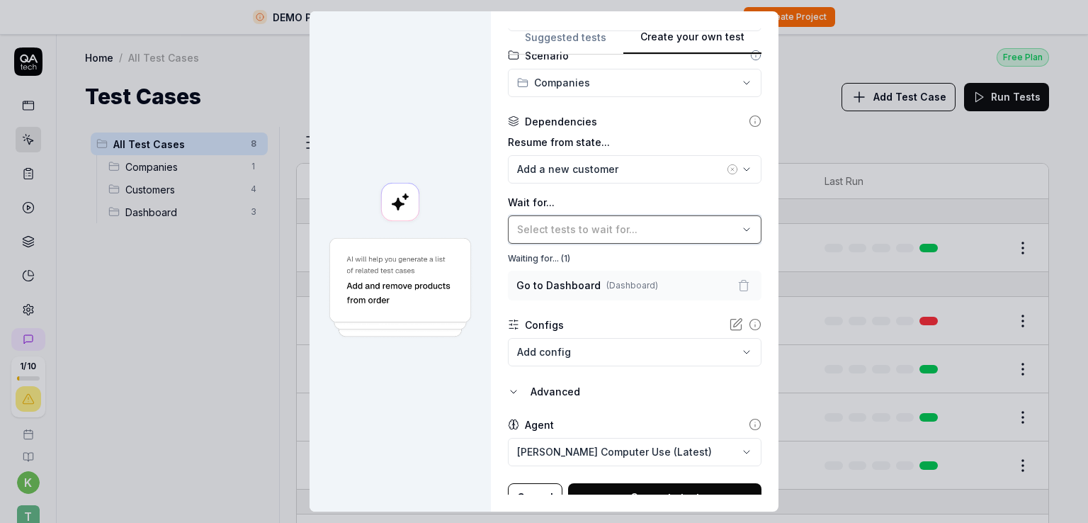
scroll to position [331, 0]
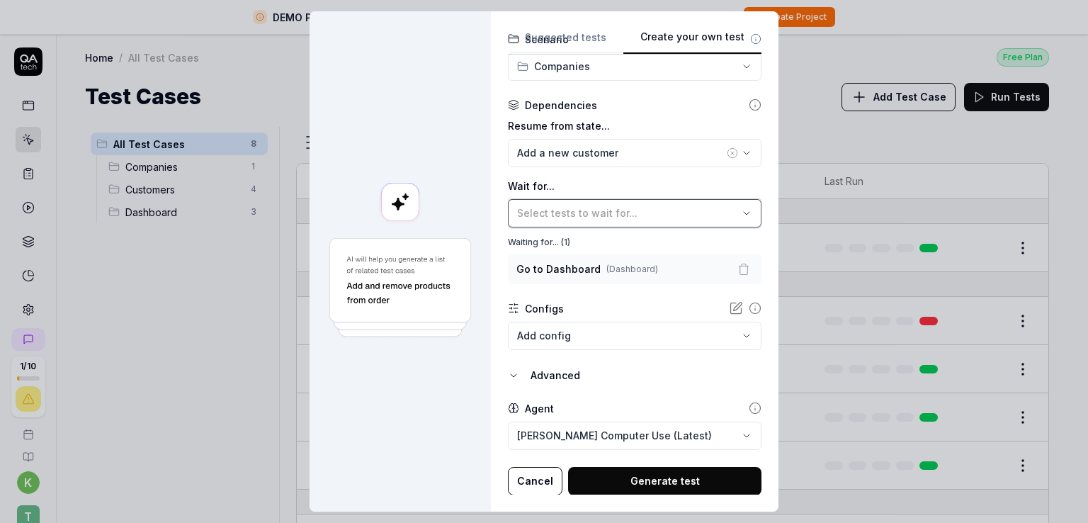
click at [575, 200] on button "Select tests to wait for..." at bounding box center [635, 213] width 254 height 28
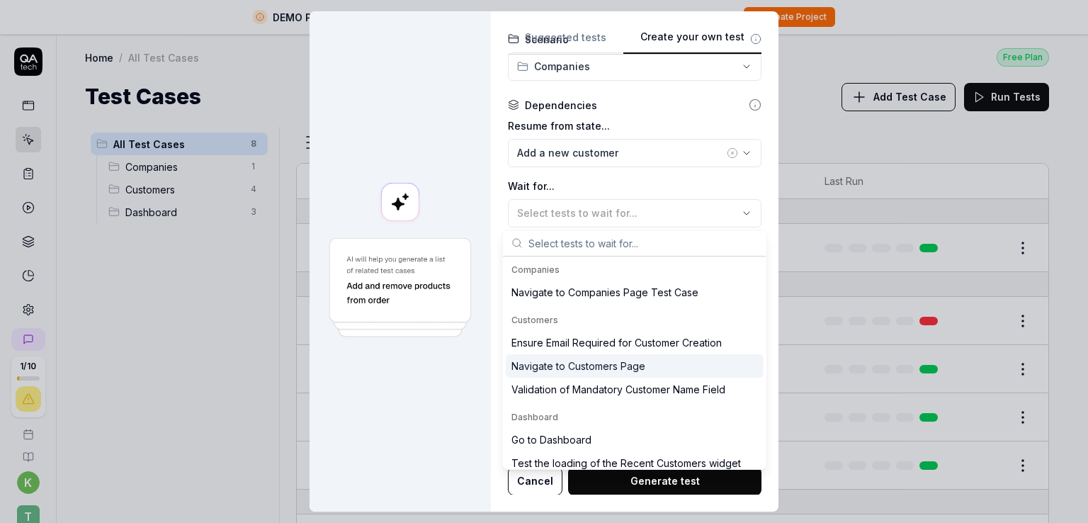
click at [552, 366] on div "Navigate to Customers Page" at bounding box center [578, 365] width 134 height 15
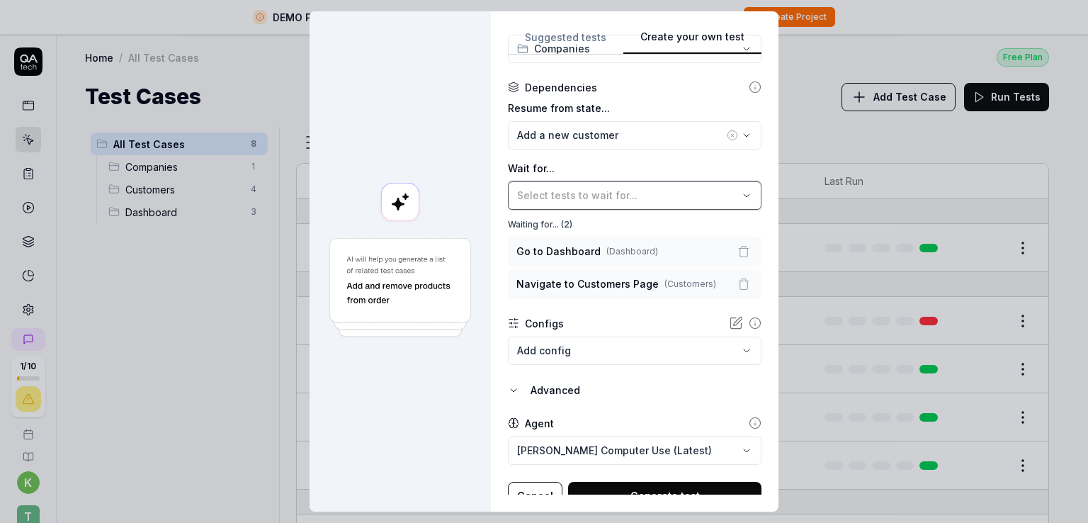
scroll to position [363, 0]
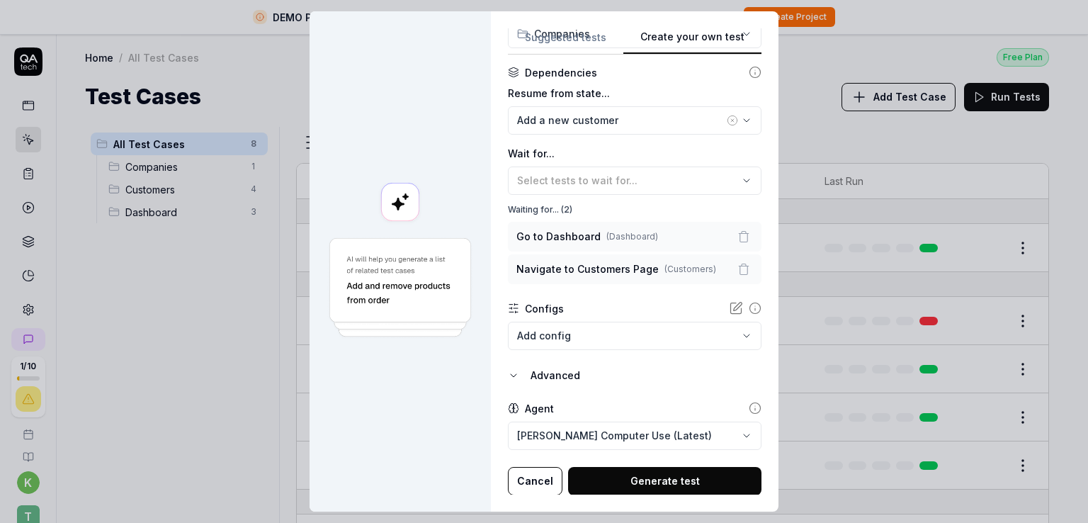
click at [729, 331] on body "DEMO PROJECT Exploring our features? Create your own project to unlock full pot…" at bounding box center [538, 278] width 1077 height 556
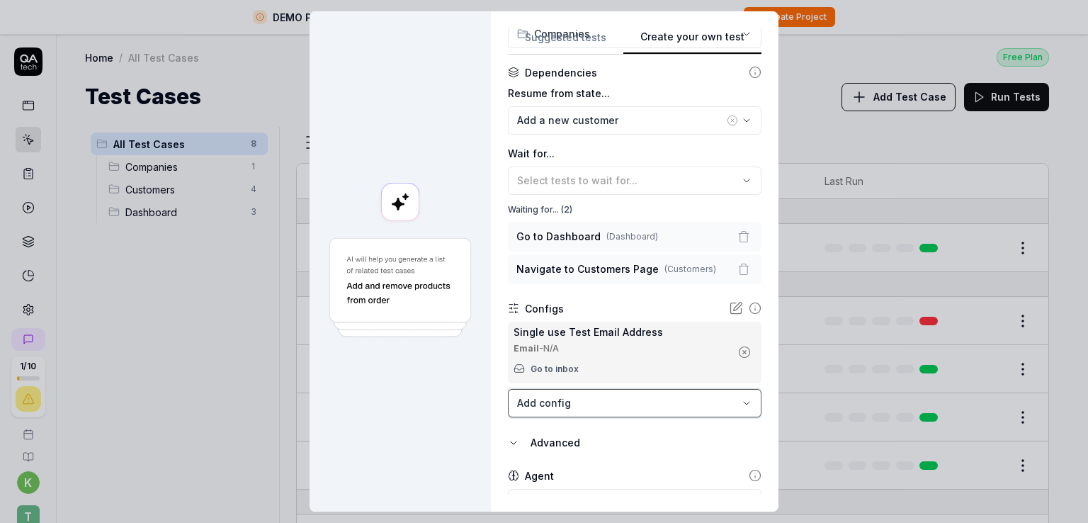
scroll to position [431, 0]
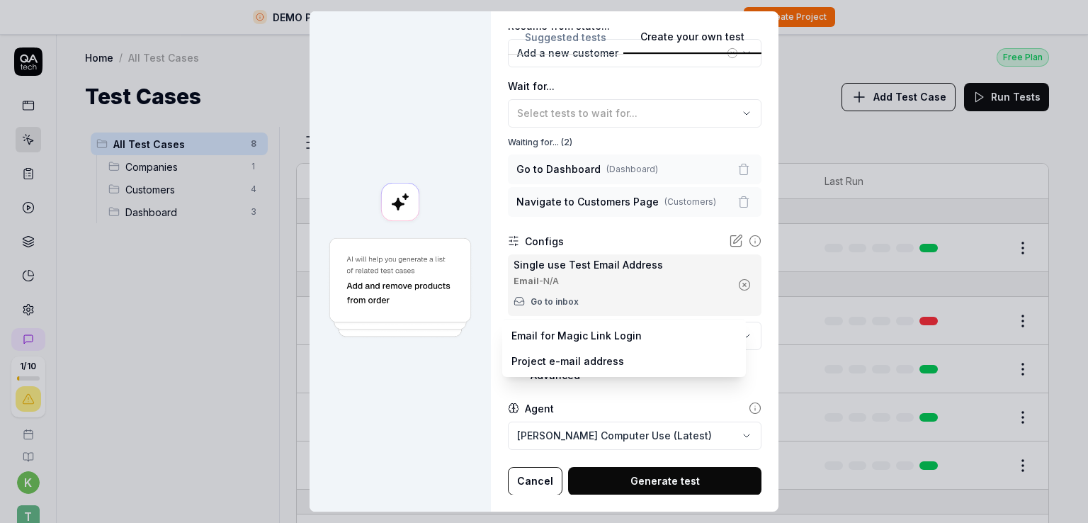
click at [617, 331] on body "DEMO PROJECT Exploring our features? Create your own project to unlock full pot…" at bounding box center [538, 278] width 1077 height 556
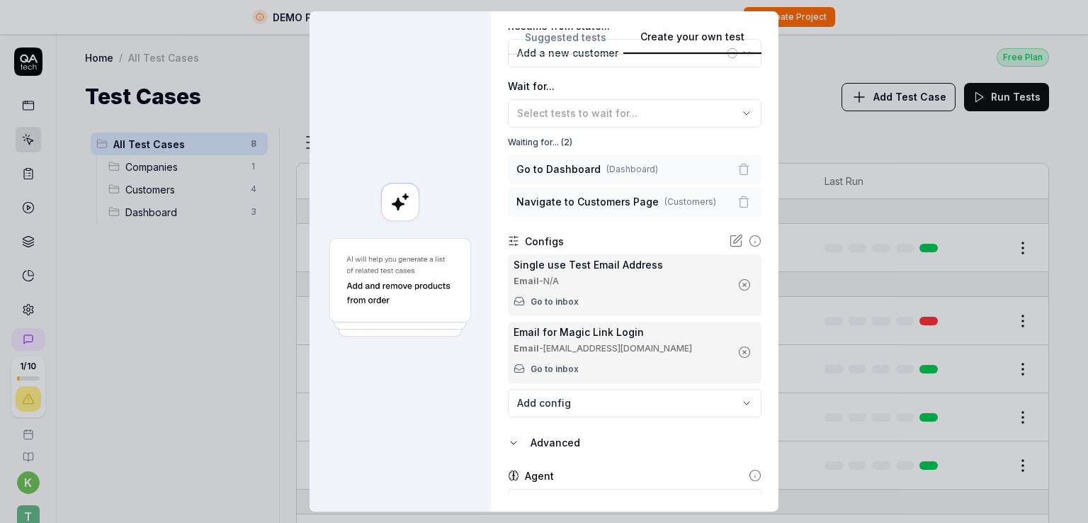
click at [571, 409] on body "DEMO PROJECT Exploring our features? Create your own project to unlock full pot…" at bounding box center [538, 278] width 1077 height 556
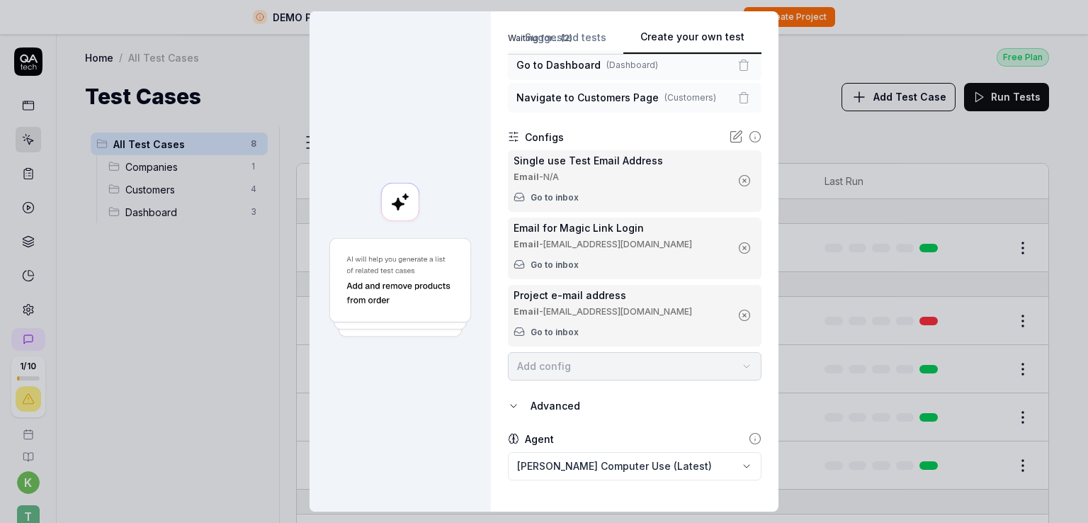
scroll to position [565, 0]
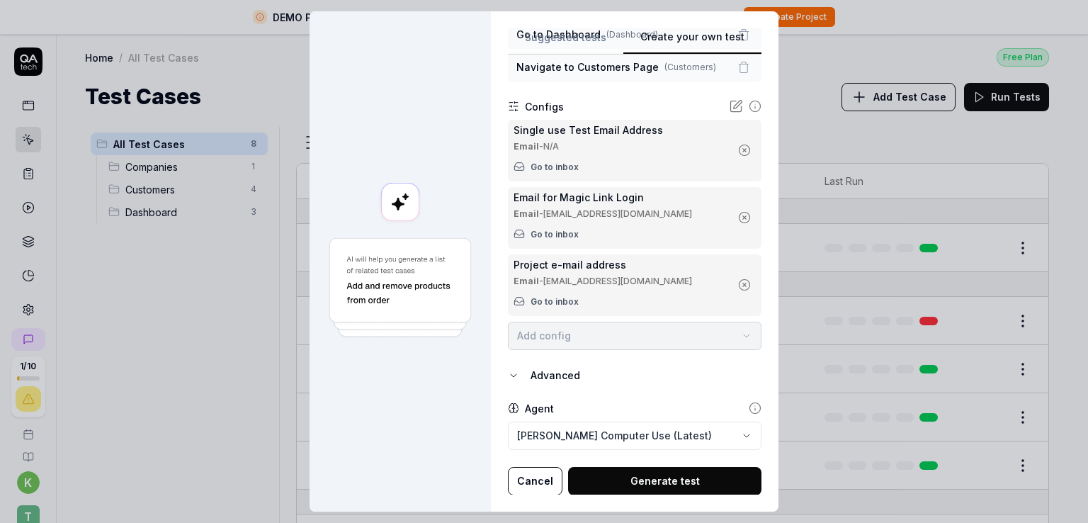
click at [549, 372] on div "Advanced" at bounding box center [645, 375] width 231 height 17
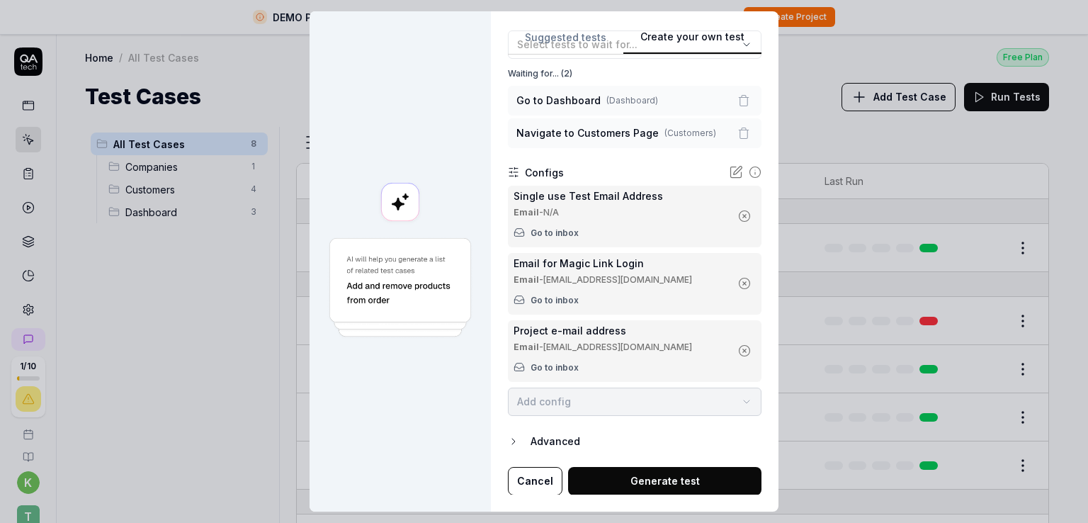
click at [561, 437] on div "Advanced" at bounding box center [645, 441] width 231 height 17
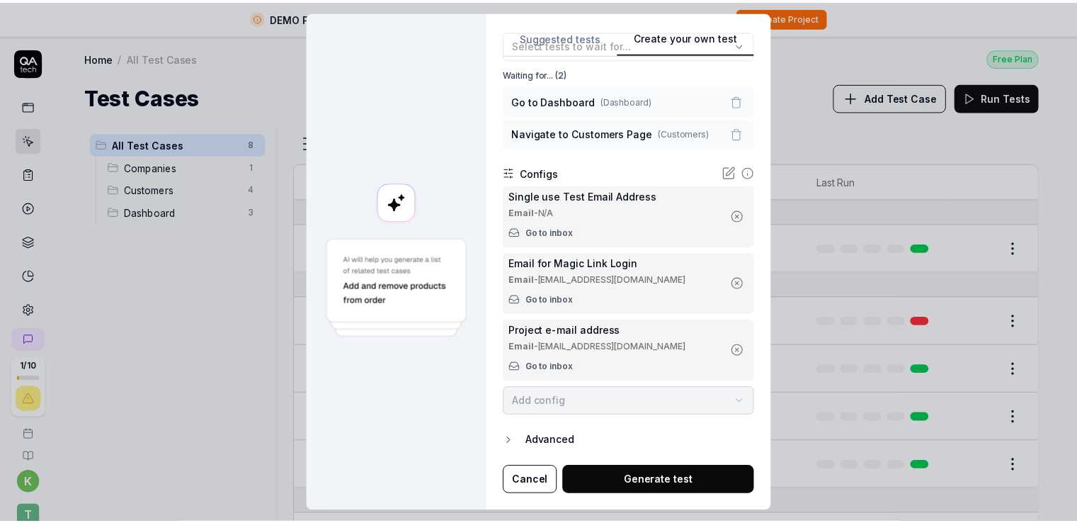
scroll to position [565, 0]
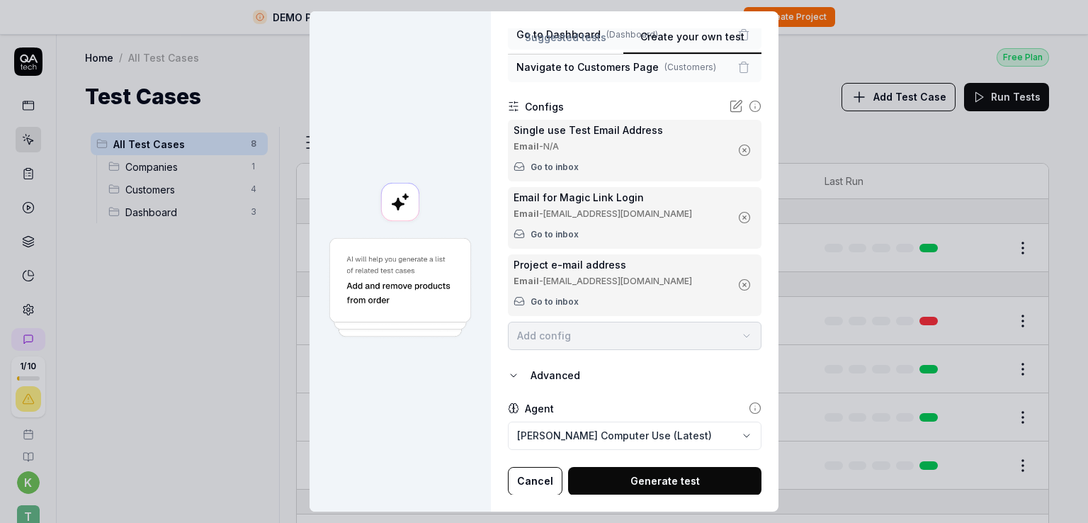
click at [640, 486] on button "Generate test" at bounding box center [664, 481] width 193 height 28
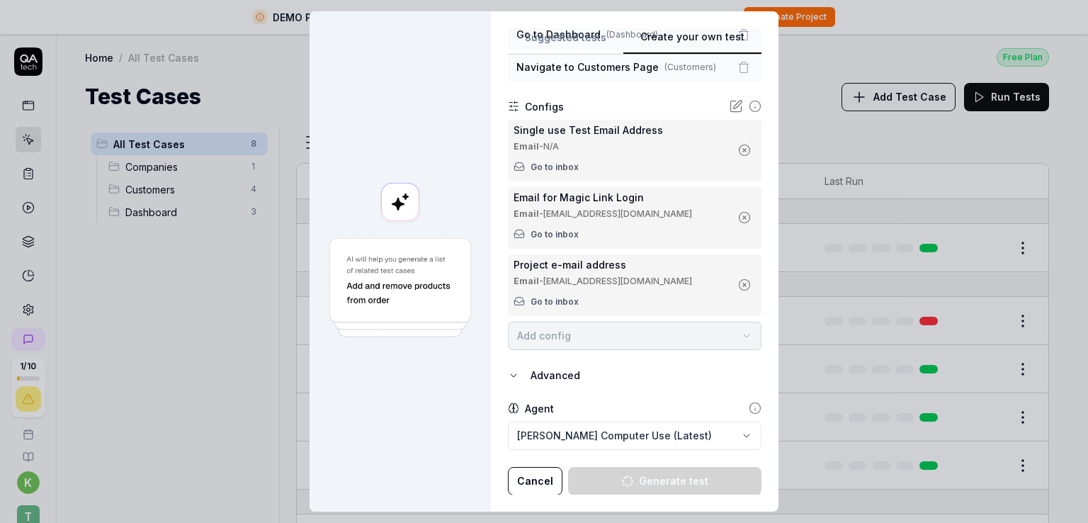
type textarea "*"
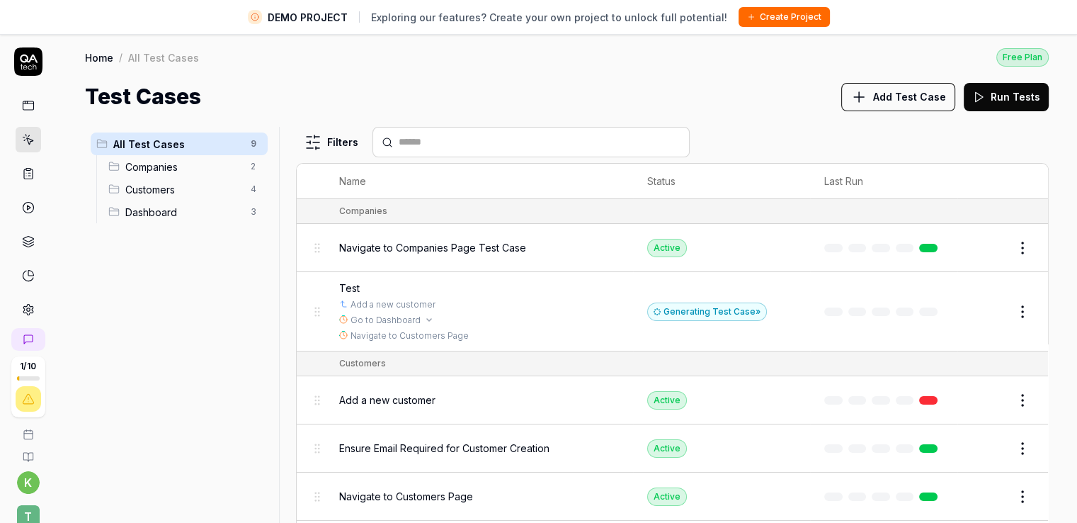
click at [512, 309] on div "Add a new customer" at bounding box center [479, 304] width 280 height 13
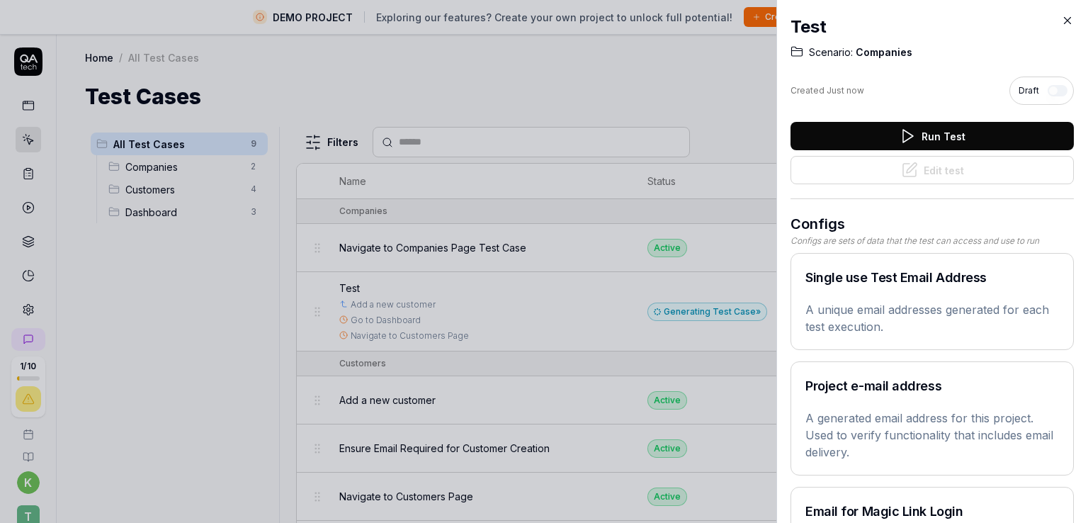
click at [1063, 22] on icon at bounding box center [1067, 20] width 13 height 13
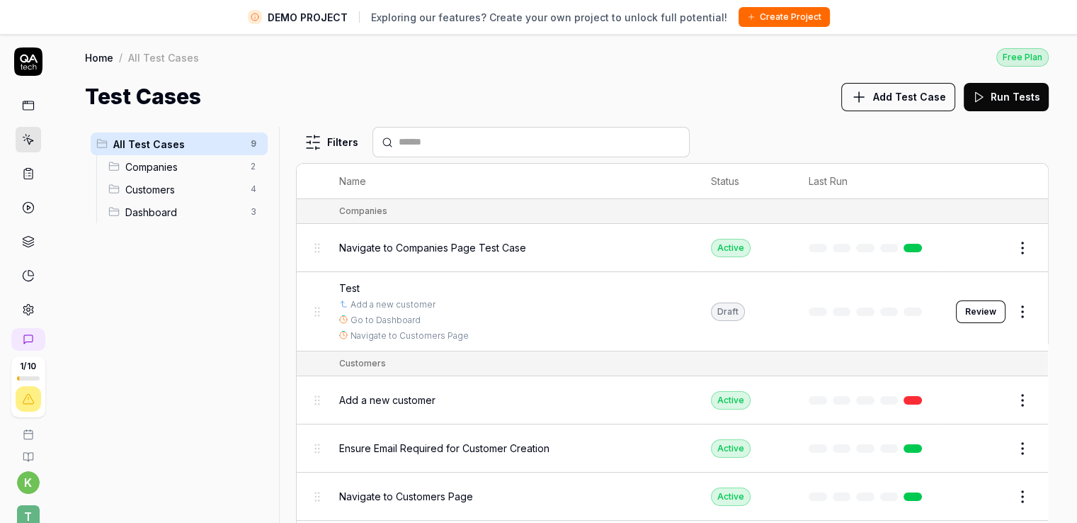
click at [1014, 312] on html "DEMO PROJECT Exploring our features? Create your own project to unlock full pot…" at bounding box center [538, 278] width 1077 height 556
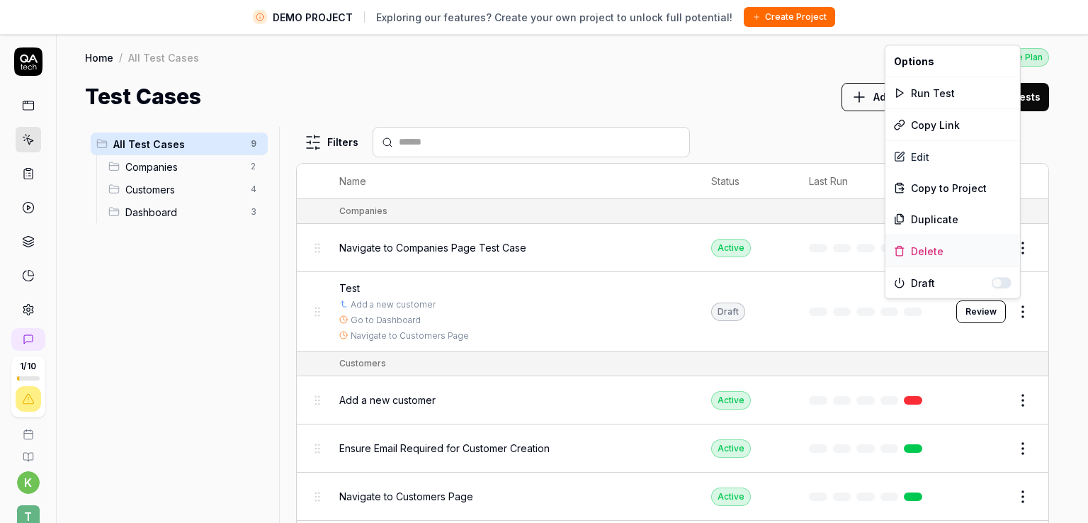
click at [952, 239] on div "Delete" at bounding box center [952, 250] width 135 height 31
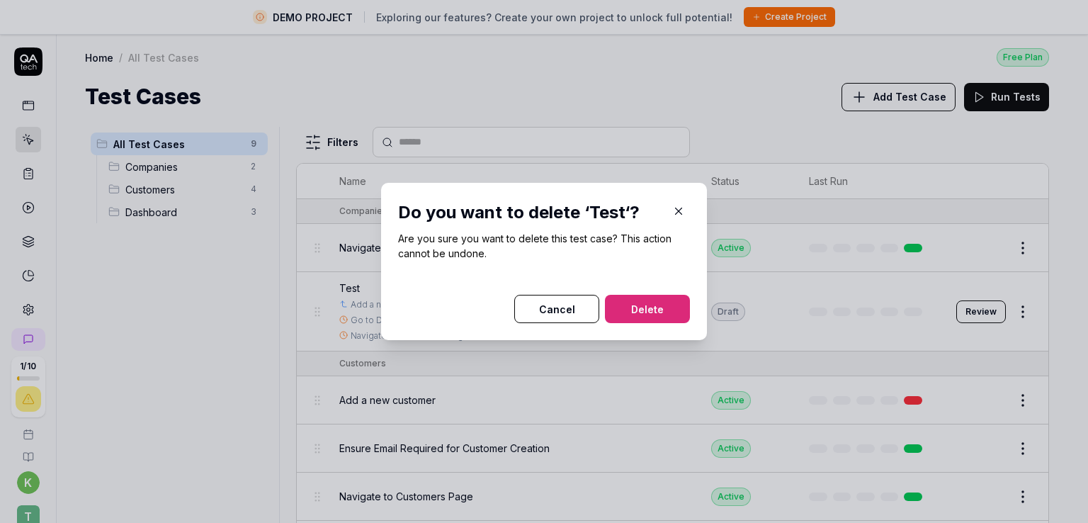
click at [628, 310] on button "Delete" at bounding box center [647, 309] width 85 height 28
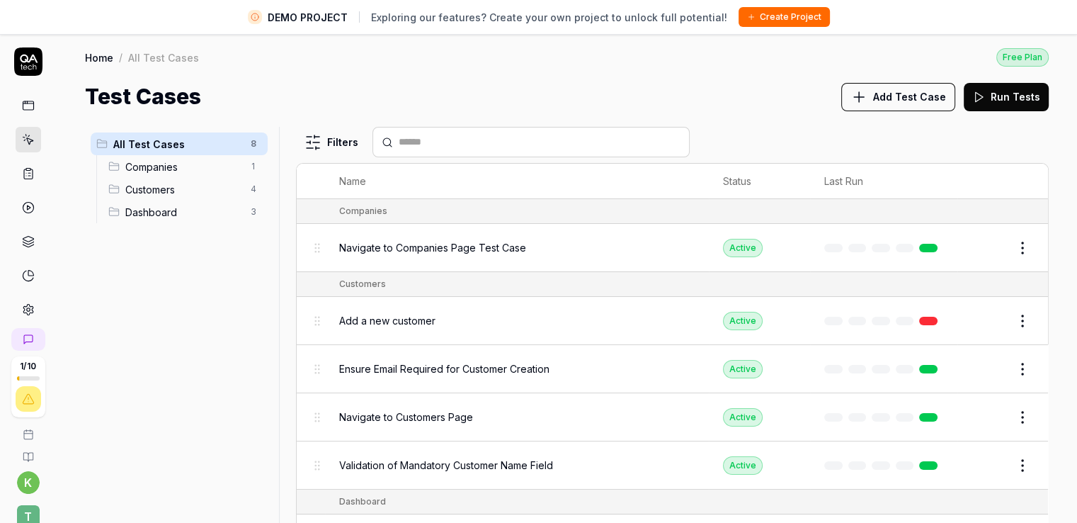
click at [193, 333] on div "All Test Cases 8 Companies 1 Customers 4 Dashboard 3" at bounding box center [179, 333] width 188 height 412
click at [498, 247] on span "Navigate to Companies Page Test Case" at bounding box center [432, 247] width 187 height 15
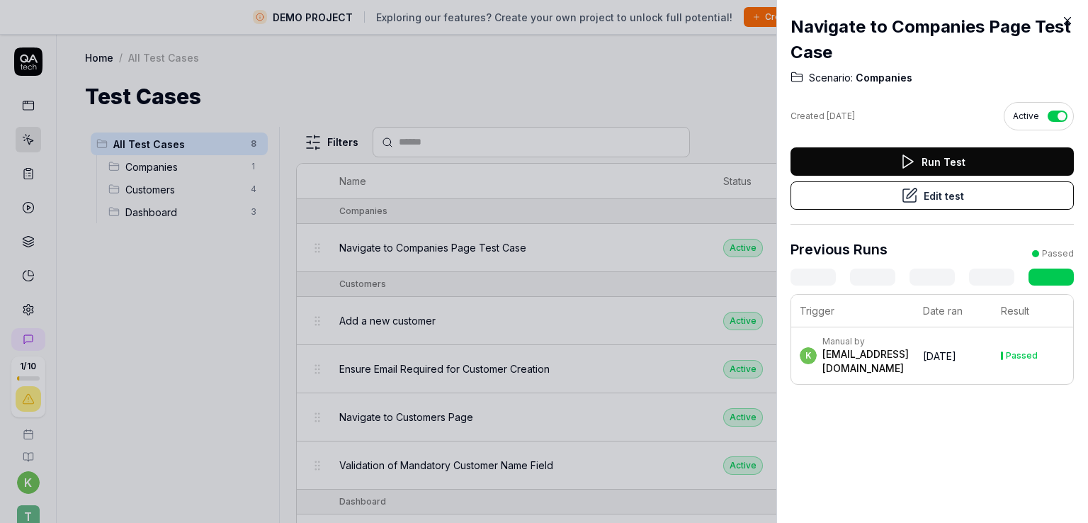
click at [1067, 18] on icon at bounding box center [1067, 20] width 13 height 13
